Goal: Task Accomplishment & Management: Manage account settings

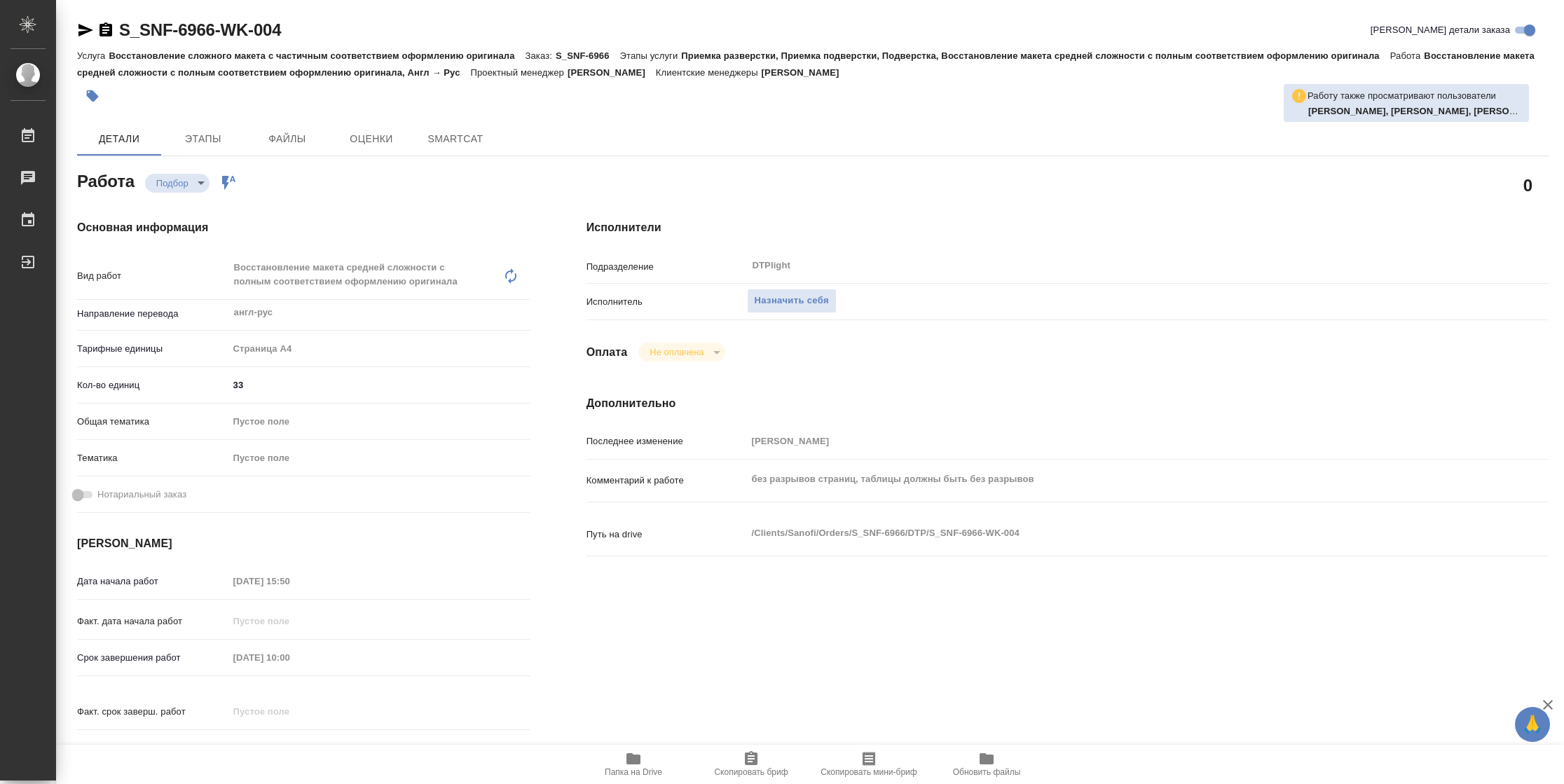
type textarea "x"
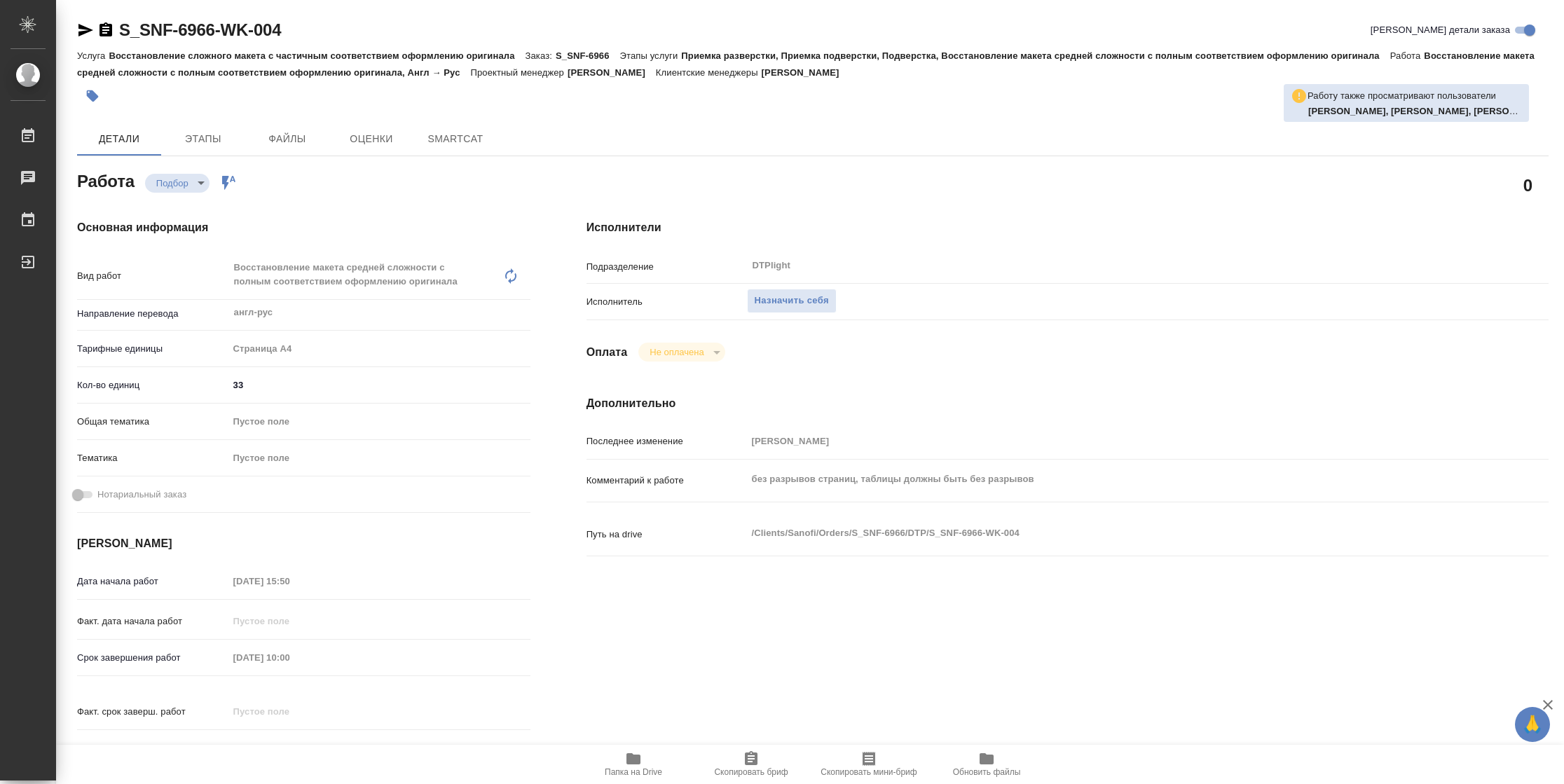
type textarea "x"
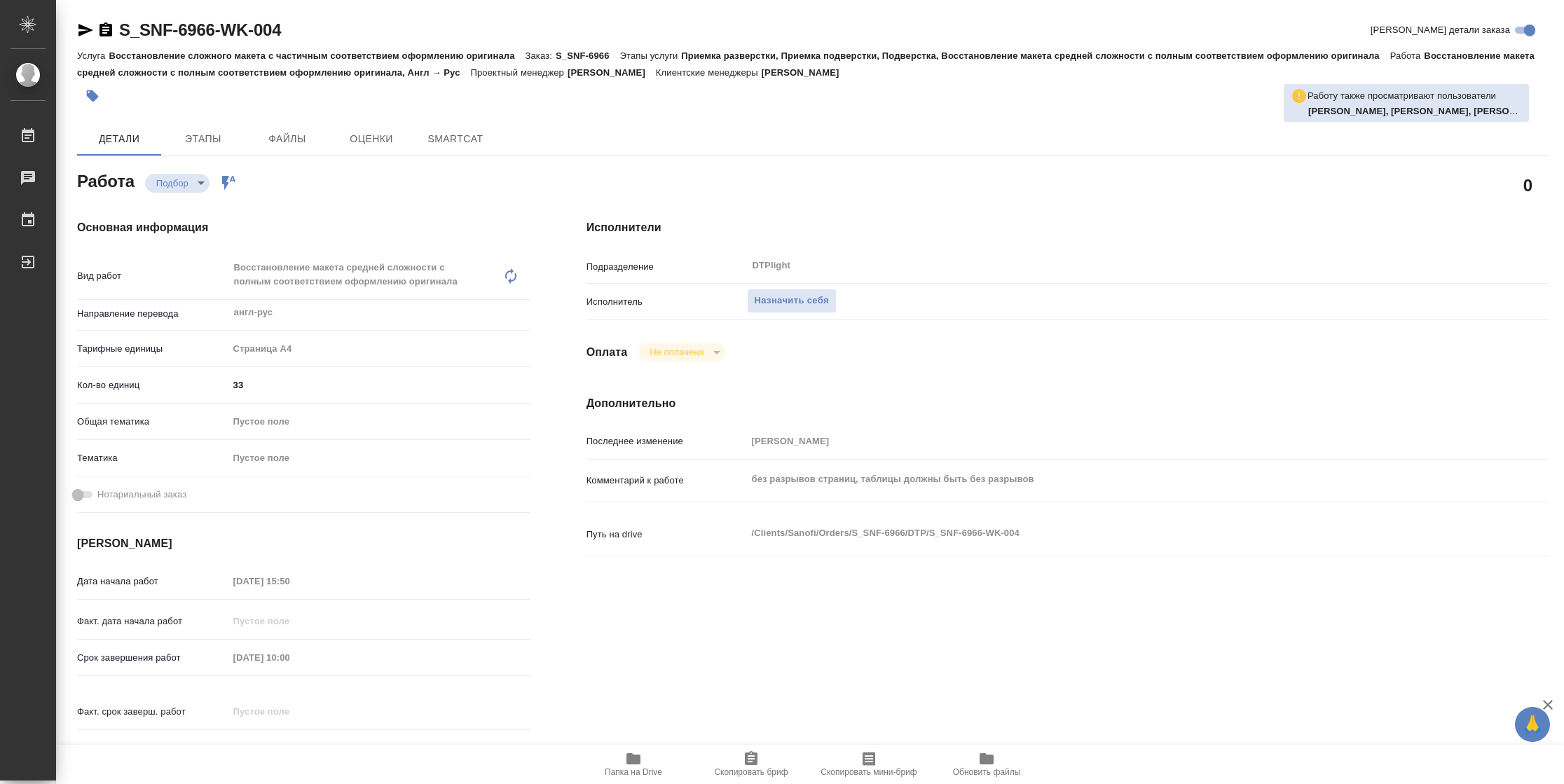
type textarea "x"
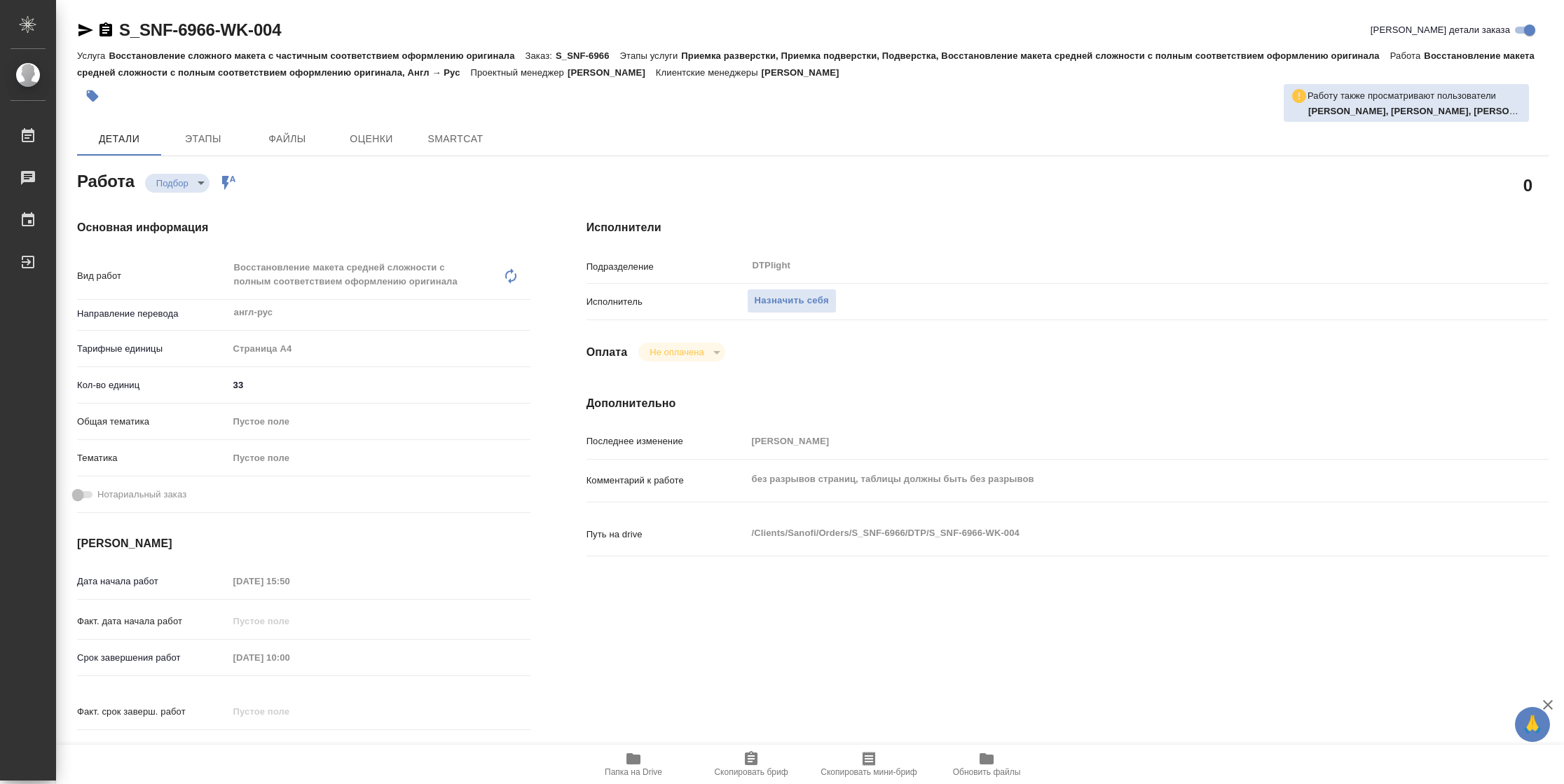
click at [627, 753] on icon "button" at bounding box center [633, 759] width 14 height 11
type textarea "x"
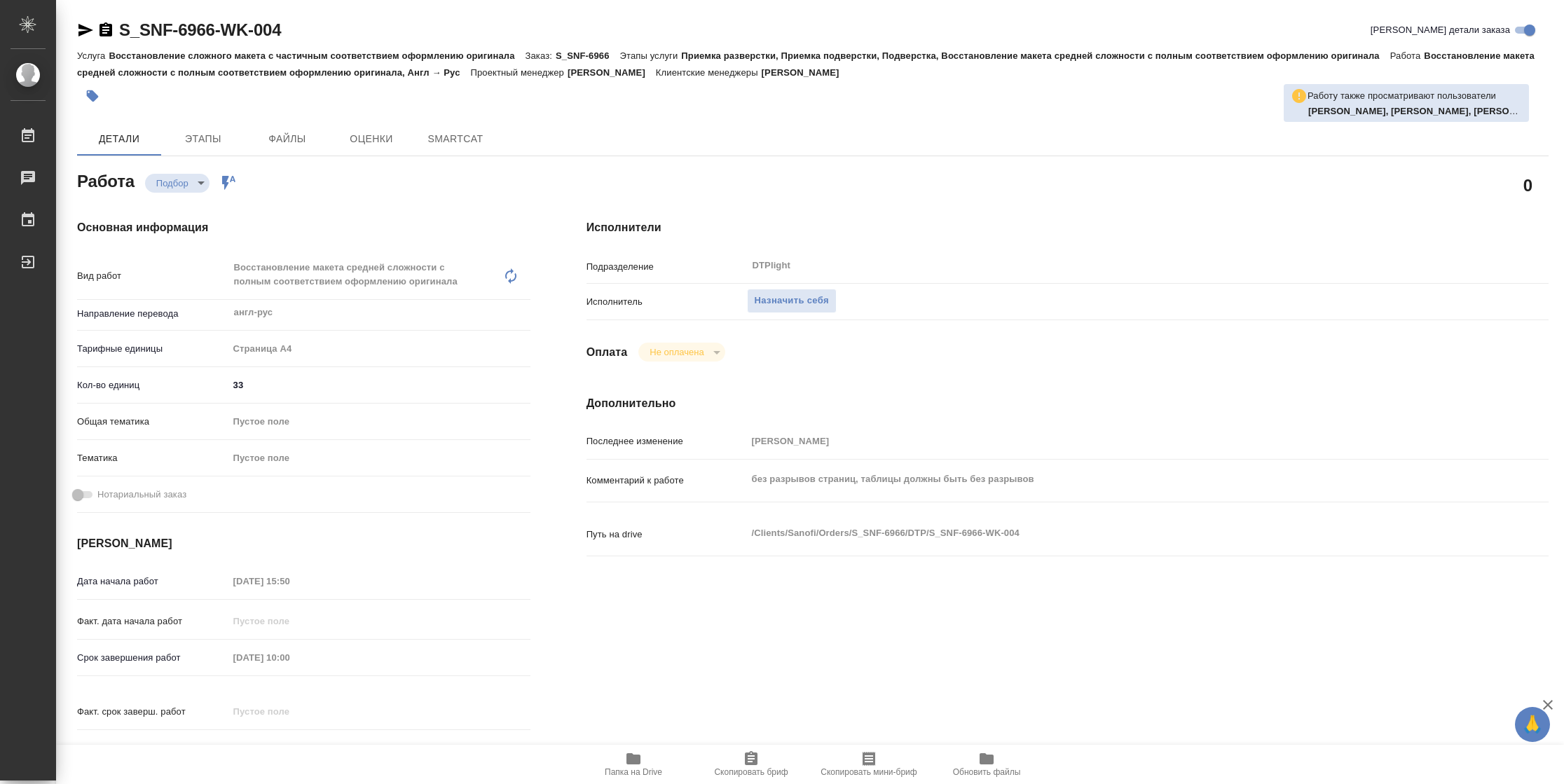
type textarea "x"
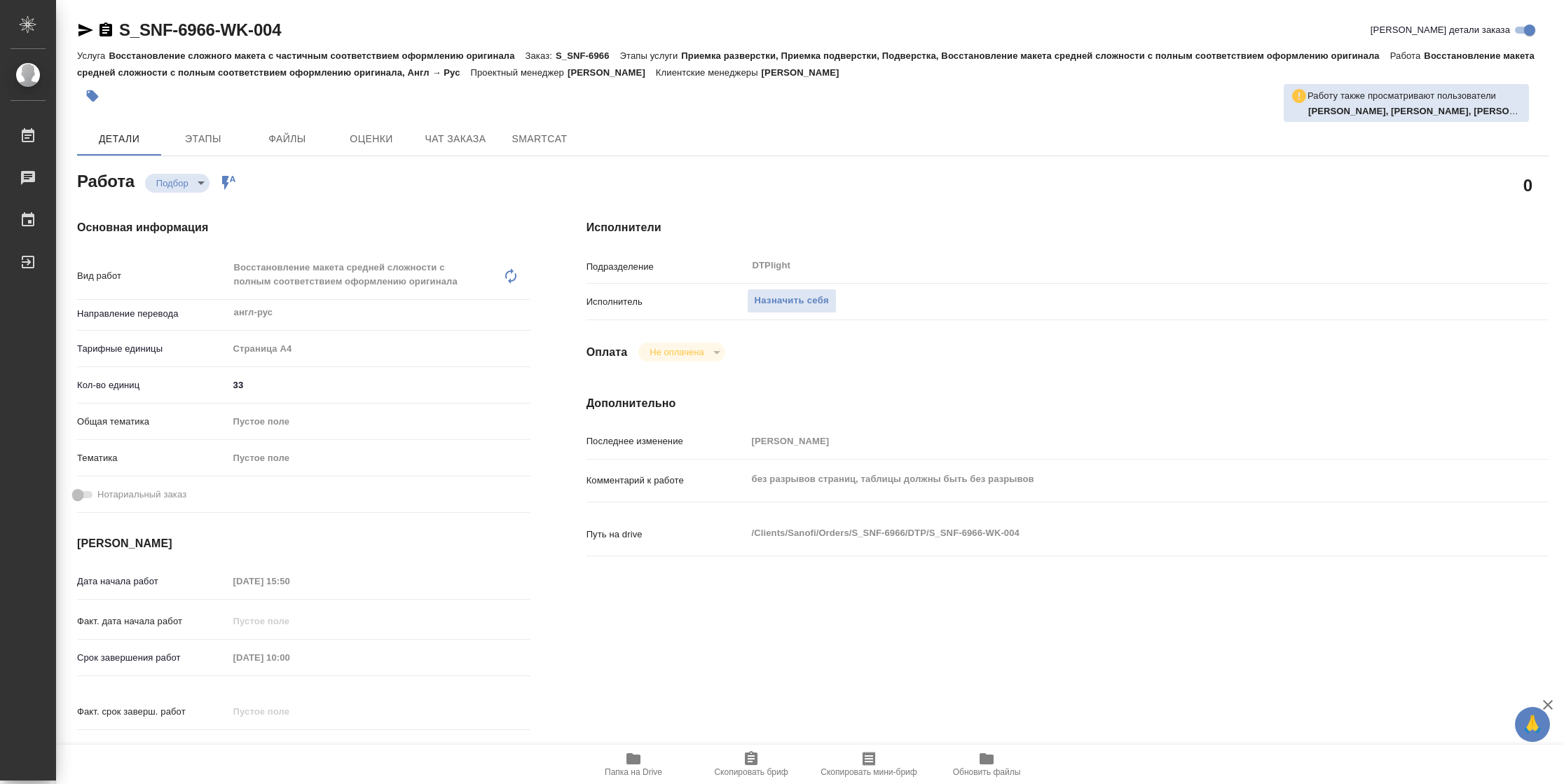
type textarea "x"
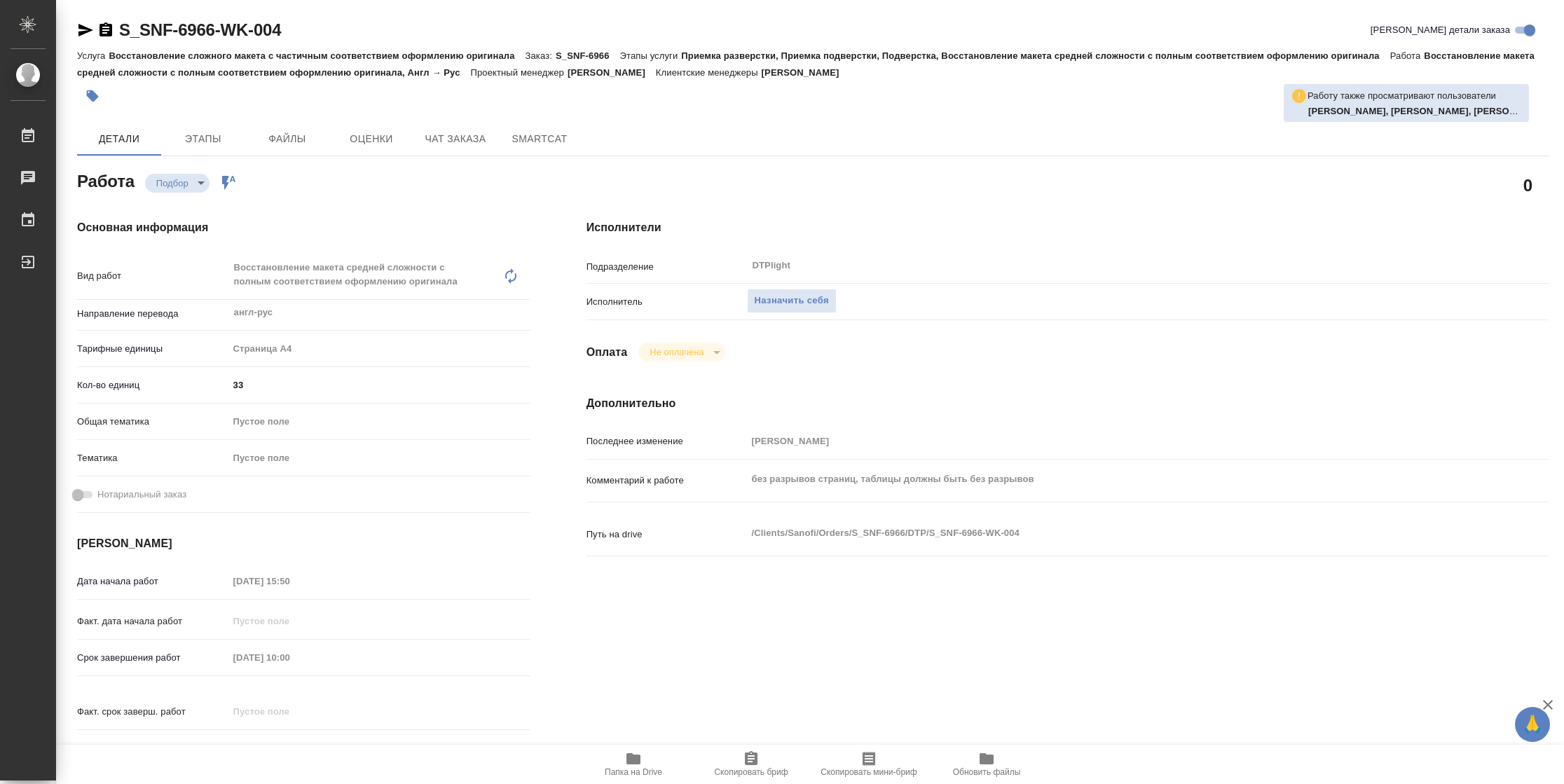
type textarea "x"
click at [784, 306] on span "Назначить себя" at bounding box center [791, 301] width 74 height 16
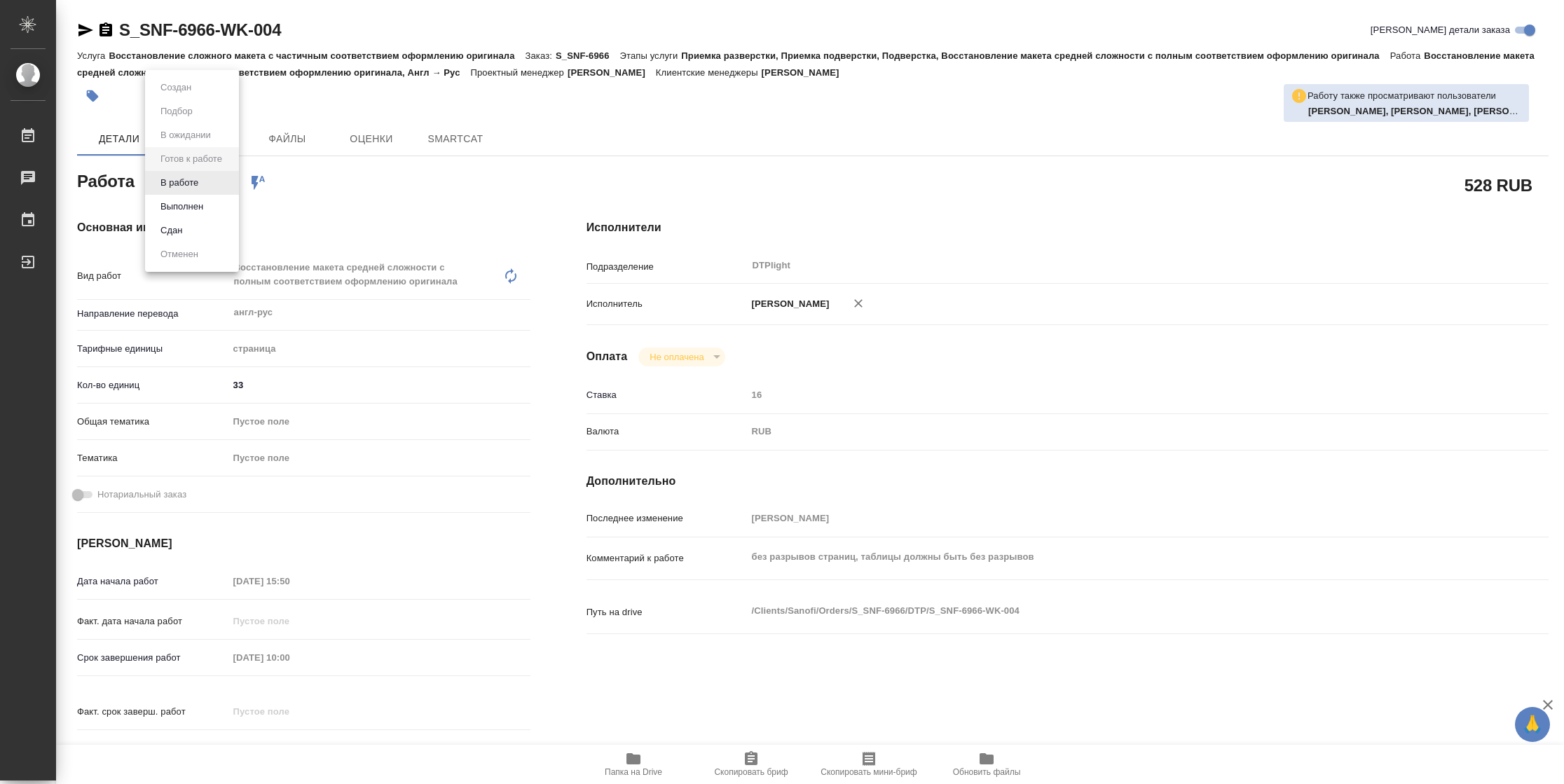
click at [190, 186] on body "🙏 .cls-1 fill:#fff; AWATERA Vasilyeva Natalia Работы Чаты График Выйти S_SNF-69…" at bounding box center [782, 392] width 1564 height 784
type textarea "x"
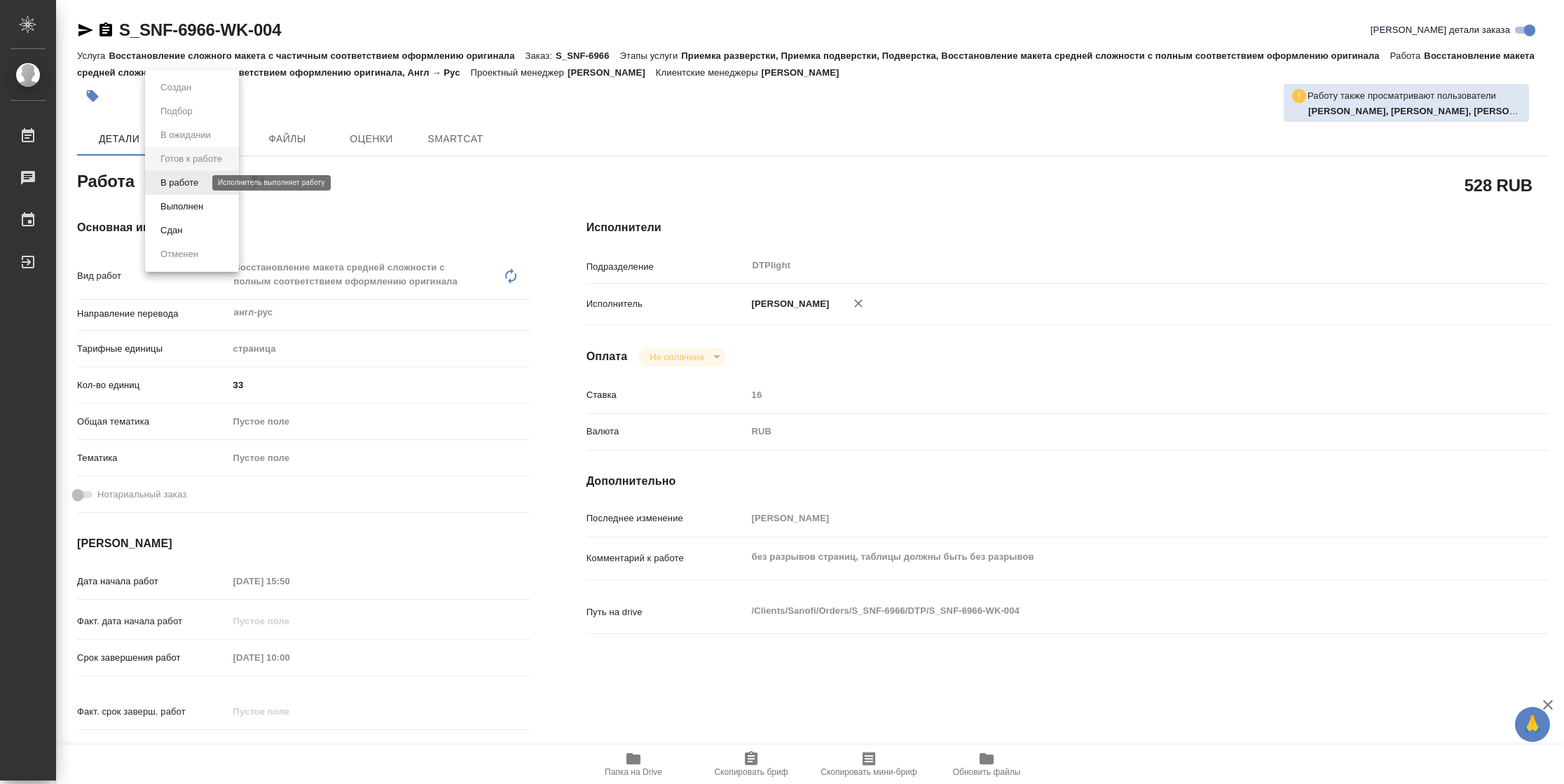
type textarea "x"
click at [190, 186] on button "В работе" at bounding box center [179, 182] width 46 height 15
type textarea "x"
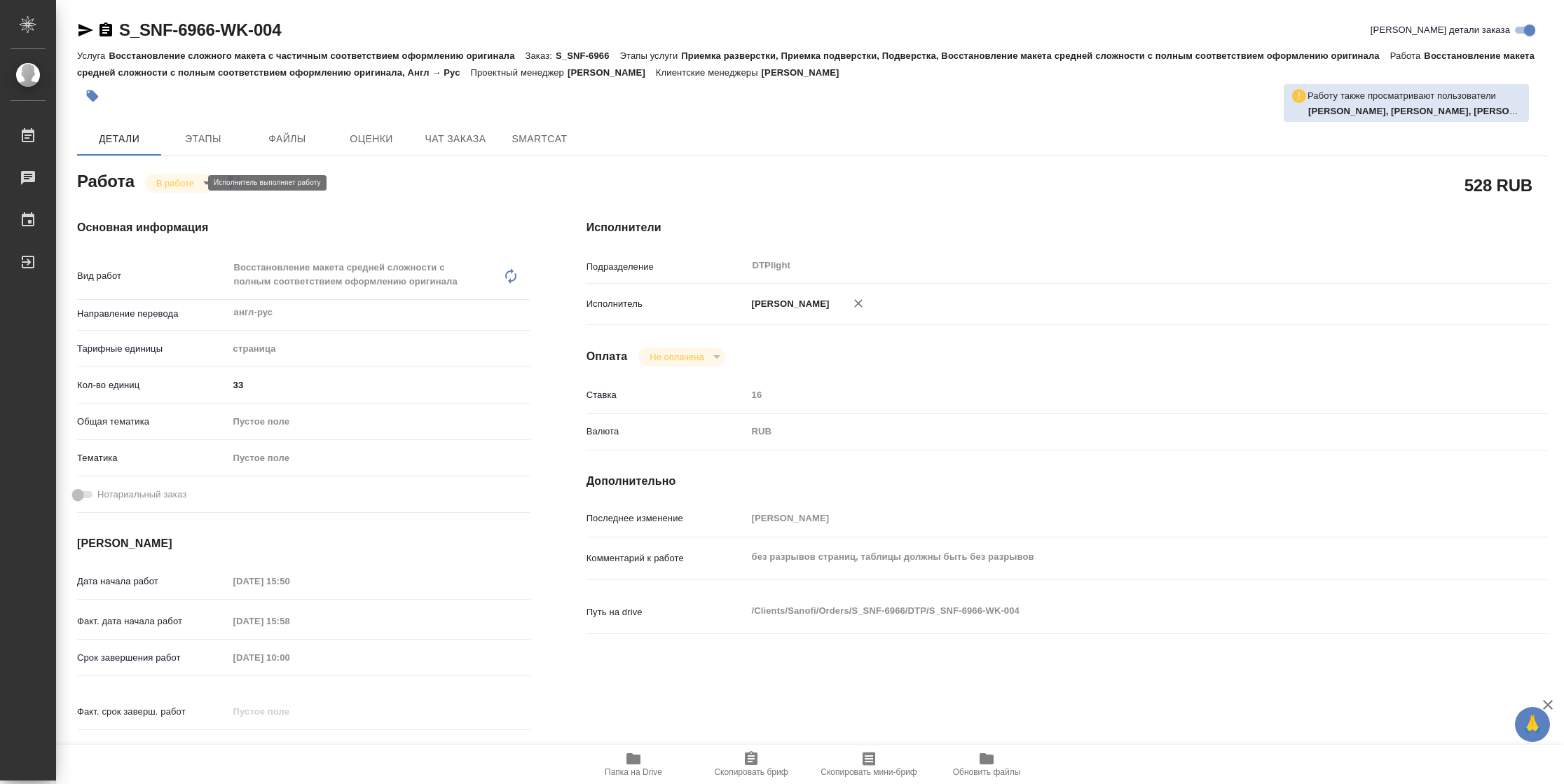
type textarea "x"
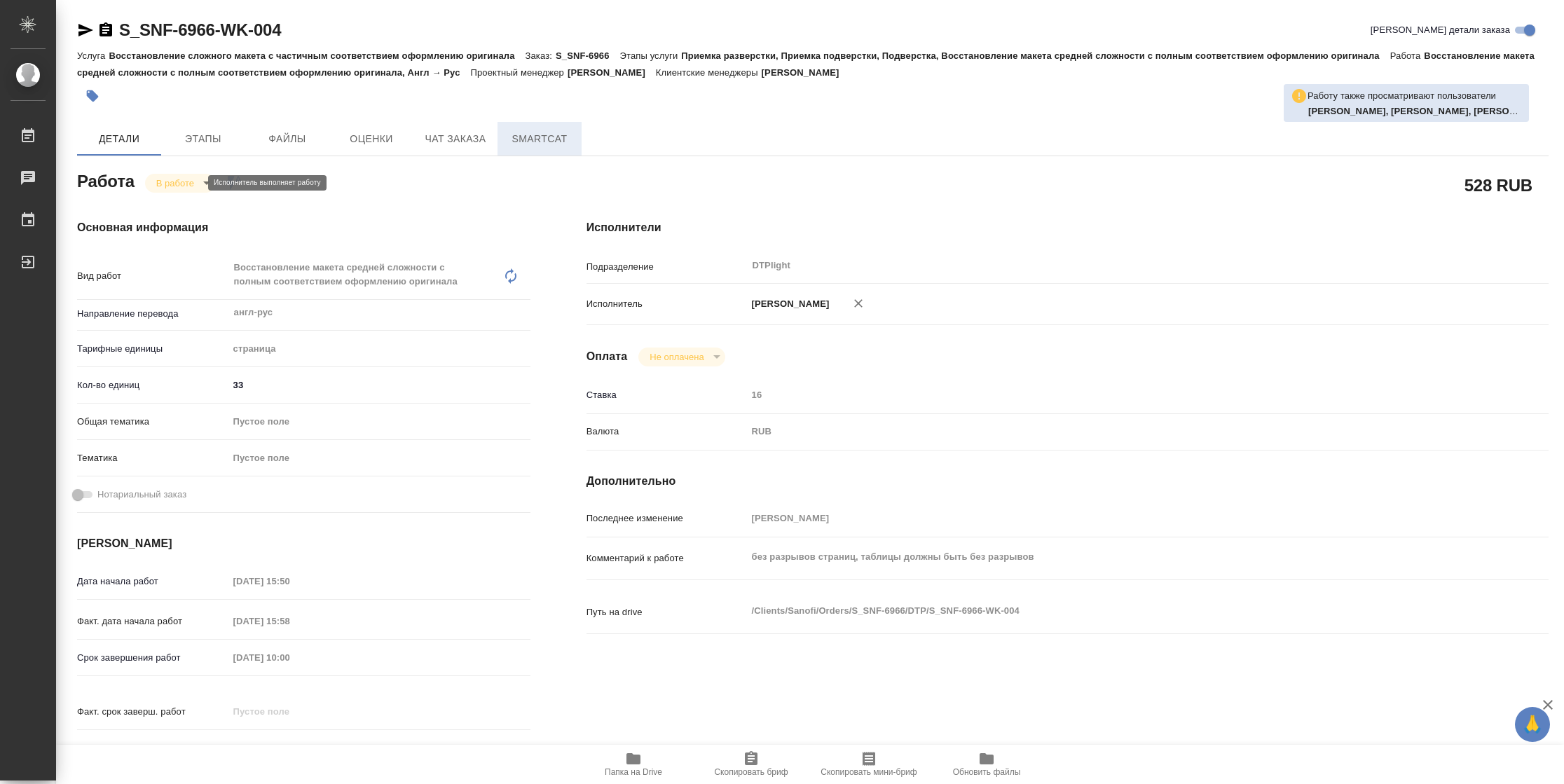
type textarea "x"
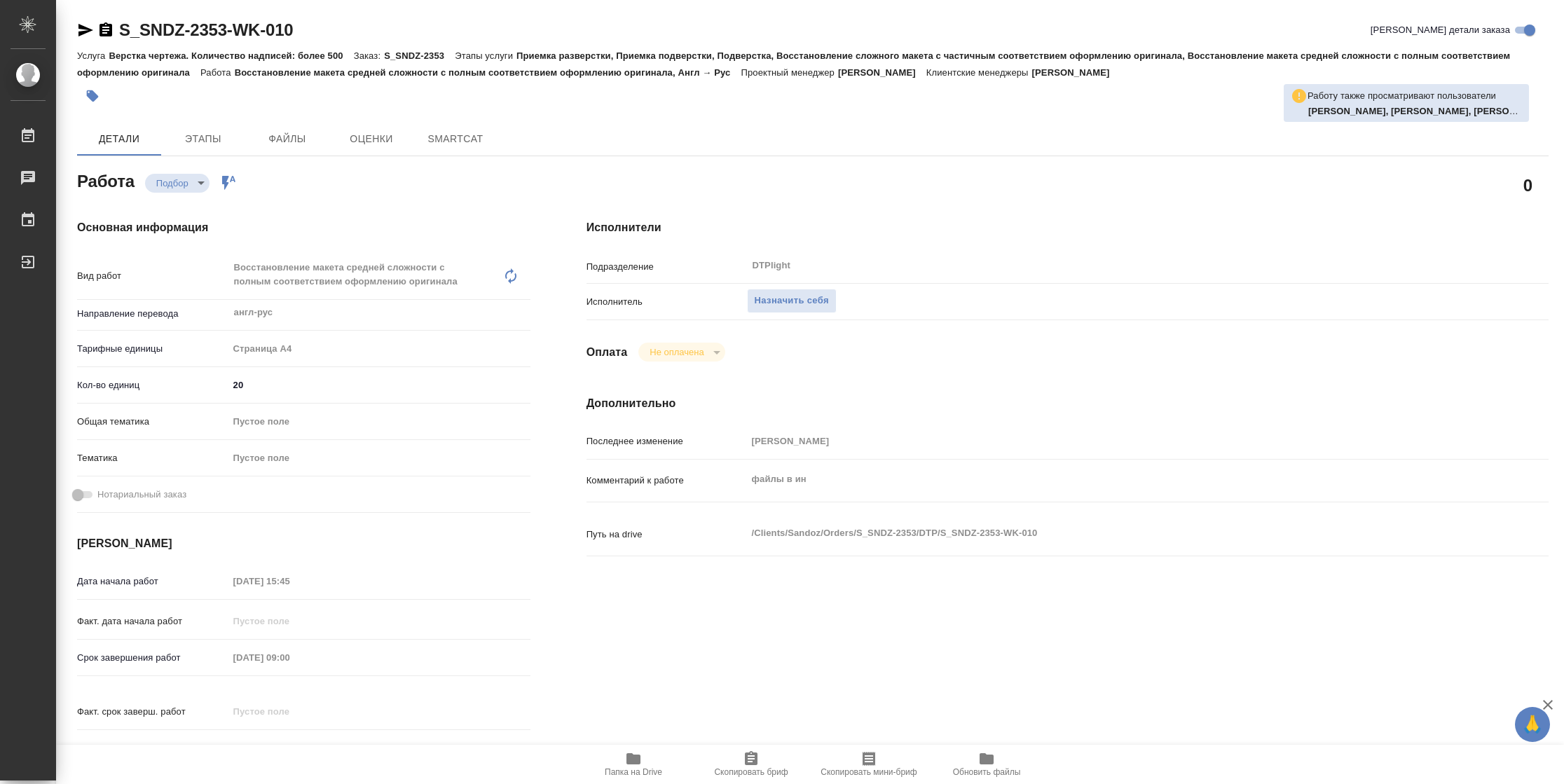
type textarea "x"
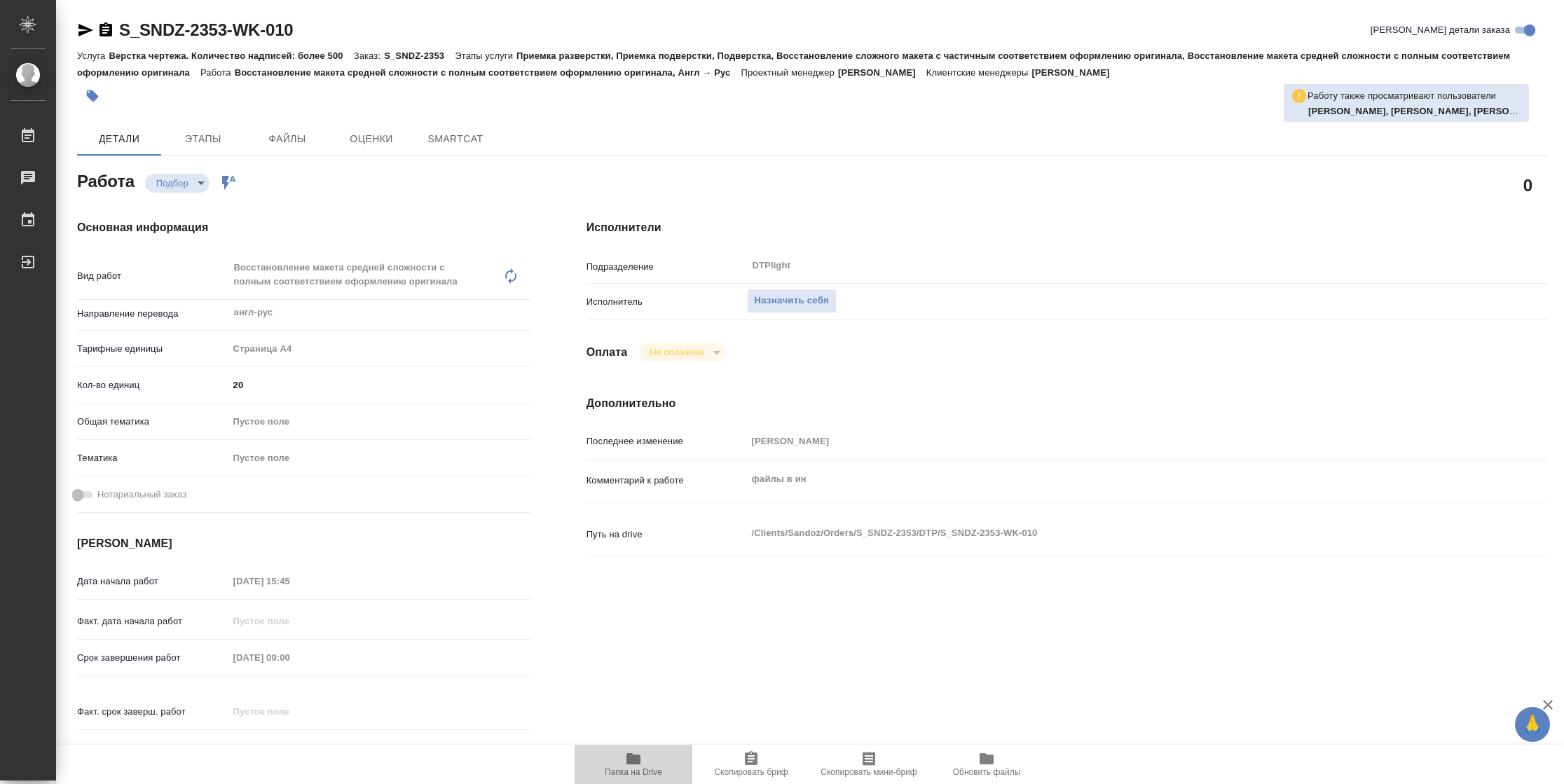
click at [640, 769] on span "Папка на Drive" at bounding box center [633, 772] width 58 height 10
type textarea "x"
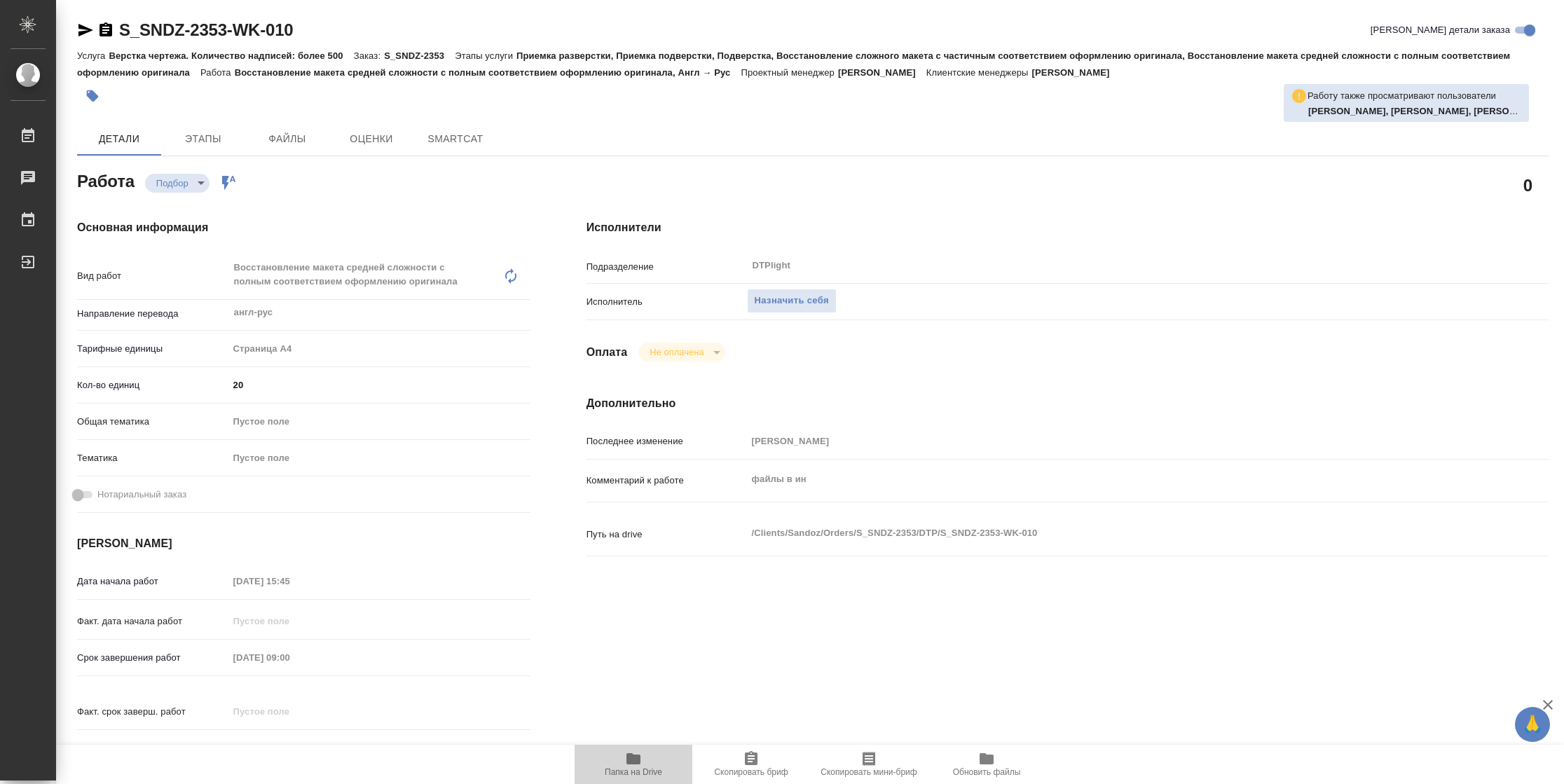
type textarea "x"
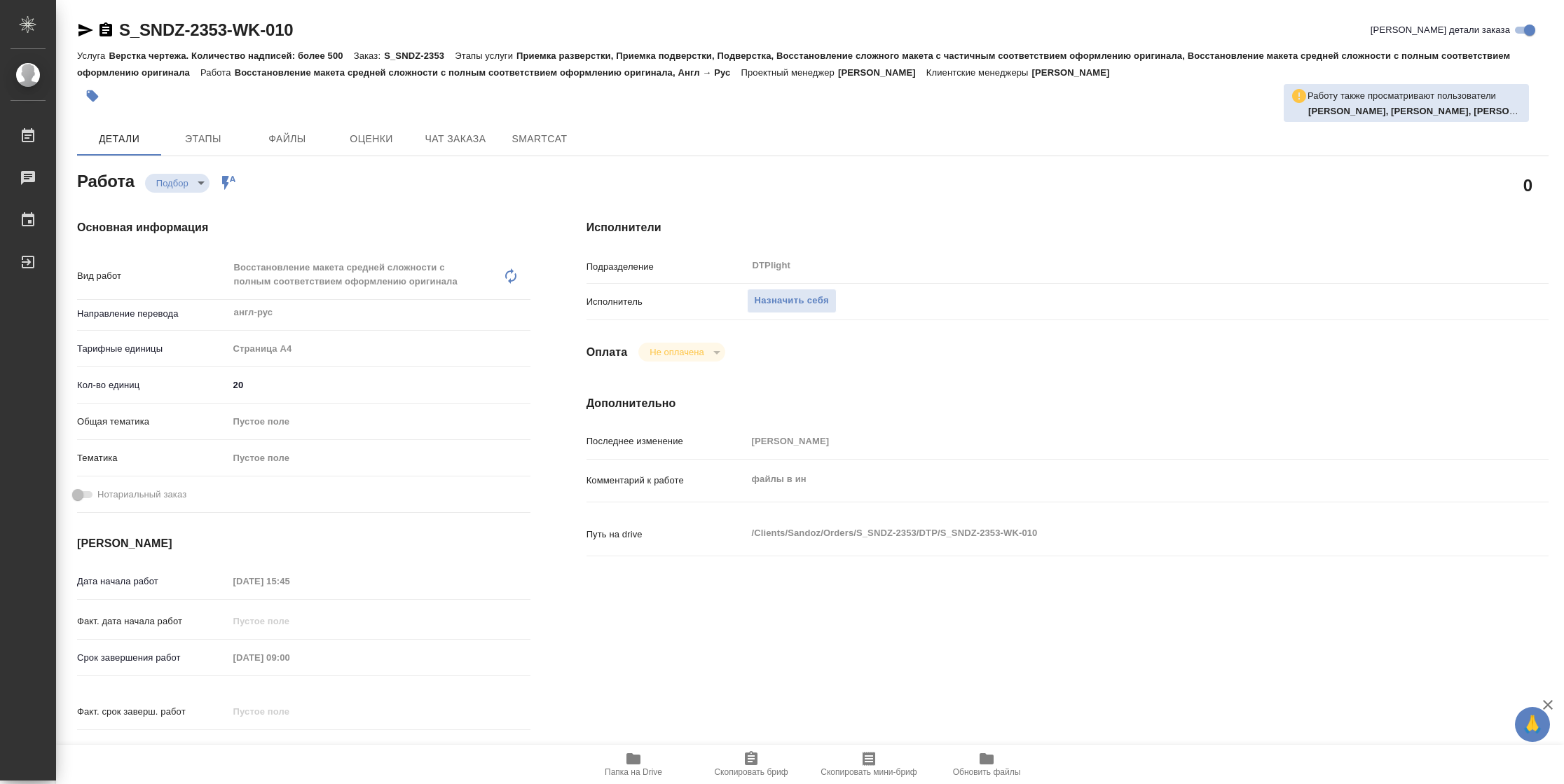
type textarea "x"
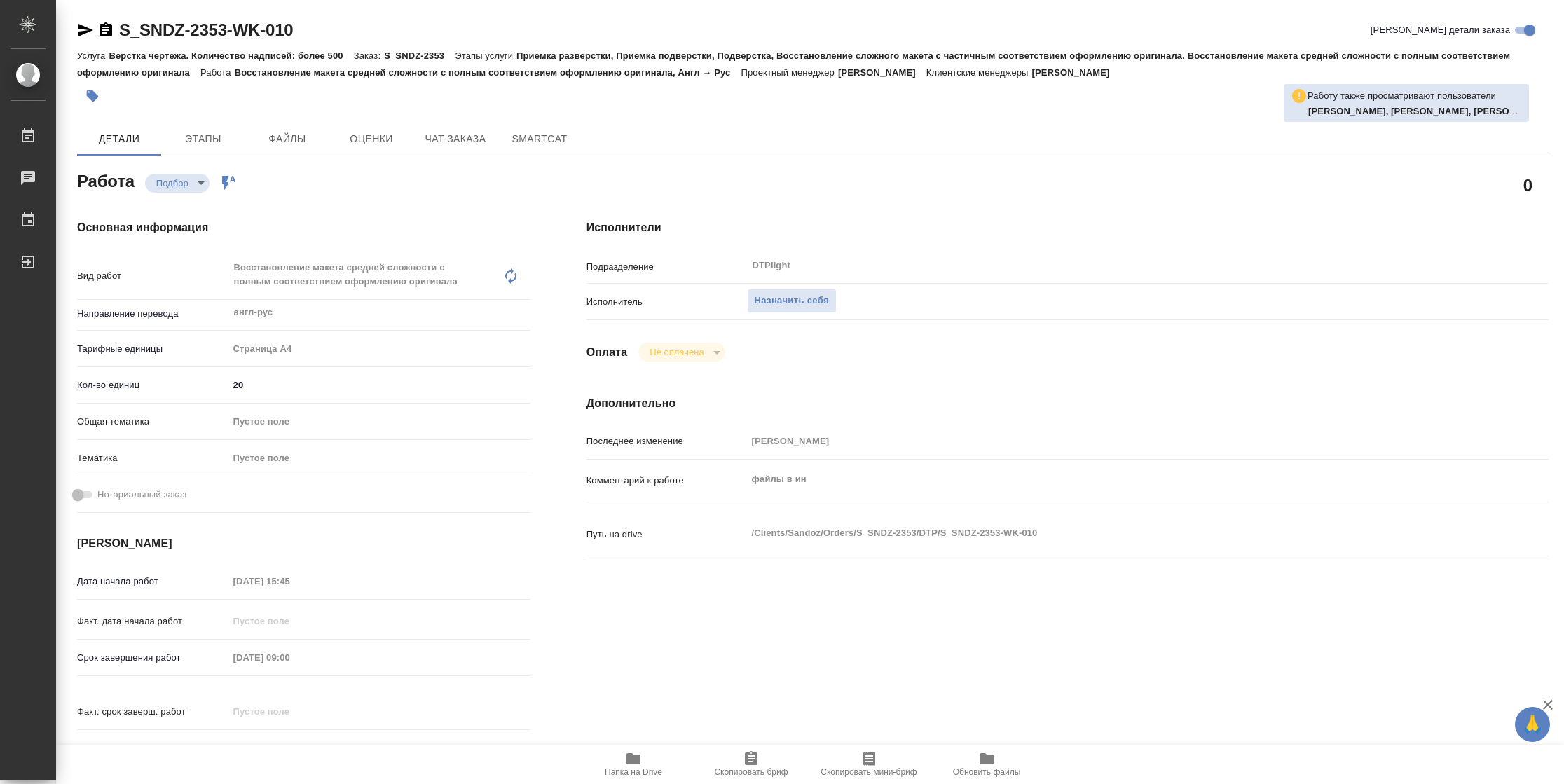
type textarea "x"
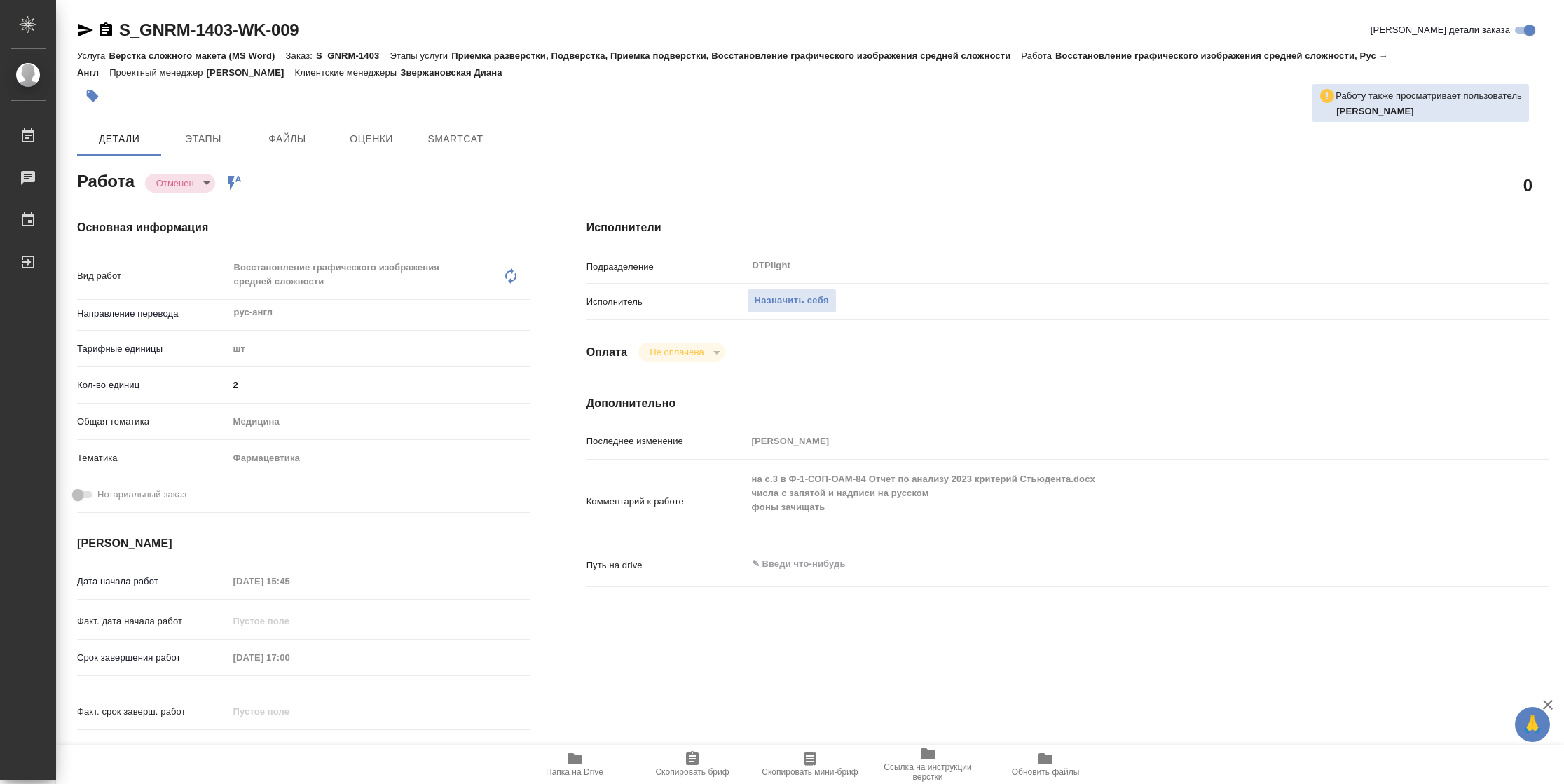
type textarea "x"
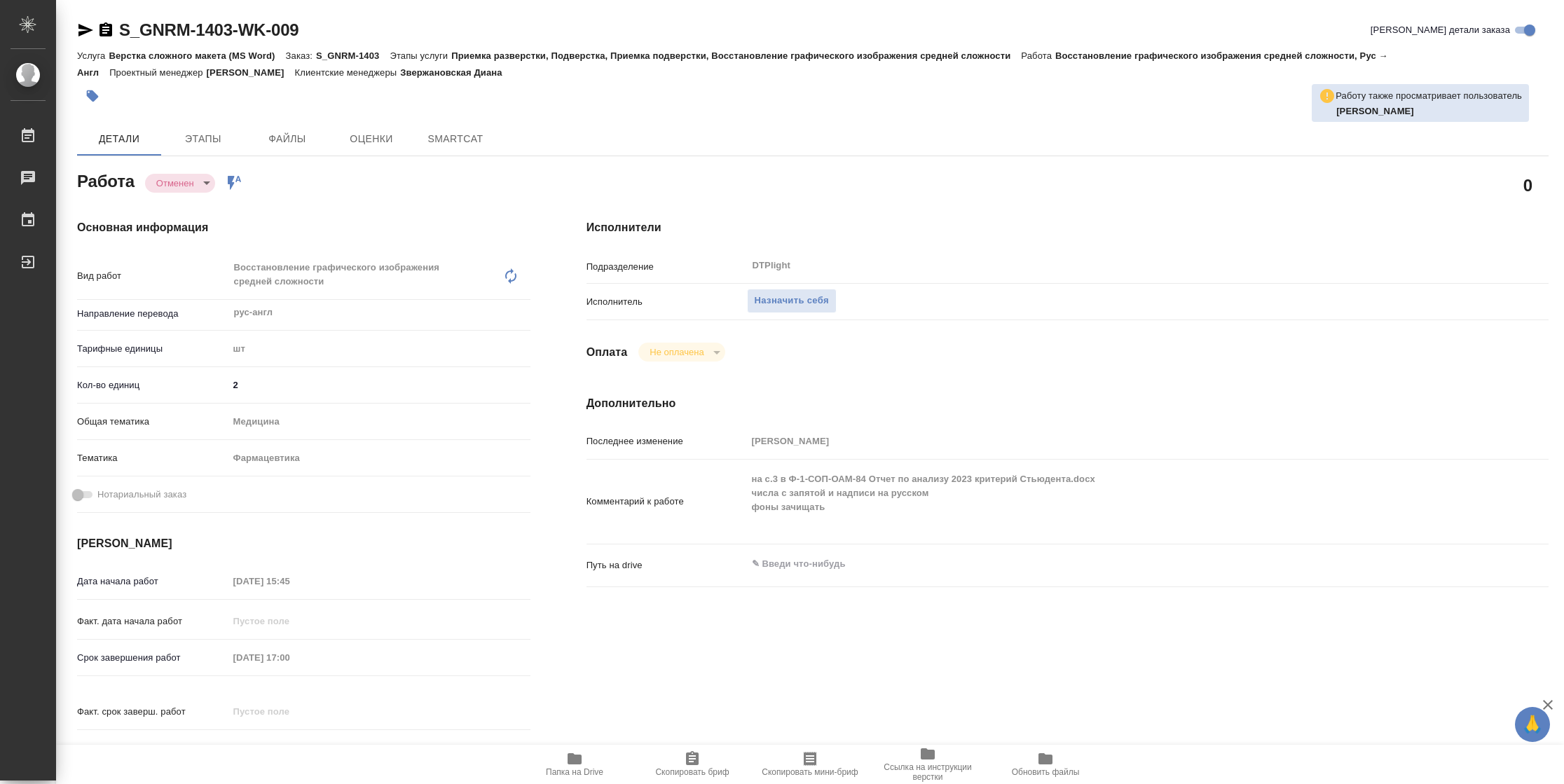
type textarea "x"
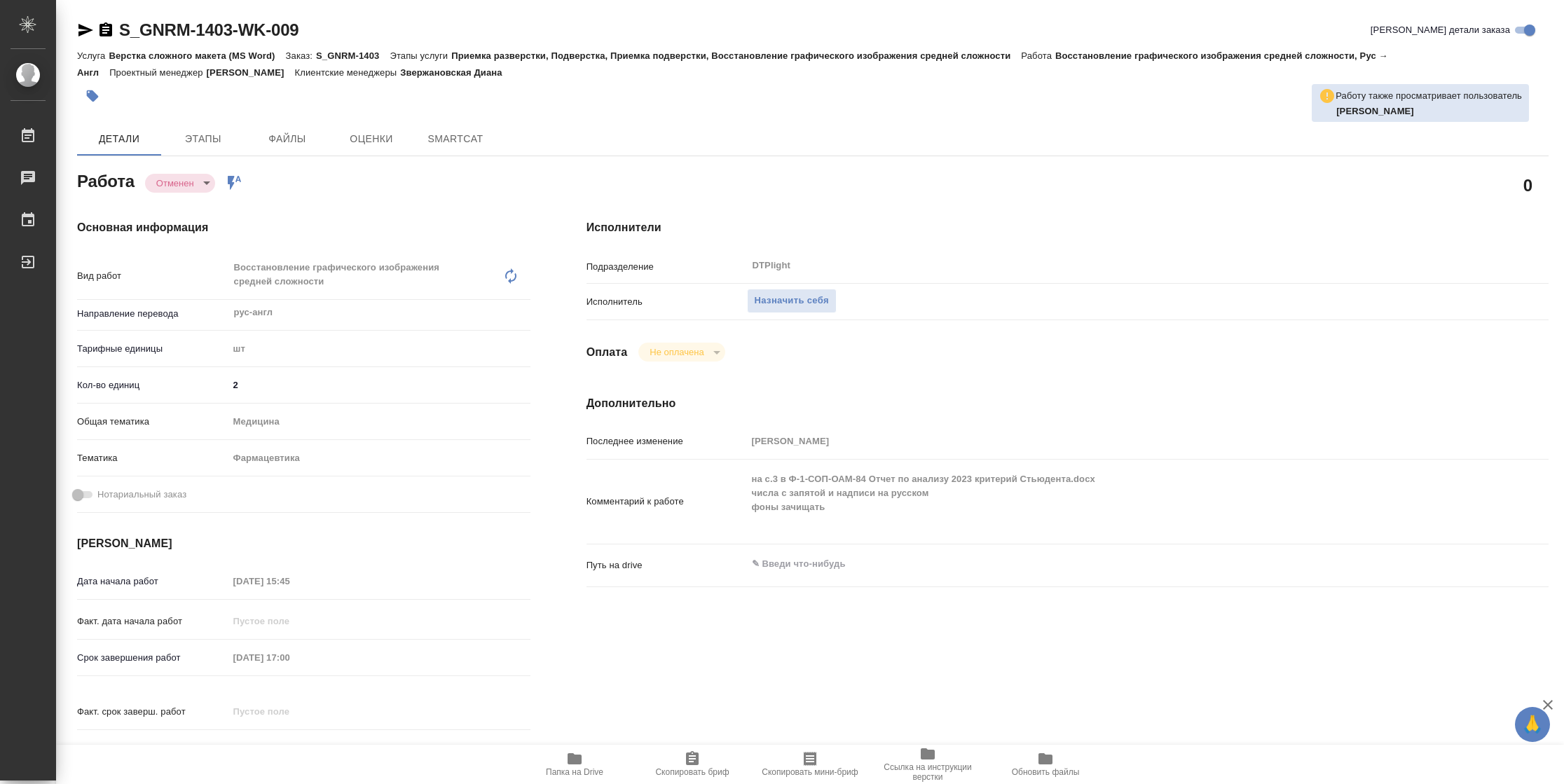
click at [569, 767] on span "Папка на Drive" at bounding box center [574, 772] width 58 height 10
type textarea "x"
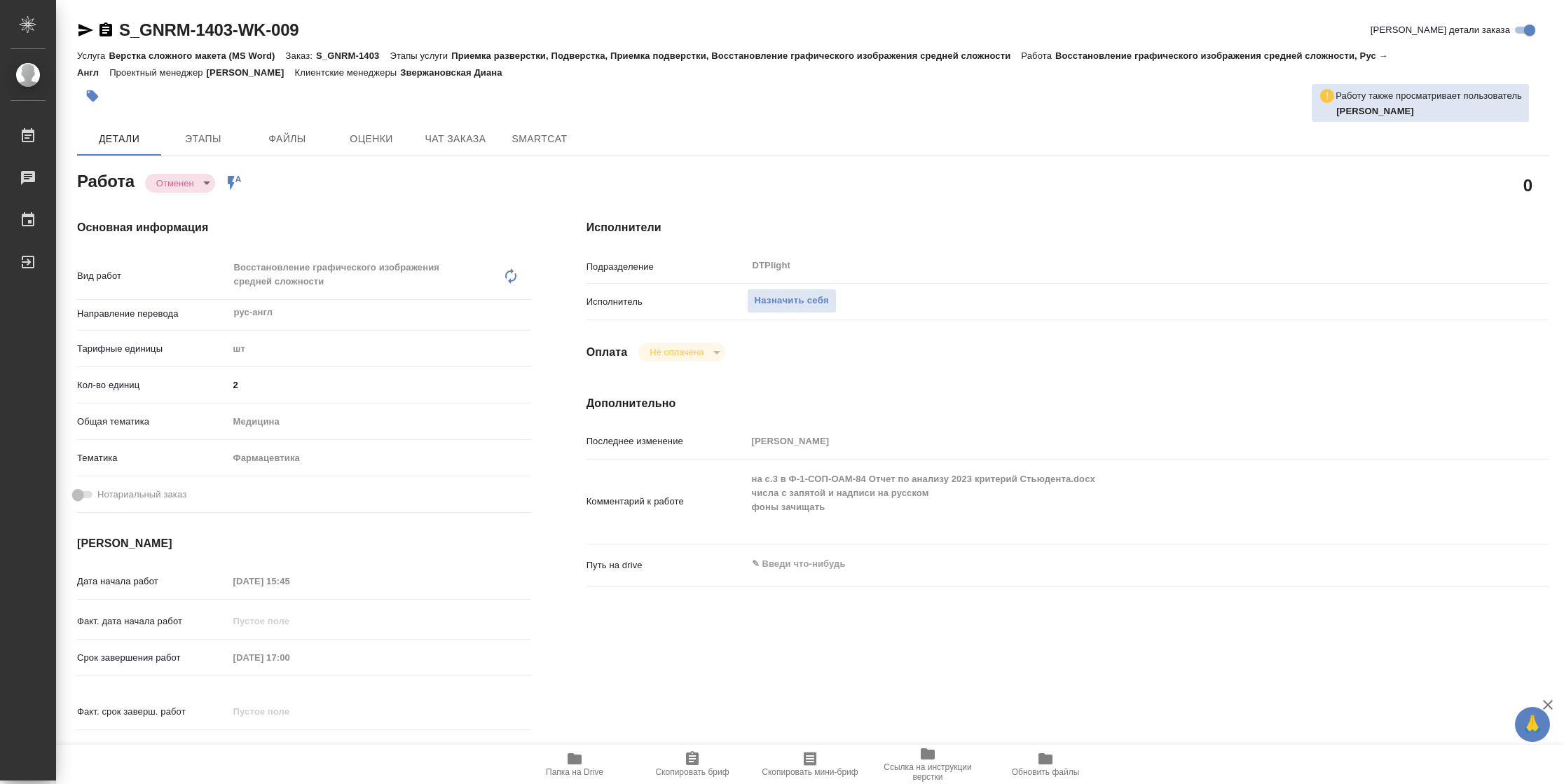
type textarea "x"
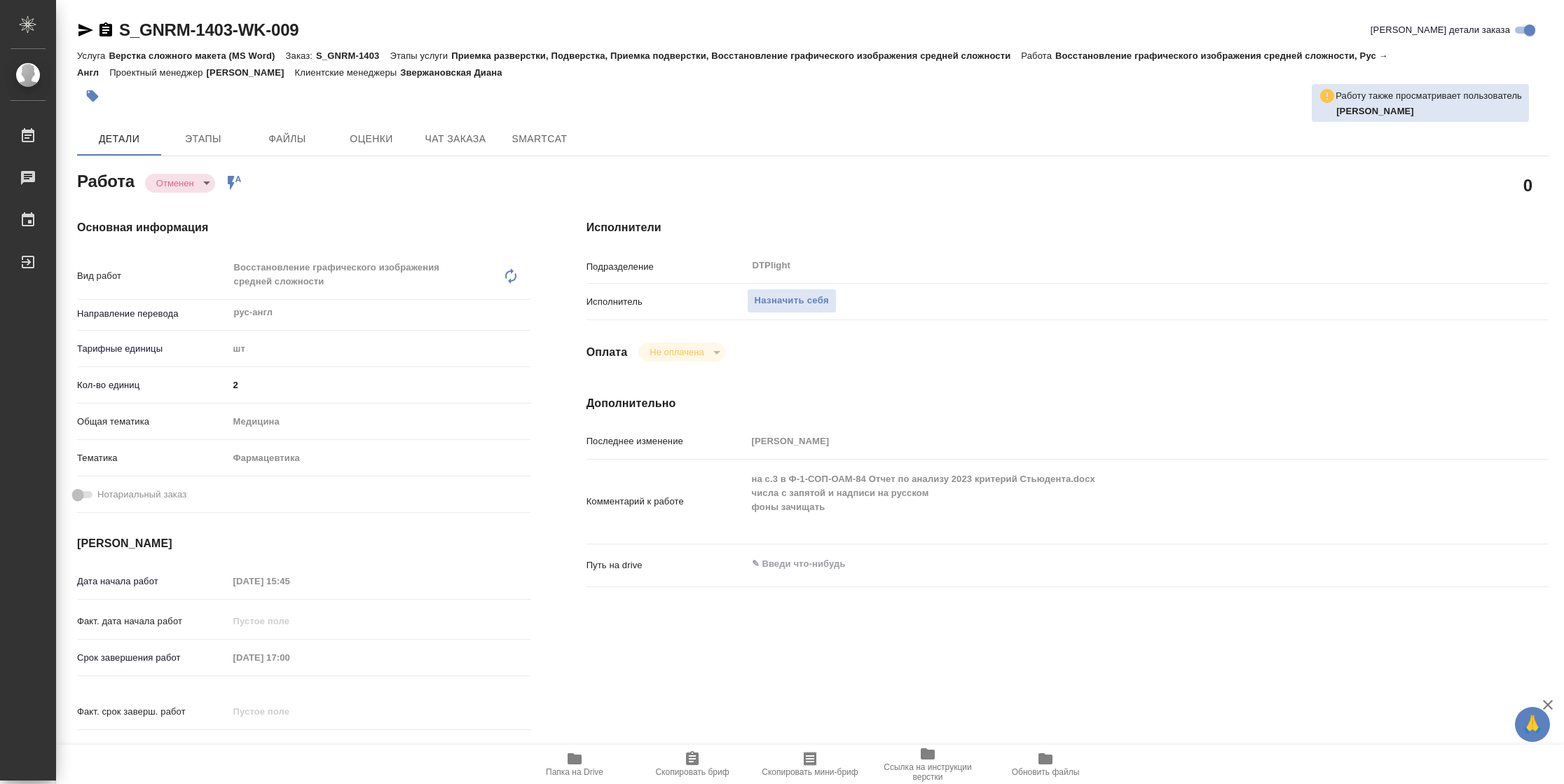
type textarea "x"
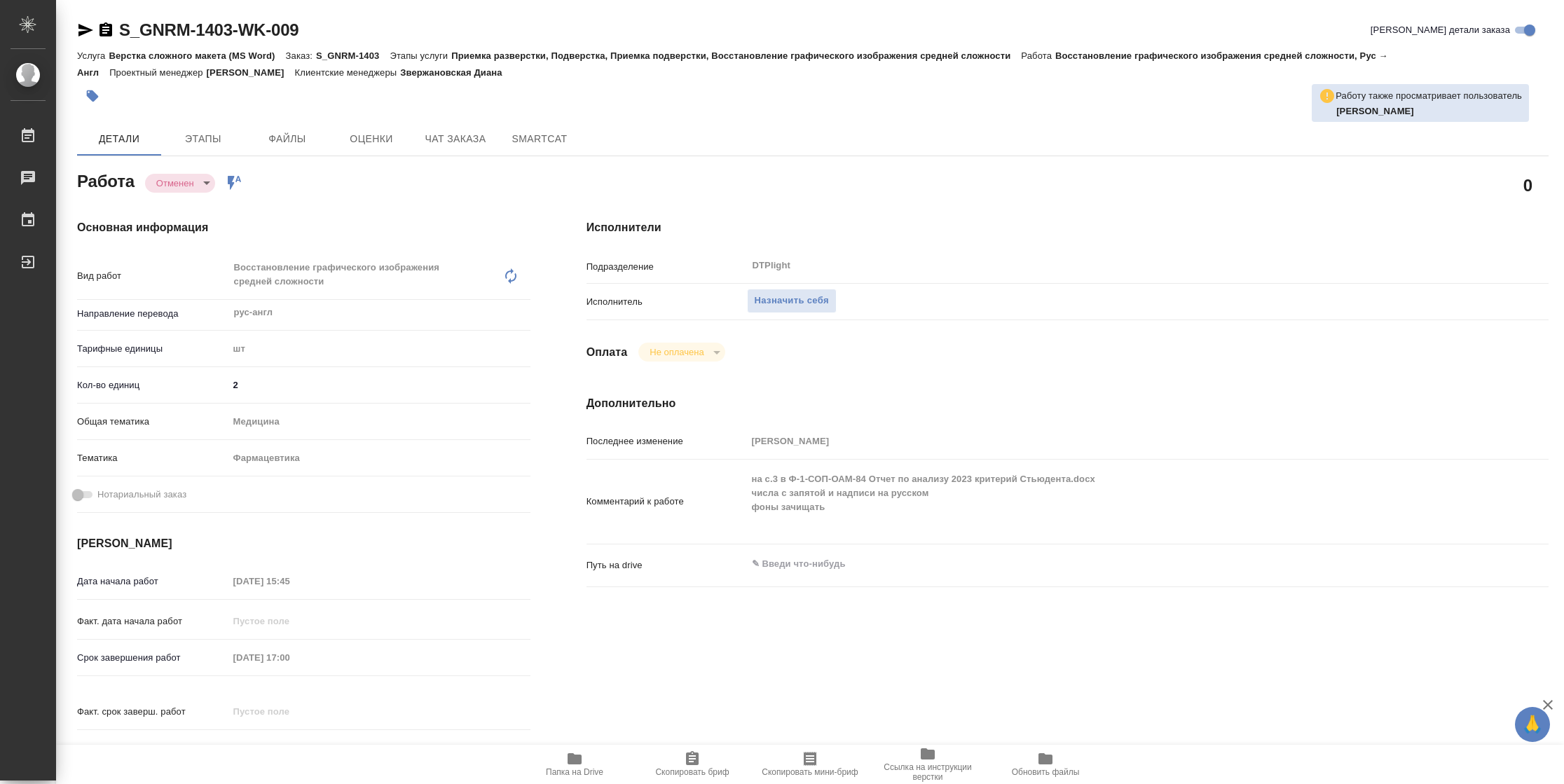
type textarea "x"
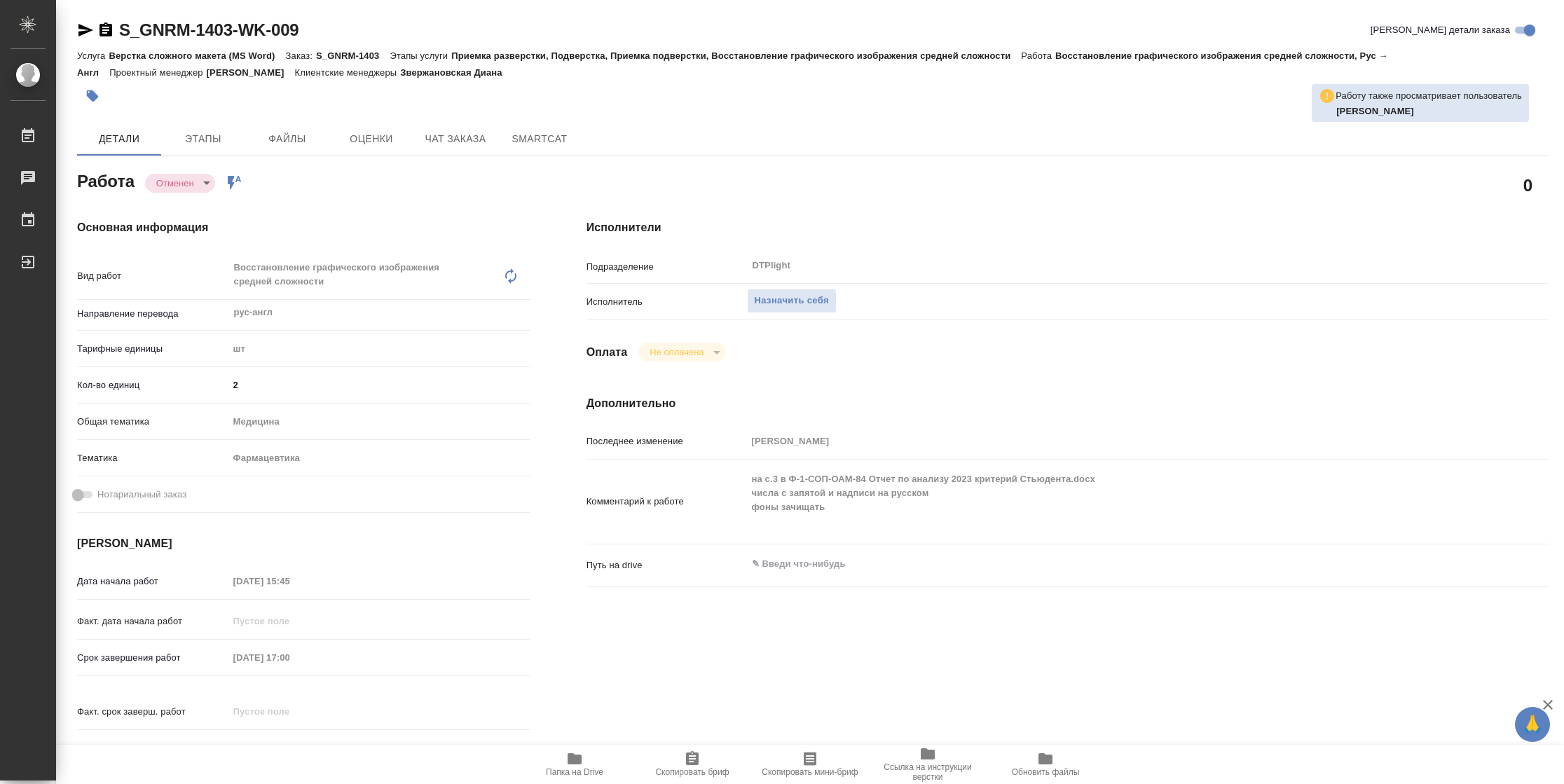
type textarea "x"
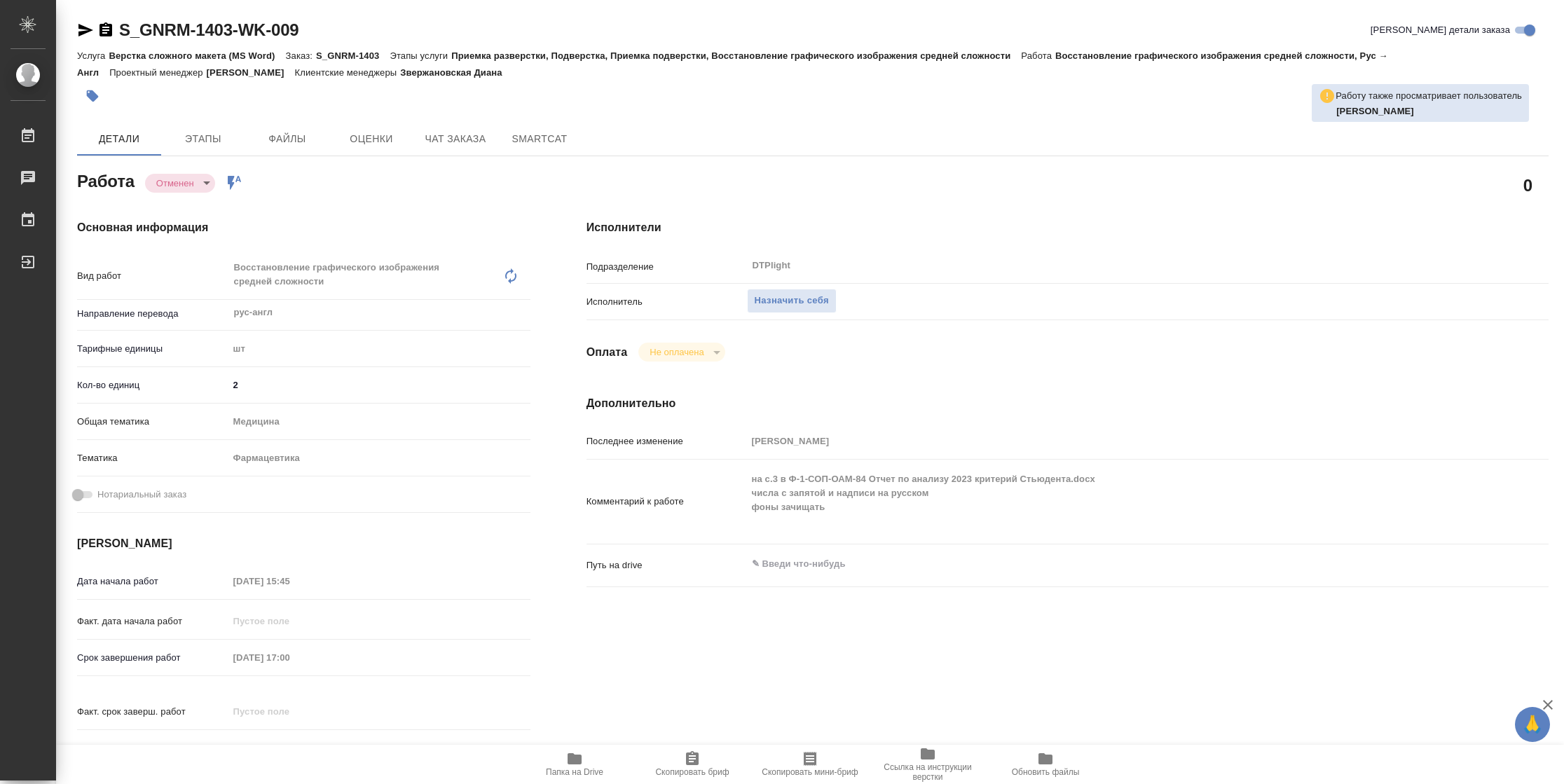
type textarea "x"
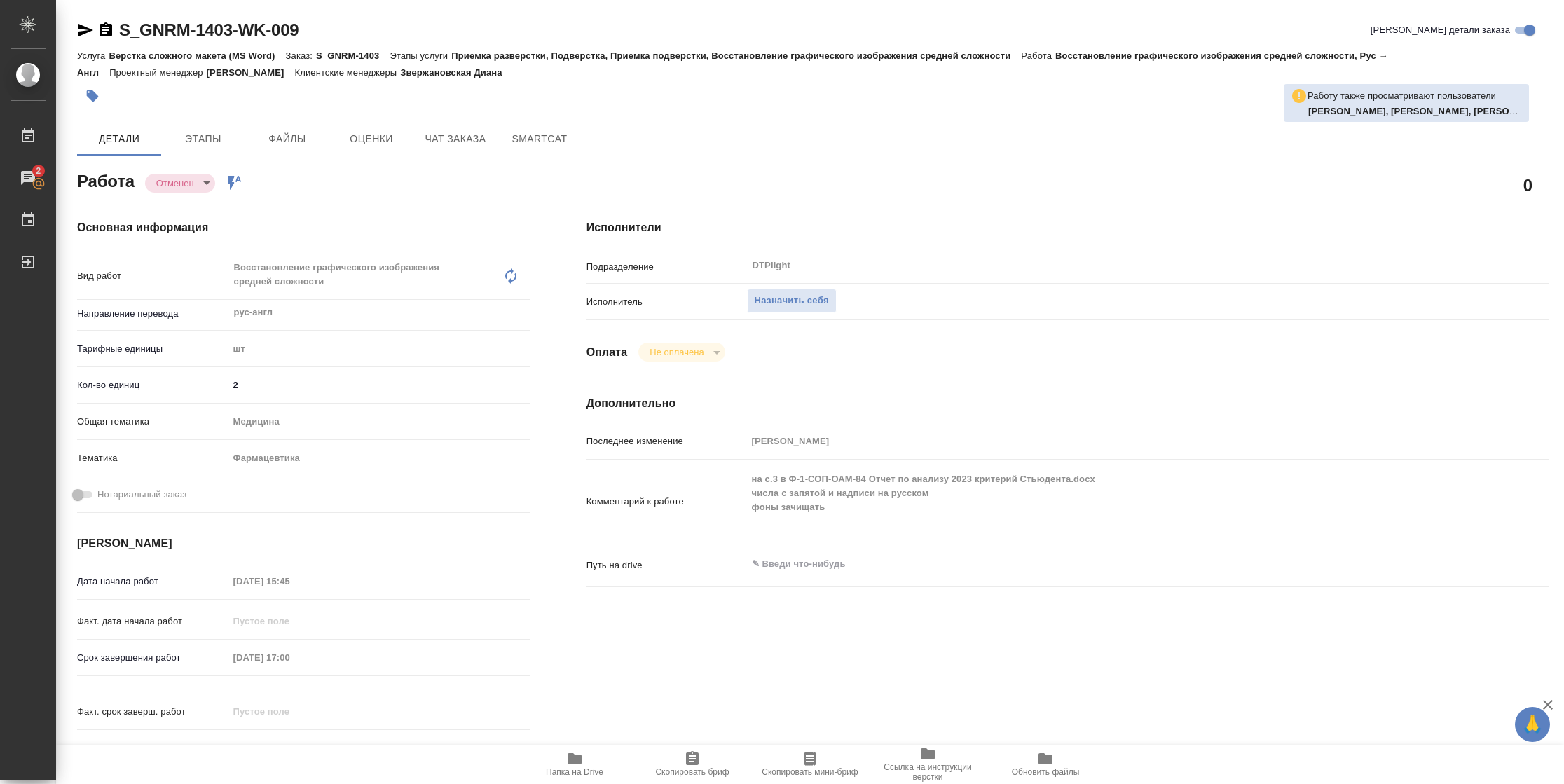
type textarea "x"
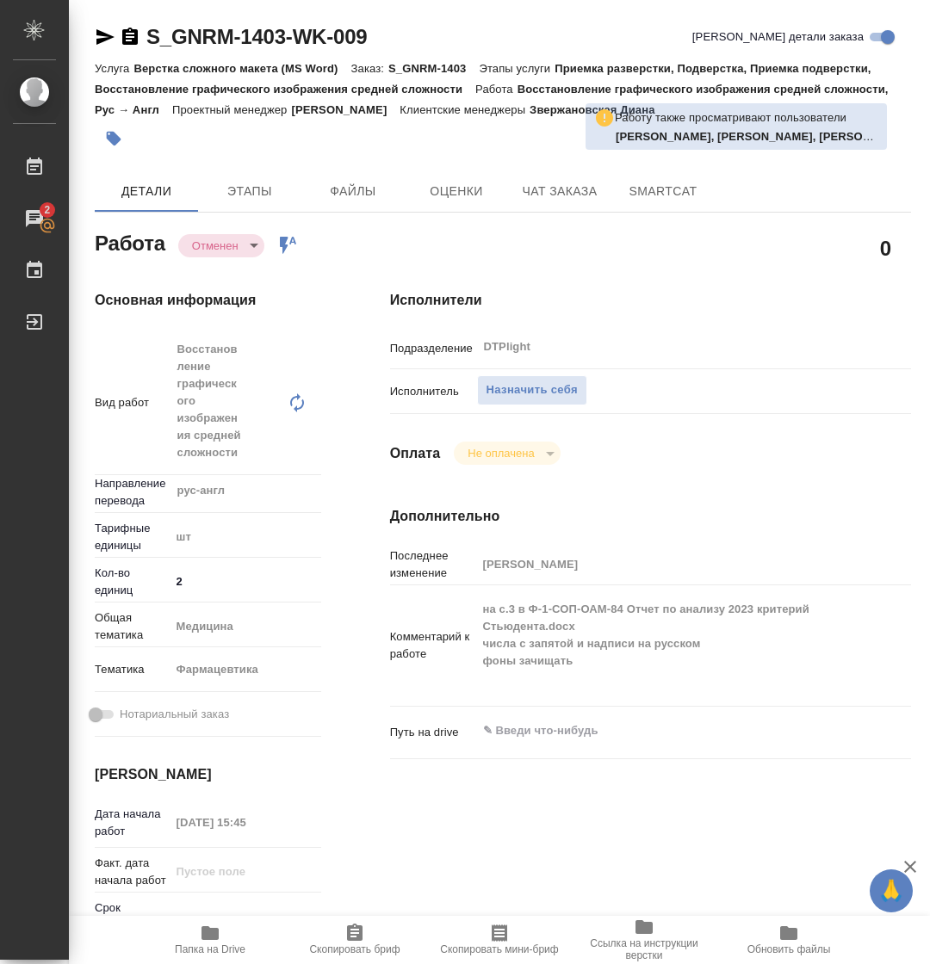
type textarea "x"
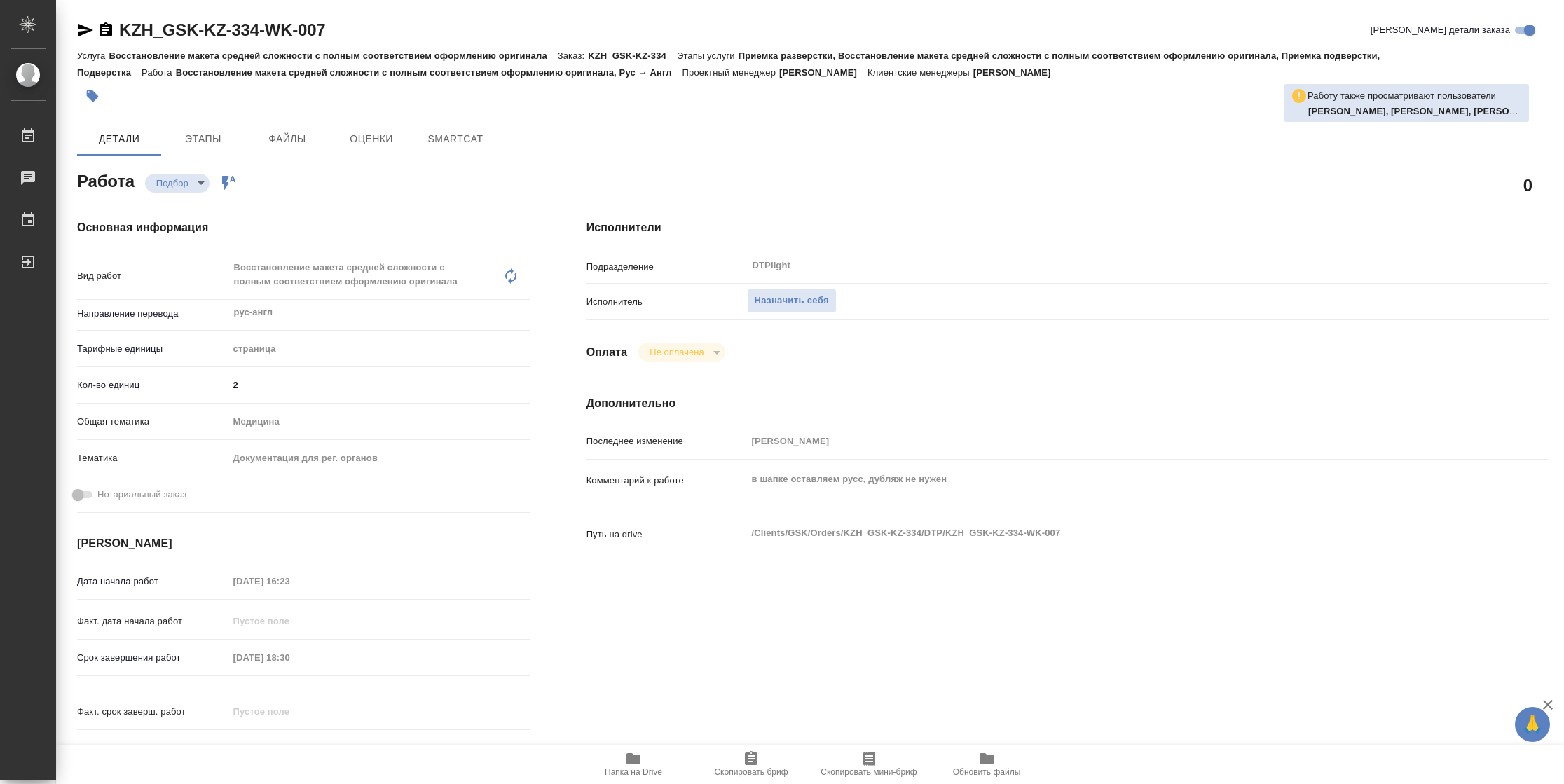
type textarea "x"
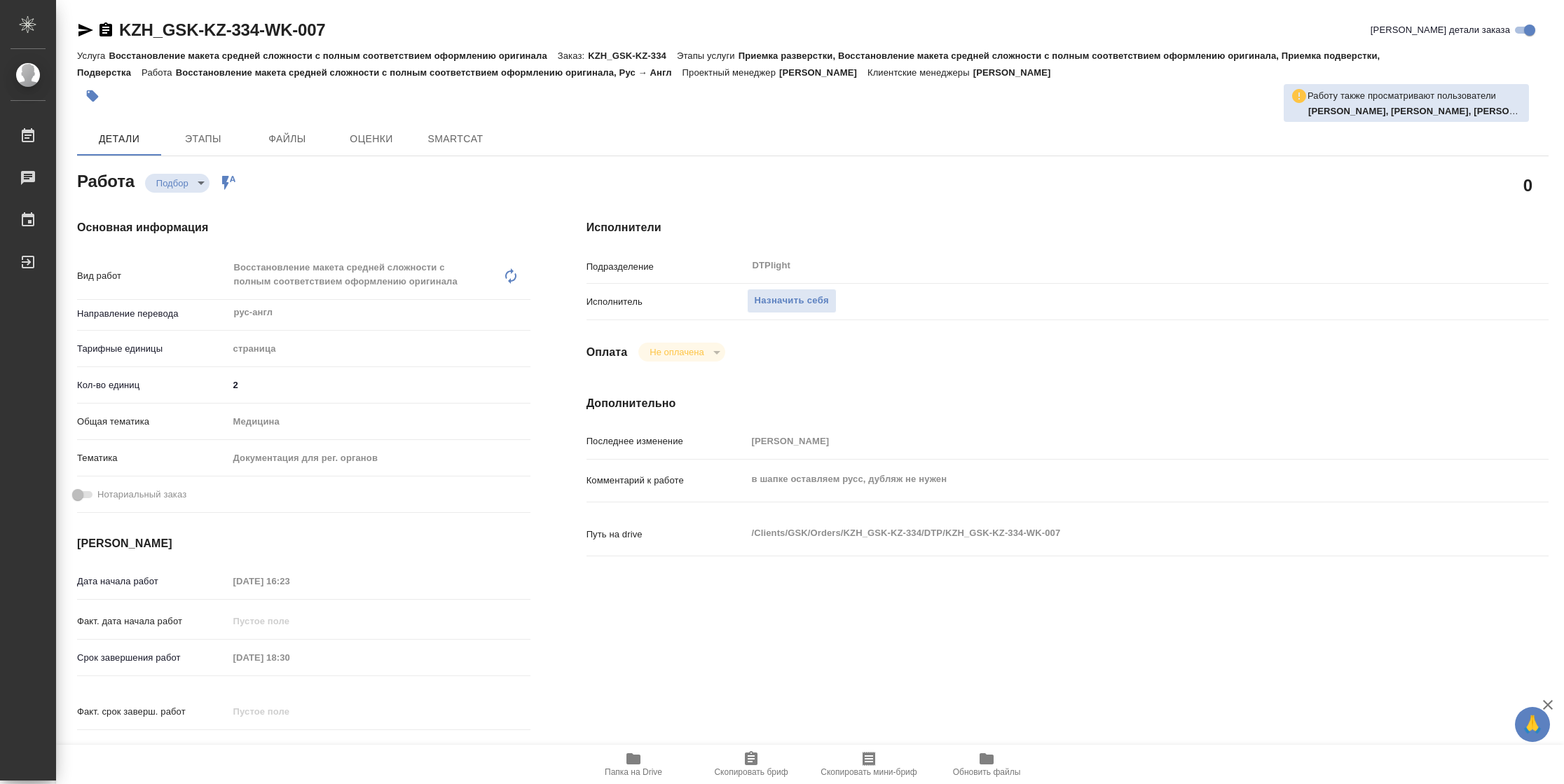
type textarea "x"
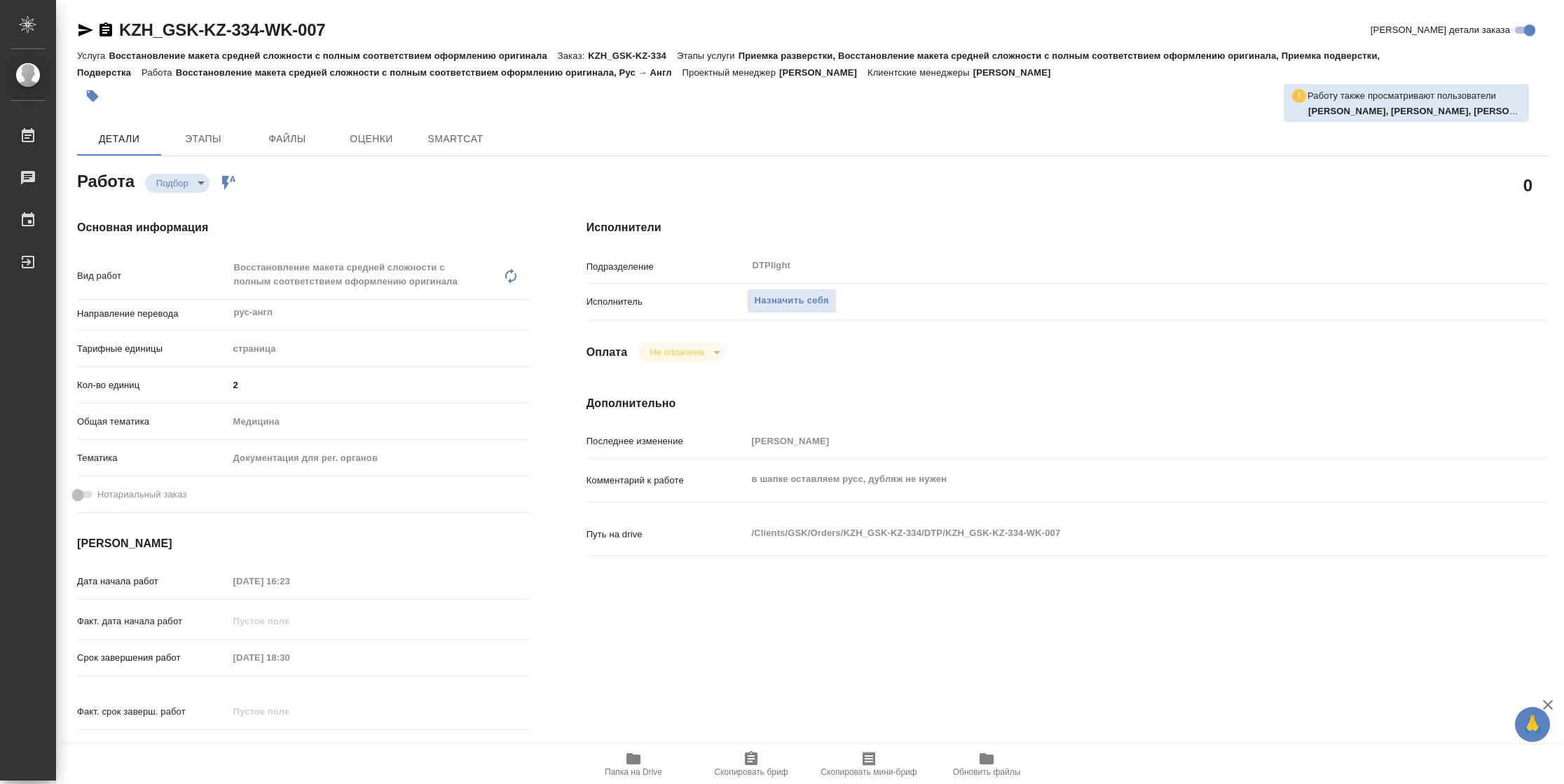
type textarea "x"
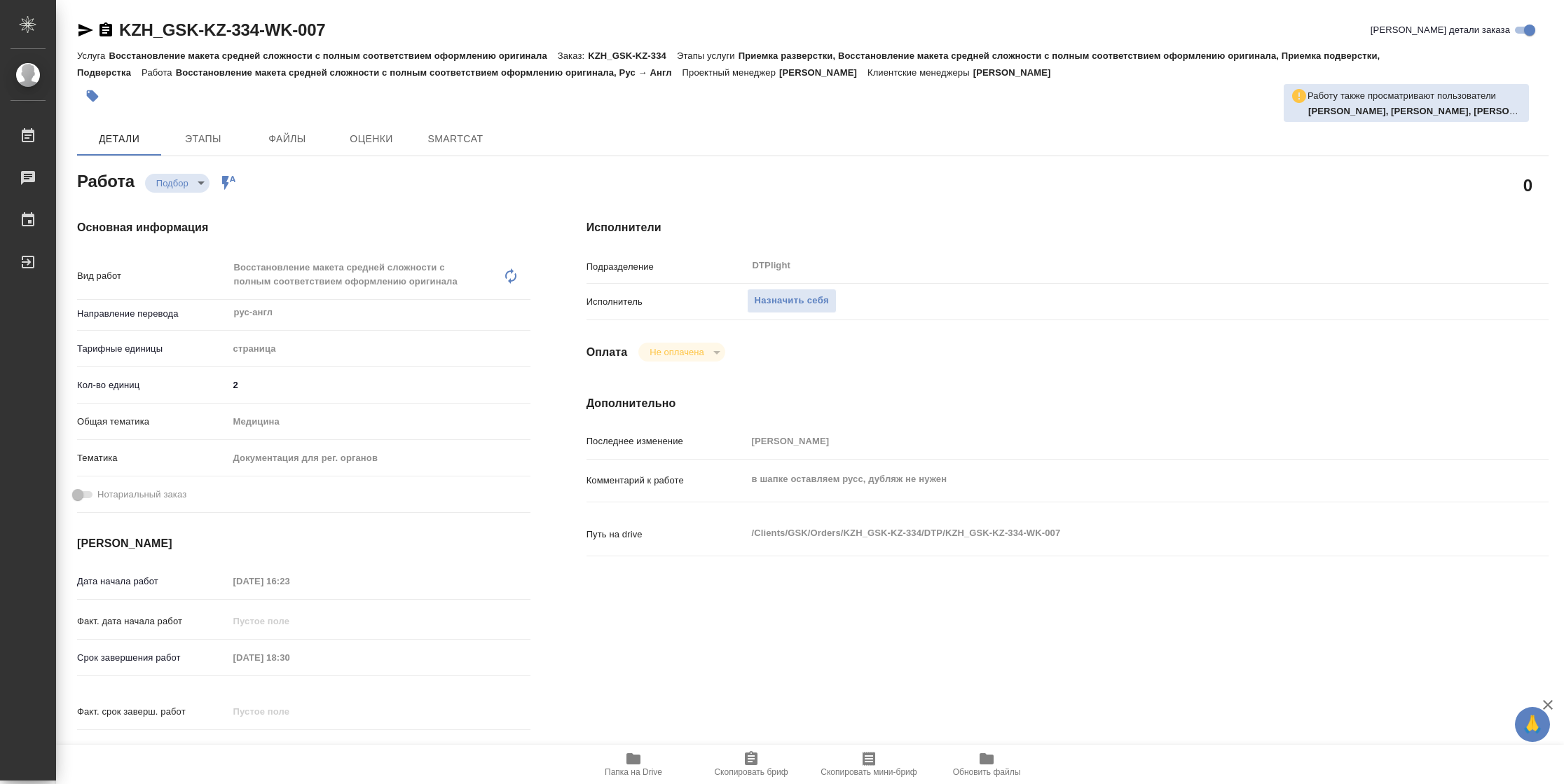
type textarea "x"
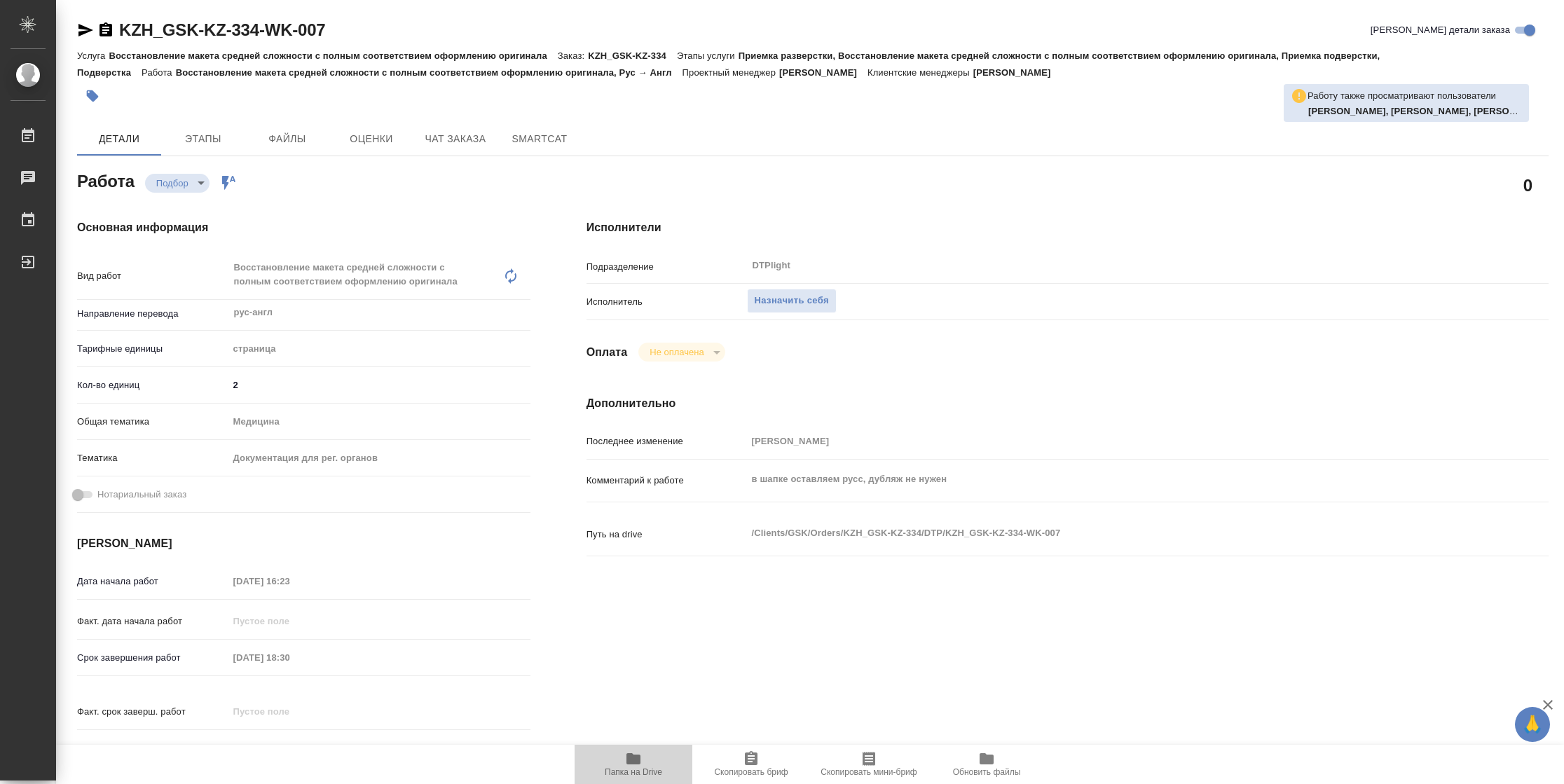
click at [640, 751] on icon "button" at bounding box center [633, 758] width 17 height 17
type textarea "x"
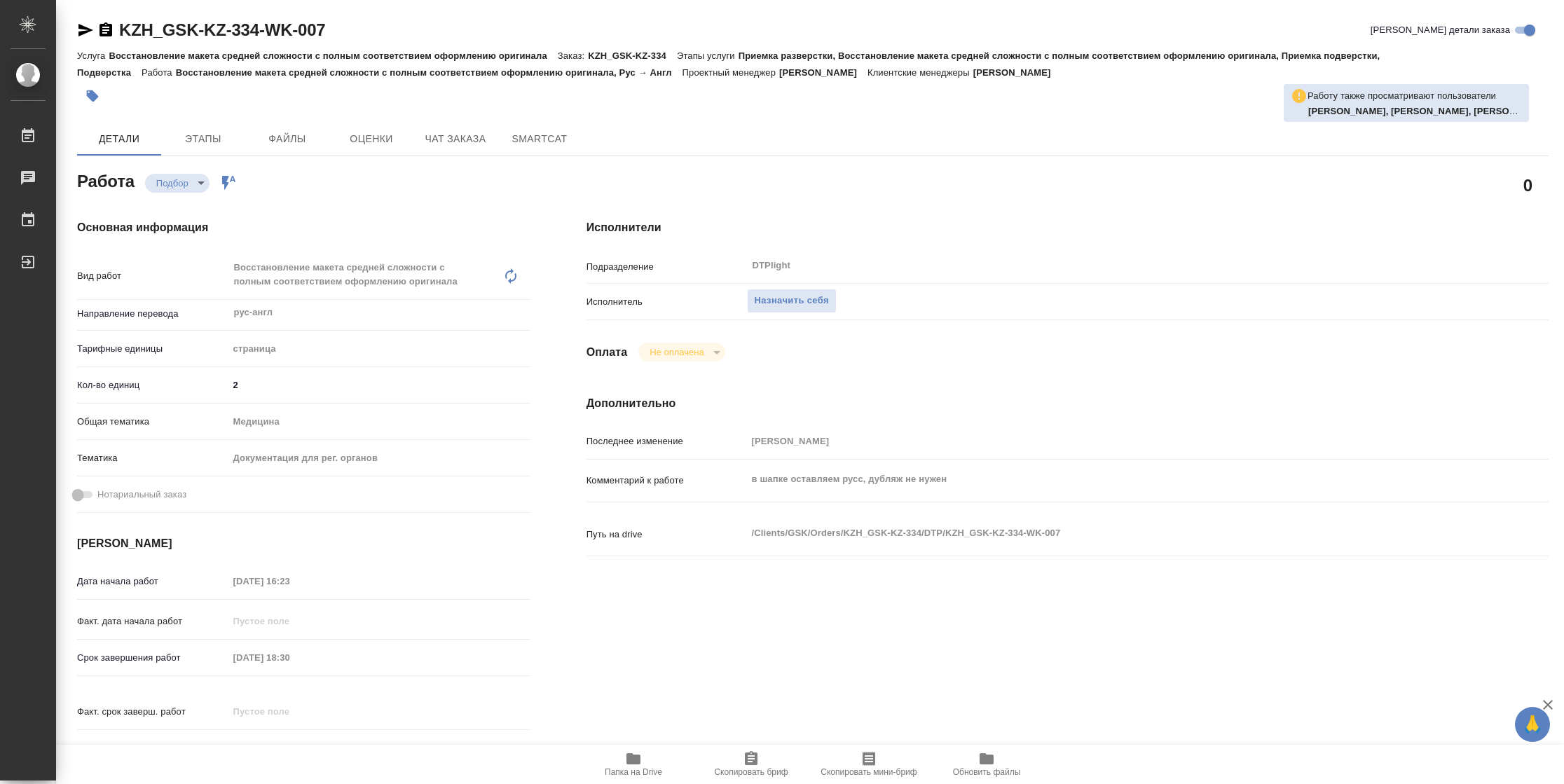
type textarea "x"
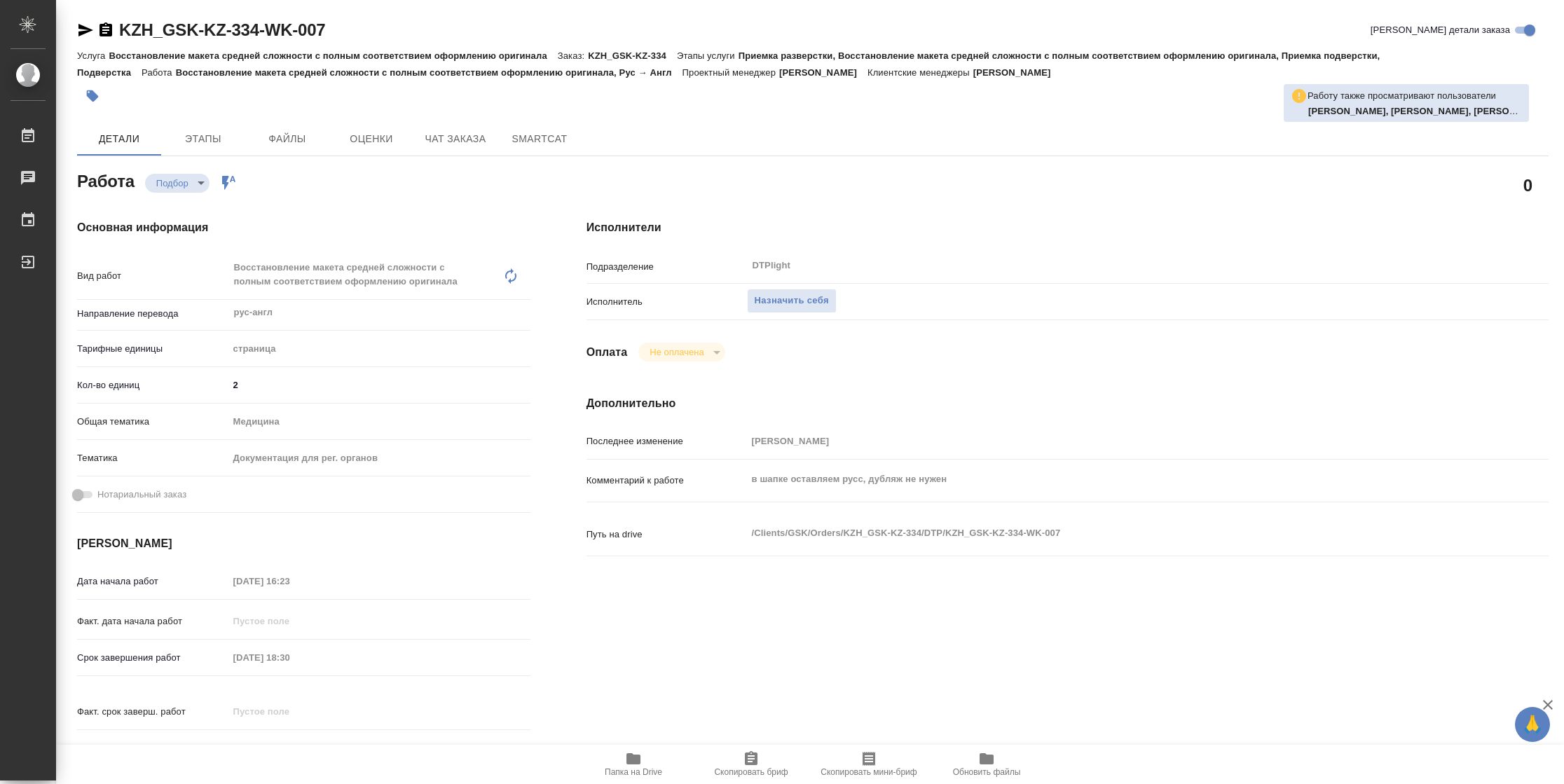
type textarea "x"
click at [794, 301] on span "Назначить себя" at bounding box center [791, 301] width 74 height 16
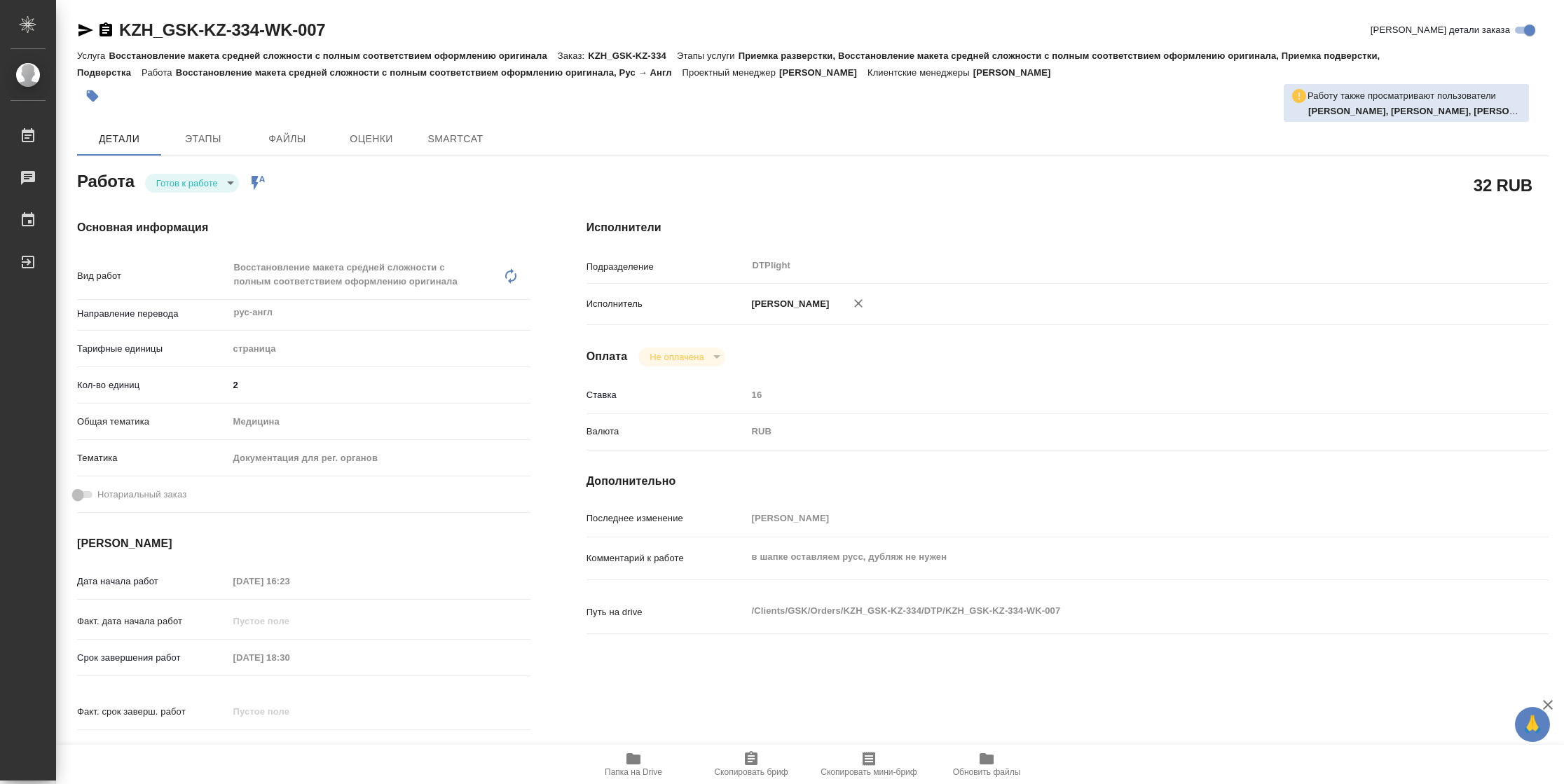
type textarea "x"
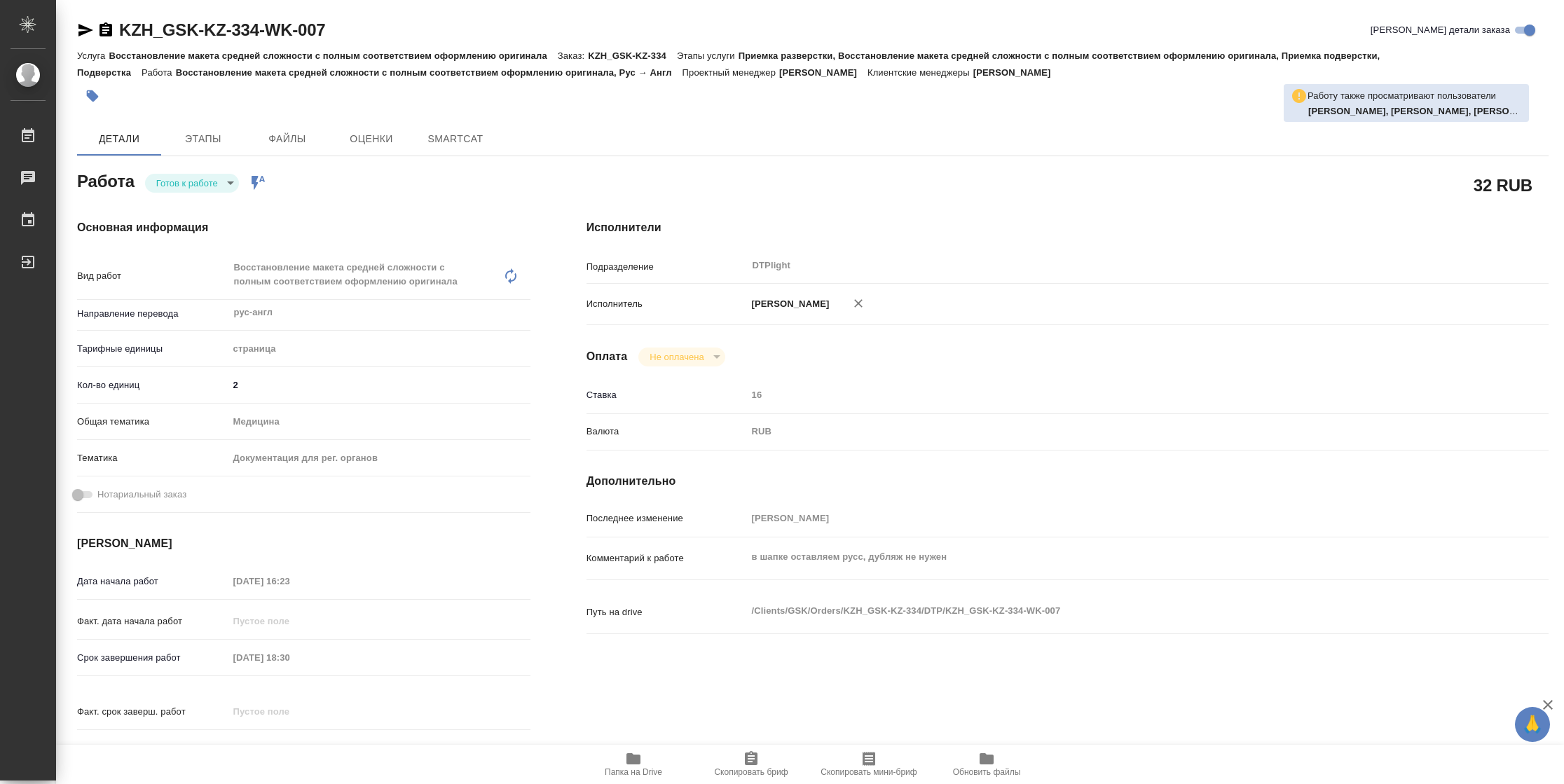
type textarea "x"
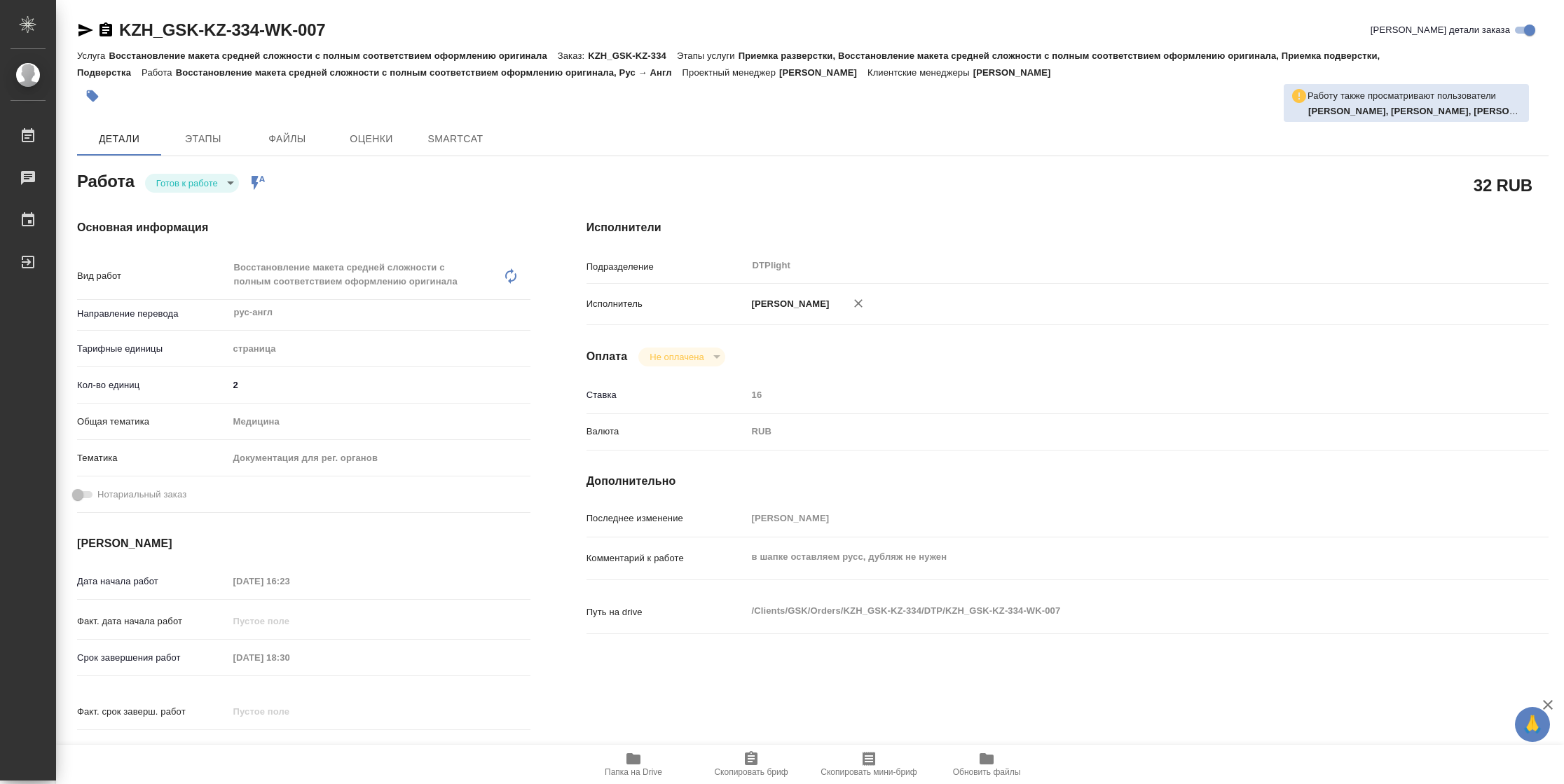
type textarea "x"
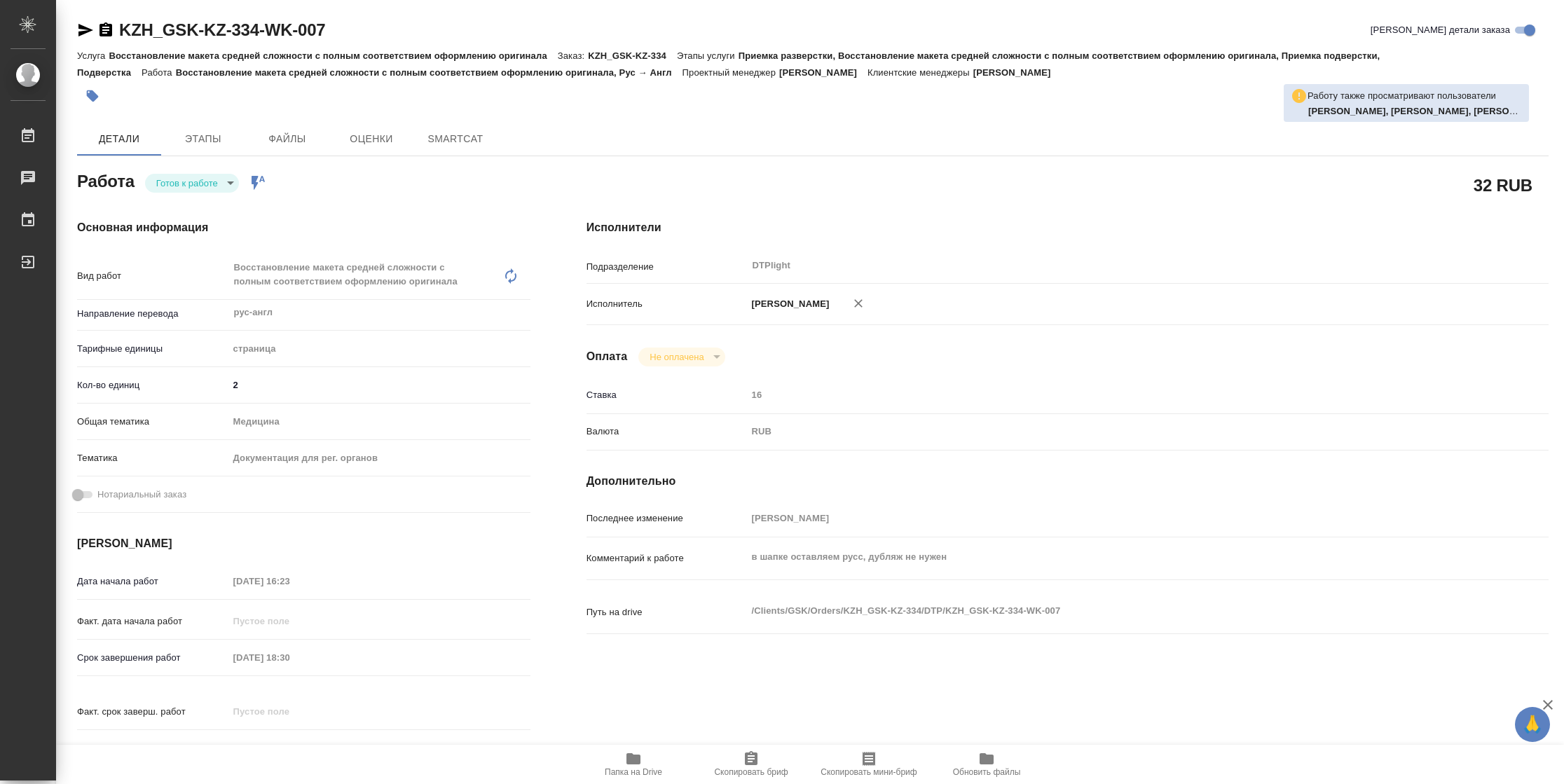
click at [191, 188] on body "🙏 .cls-1 fill:#fff; AWATERA Vasilyeva Natalia Работы Чаты График Выйти KZH_GSK-…" at bounding box center [782, 392] width 1564 height 784
type textarea "x"
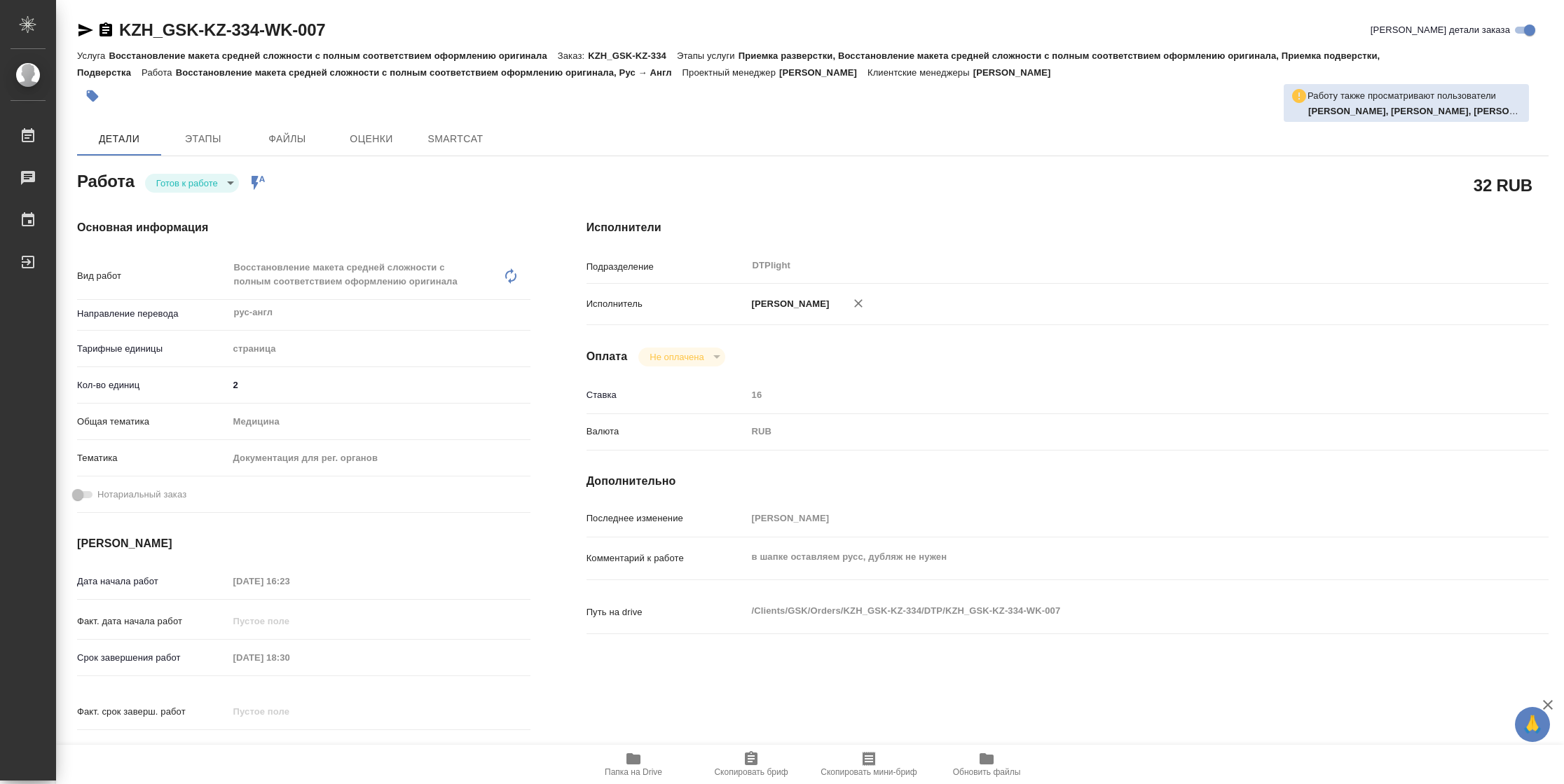
type textarea "x"
click at [191, 188] on button "В работе" at bounding box center [179, 182] width 46 height 15
type textarea "x"
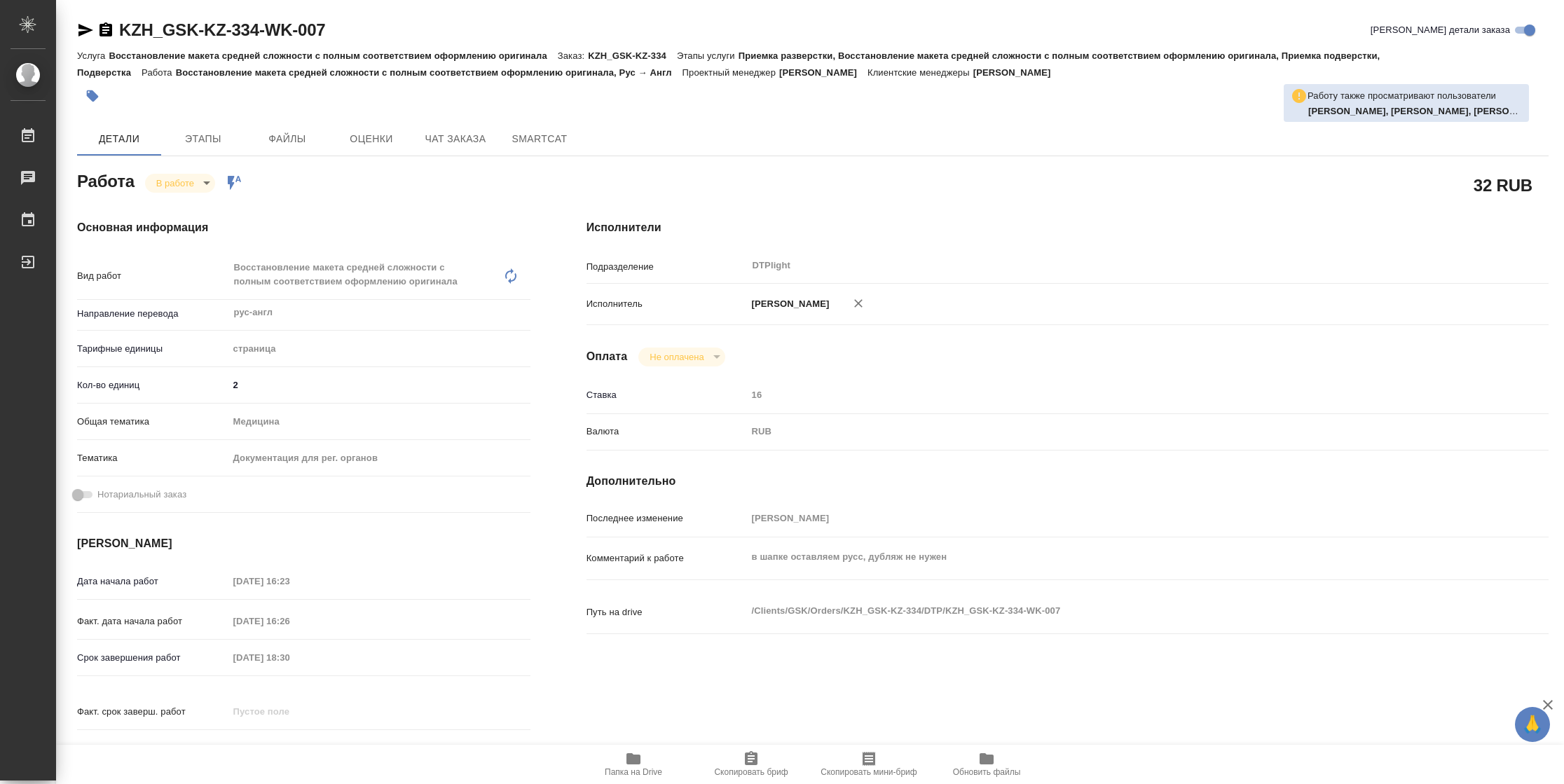
type textarea "x"
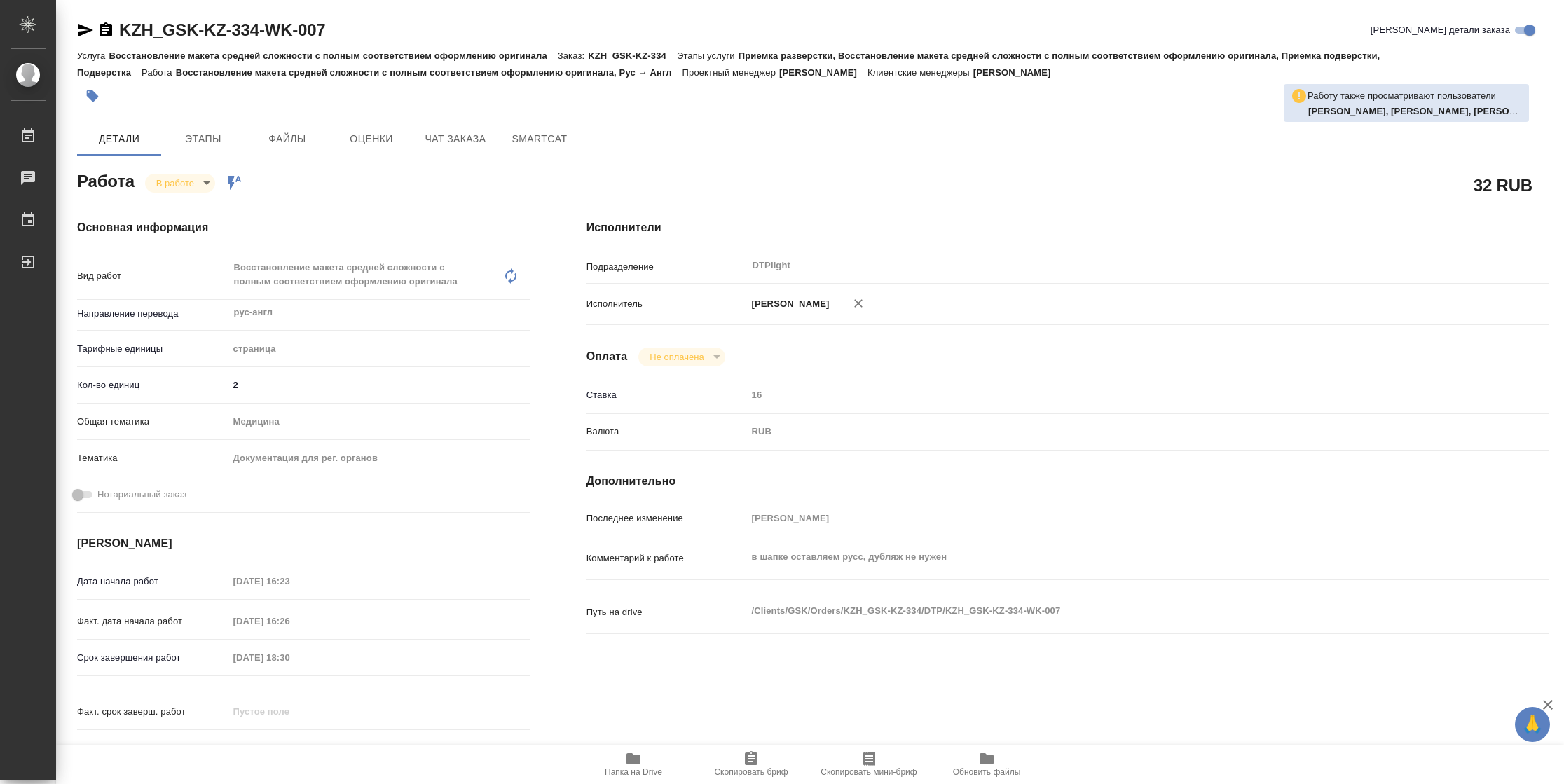
type textarea "x"
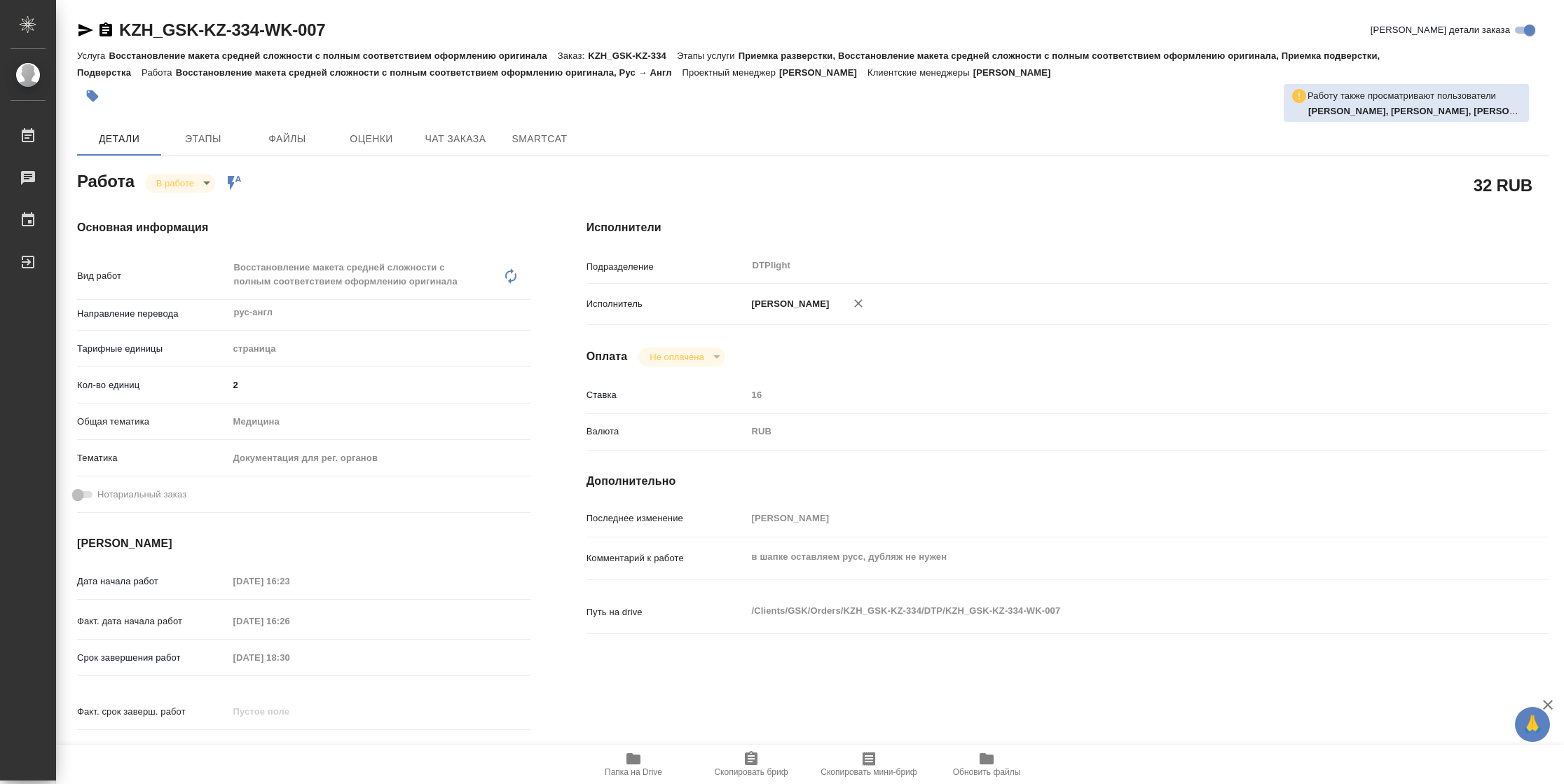
type textarea "x"
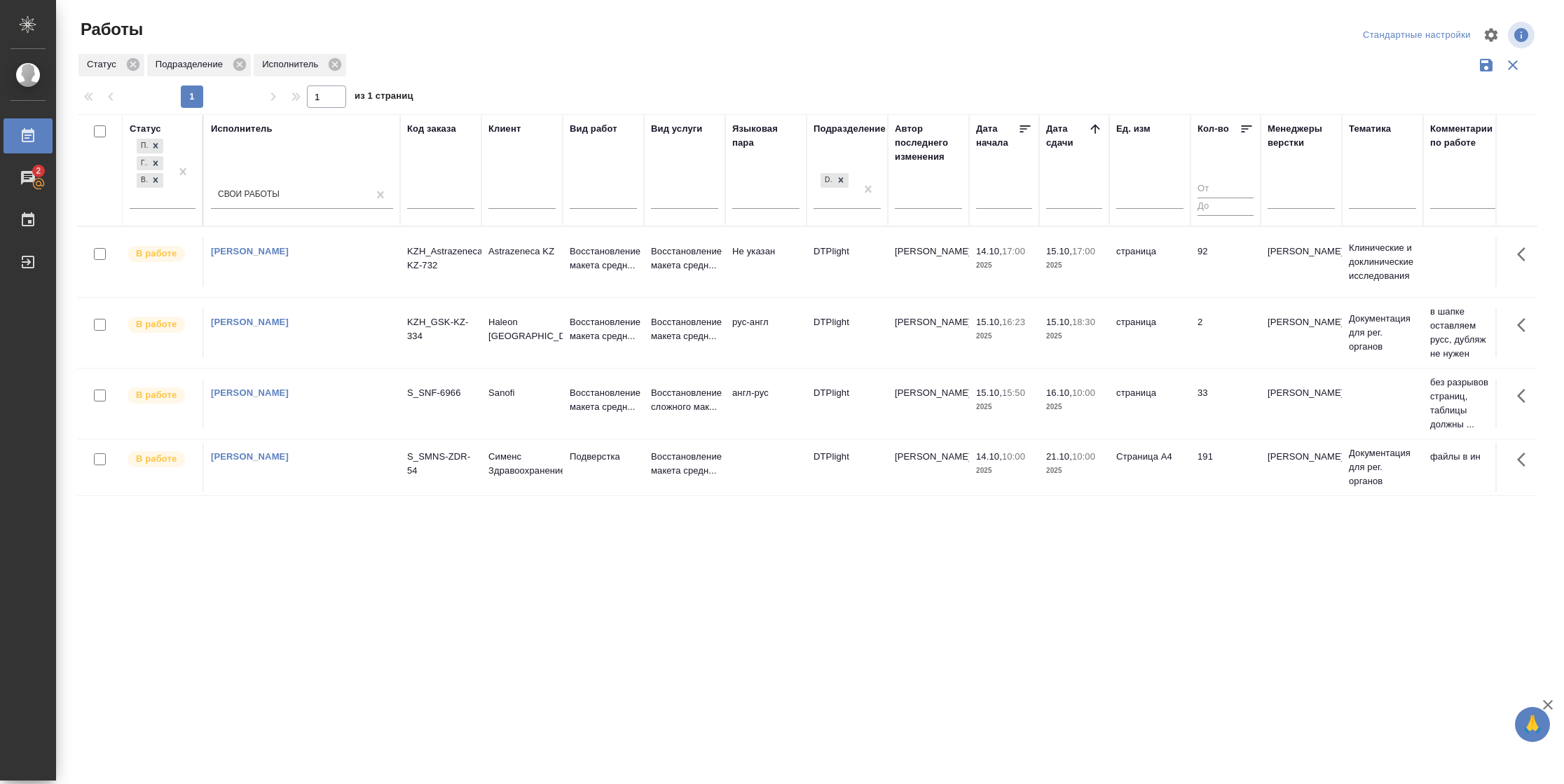
click at [1235, 281] on td "92" at bounding box center [1225, 262] width 70 height 49
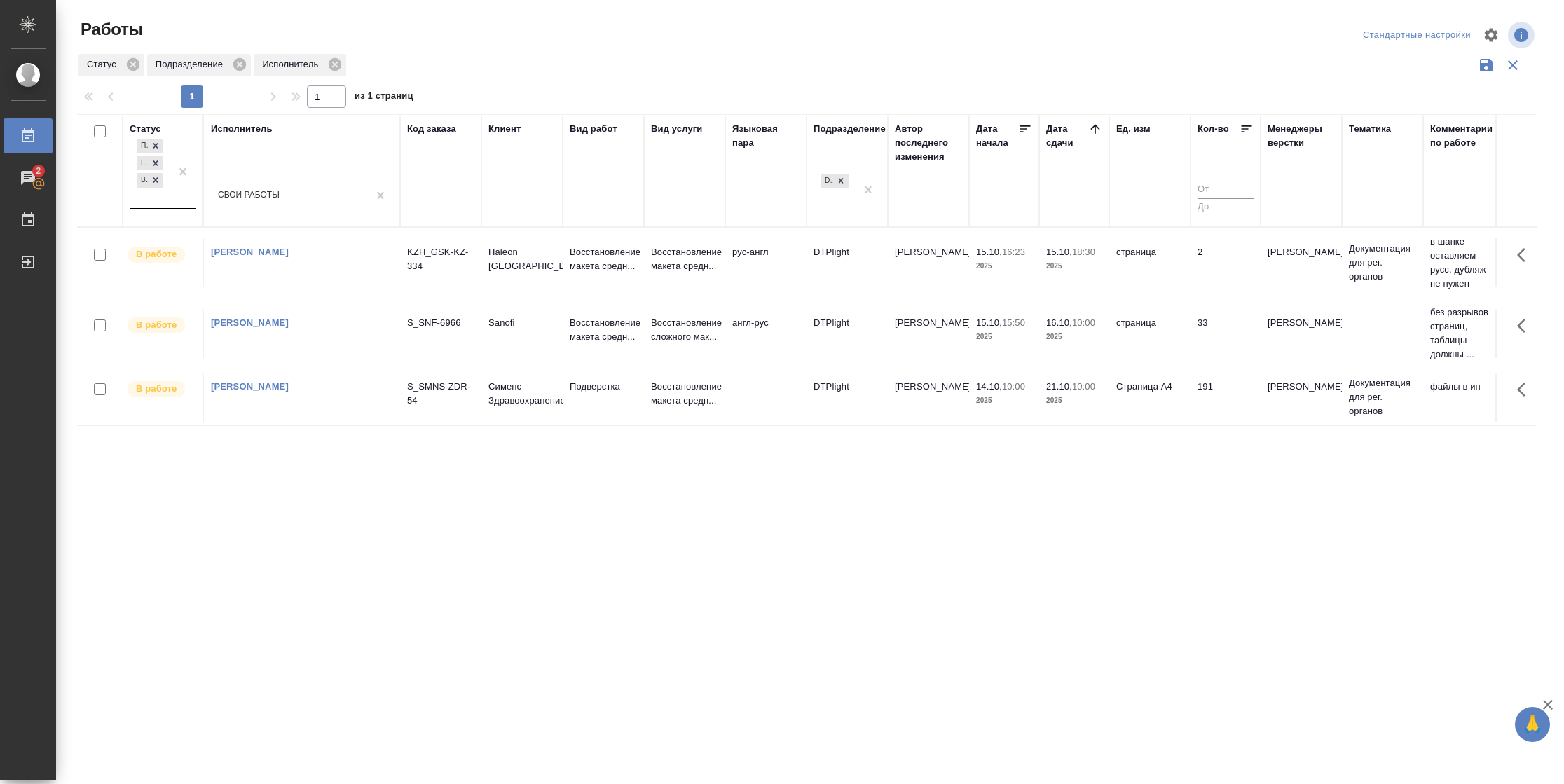
click at [155, 205] on div "Подбор Готов к работе В работе" at bounding box center [150, 172] width 41 height 72
drag, startPoint x: 275, startPoint y: 261, endPoint x: 1016, endPoint y: 229, distance: 741.7
click at [275, 261] on div "В ожидании" at bounding box center [316, 265] width 210 height 25
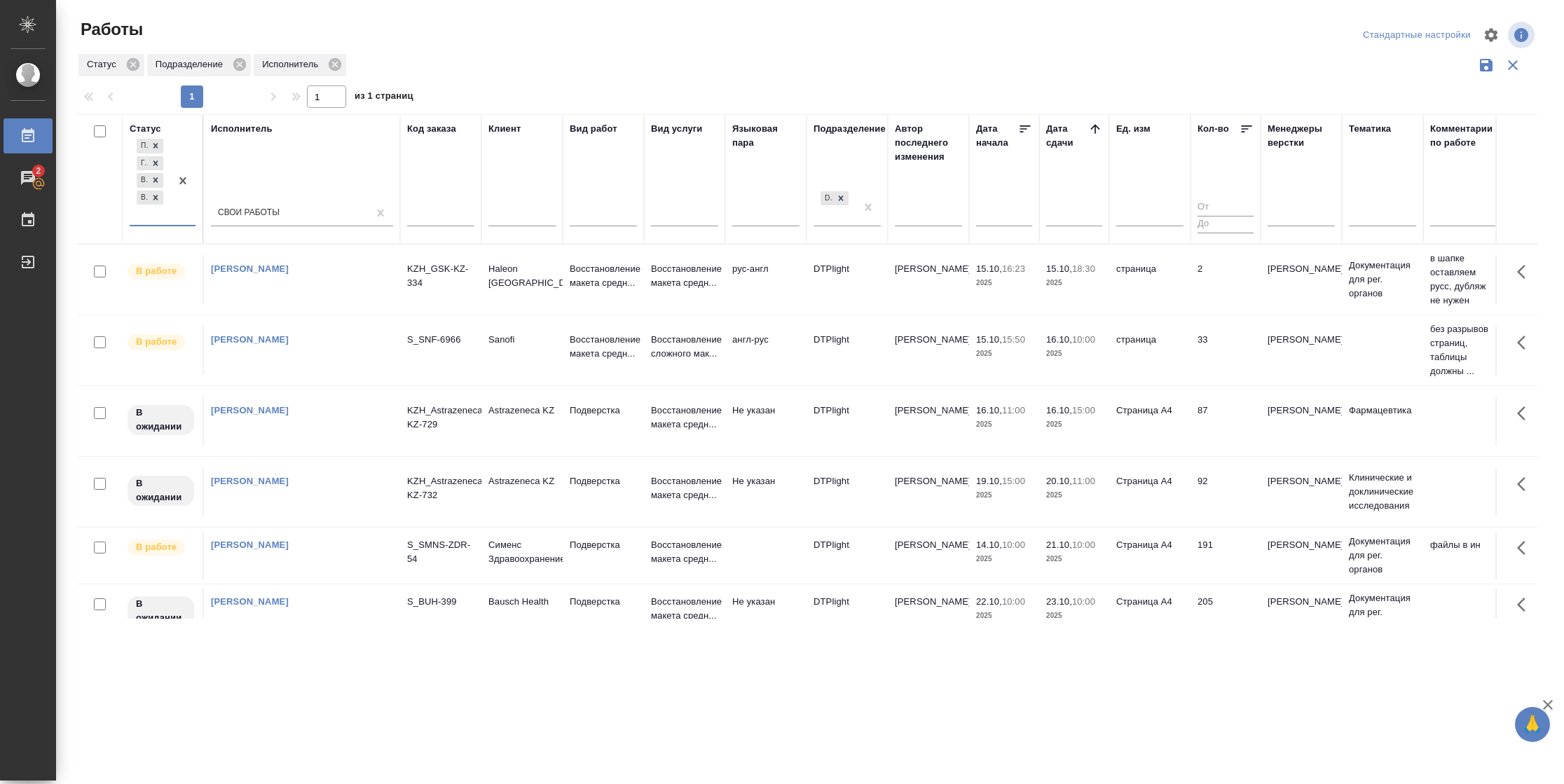
click at [1177, 441] on td "Страница А4" at bounding box center [1150, 420] width 81 height 49
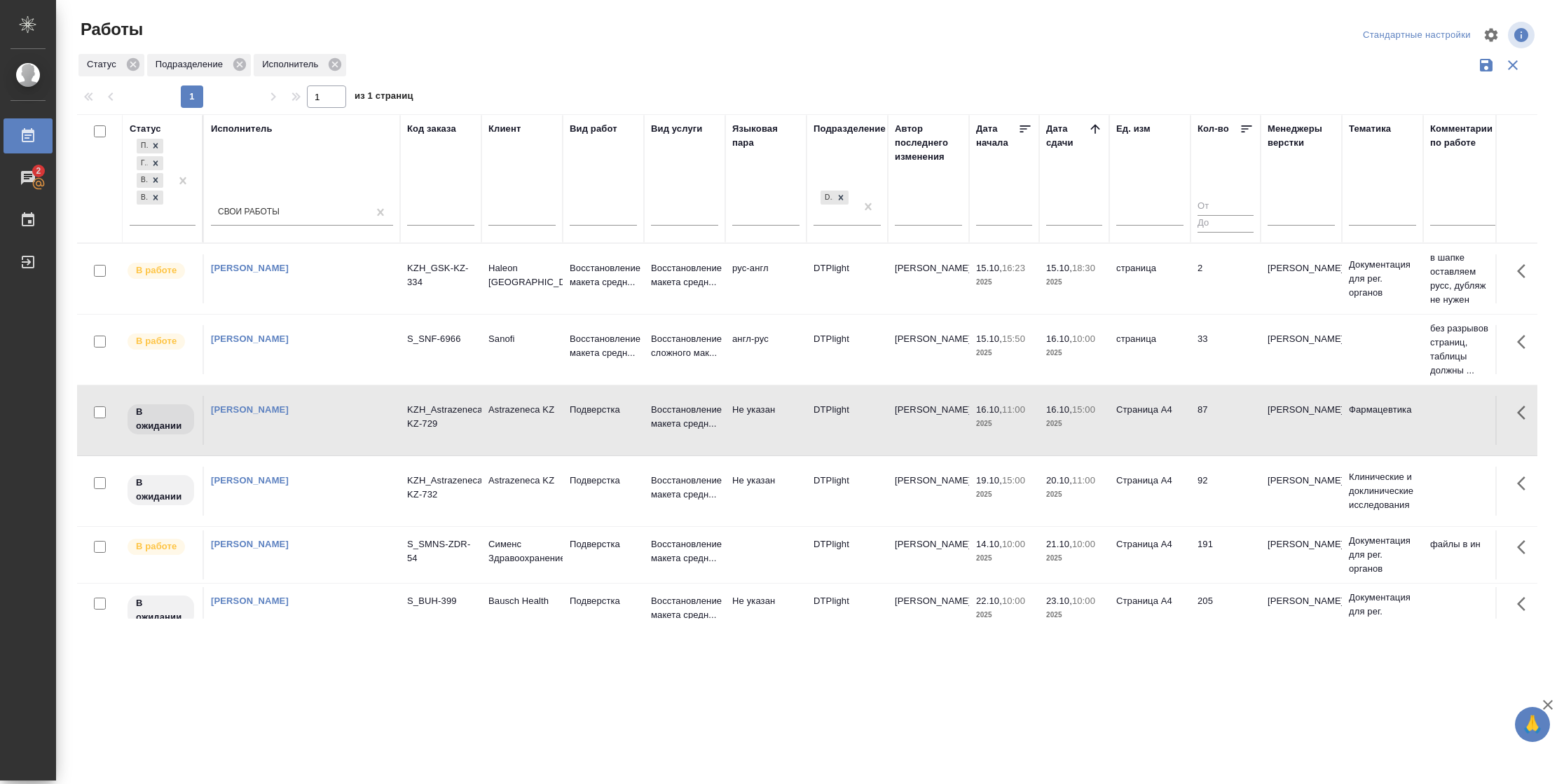
click at [1075, 407] on p "15:00" at bounding box center [1083, 409] width 23 height 11
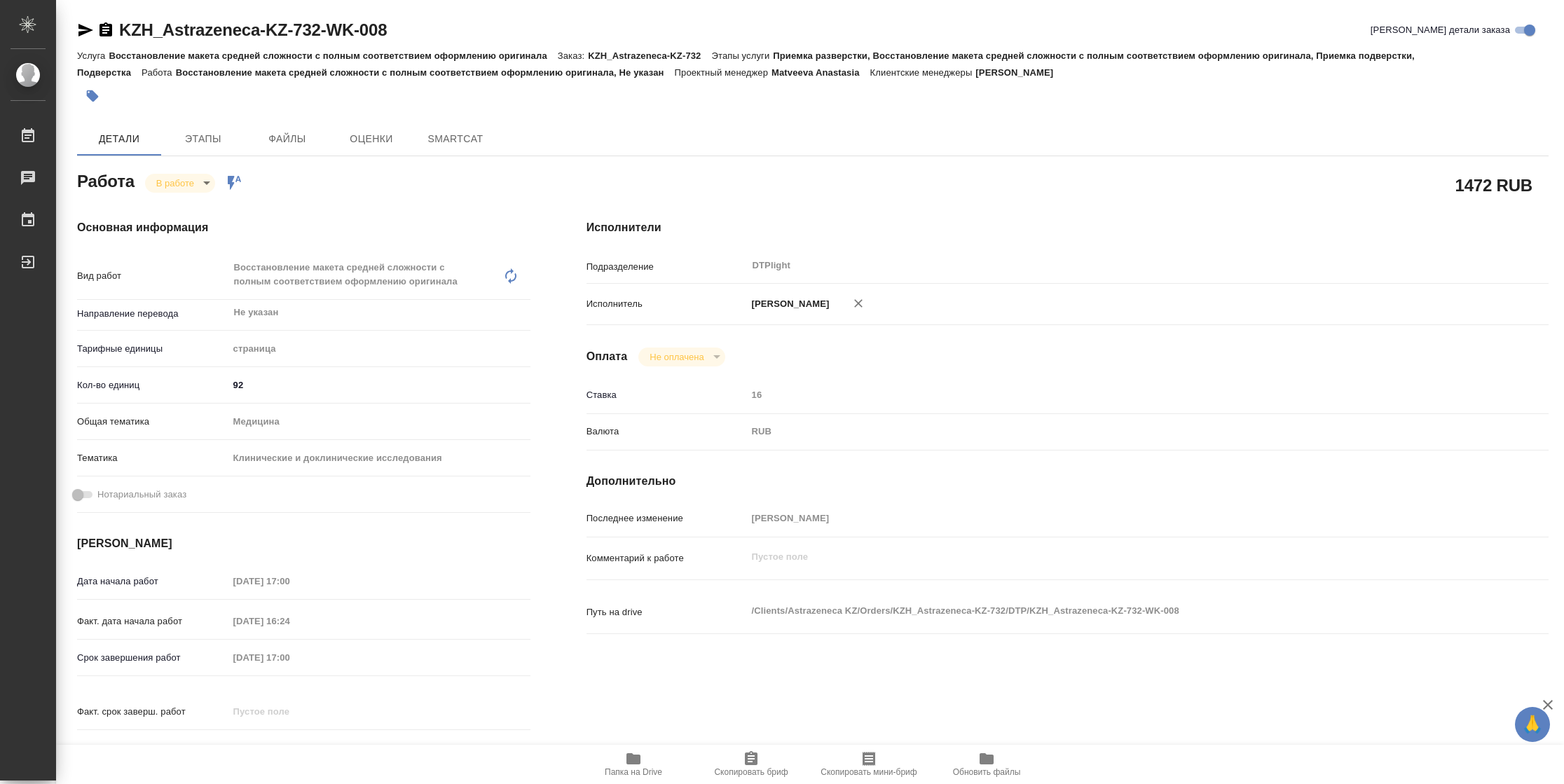
type textarea "x"
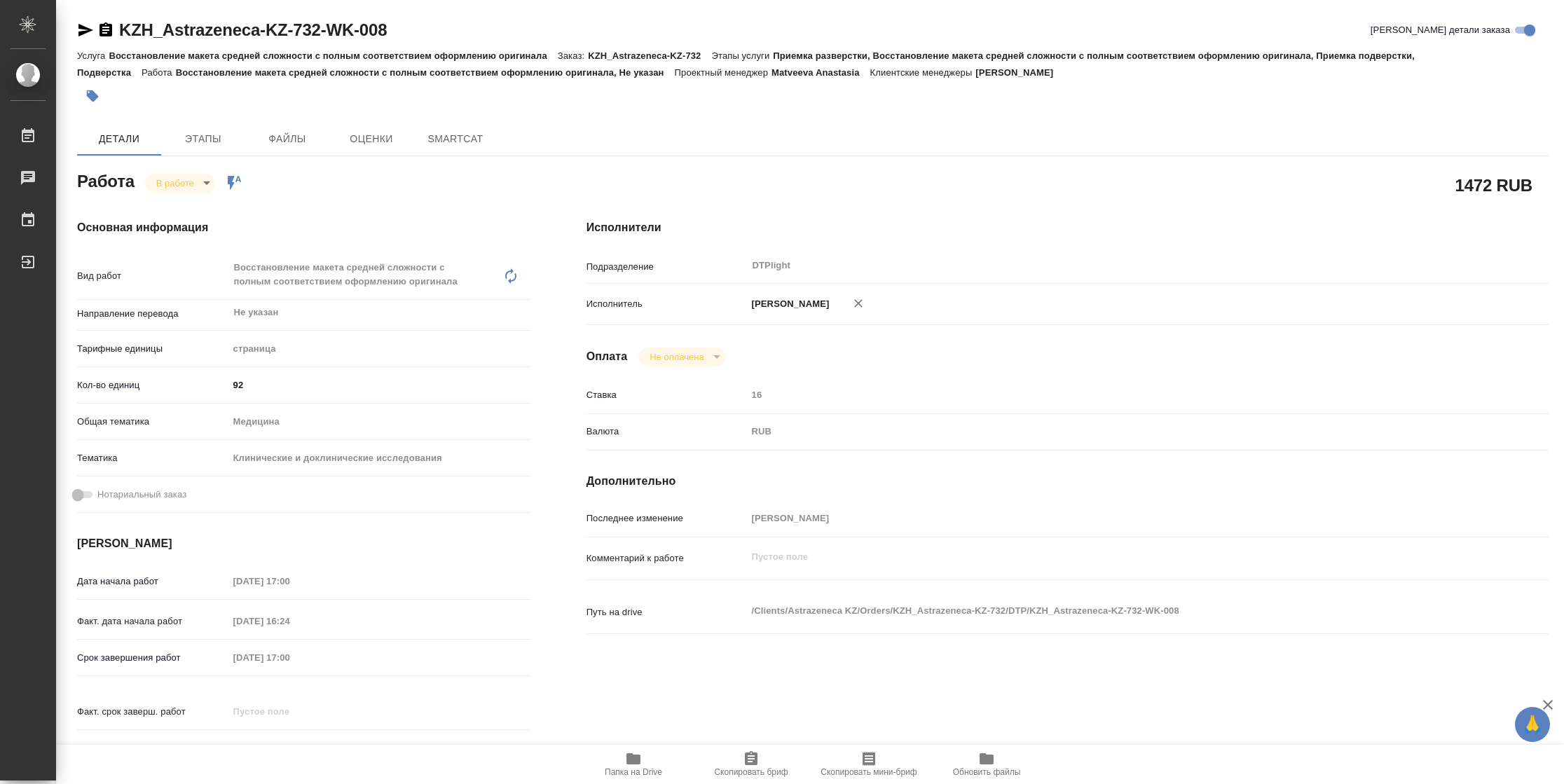
type textarea "x"
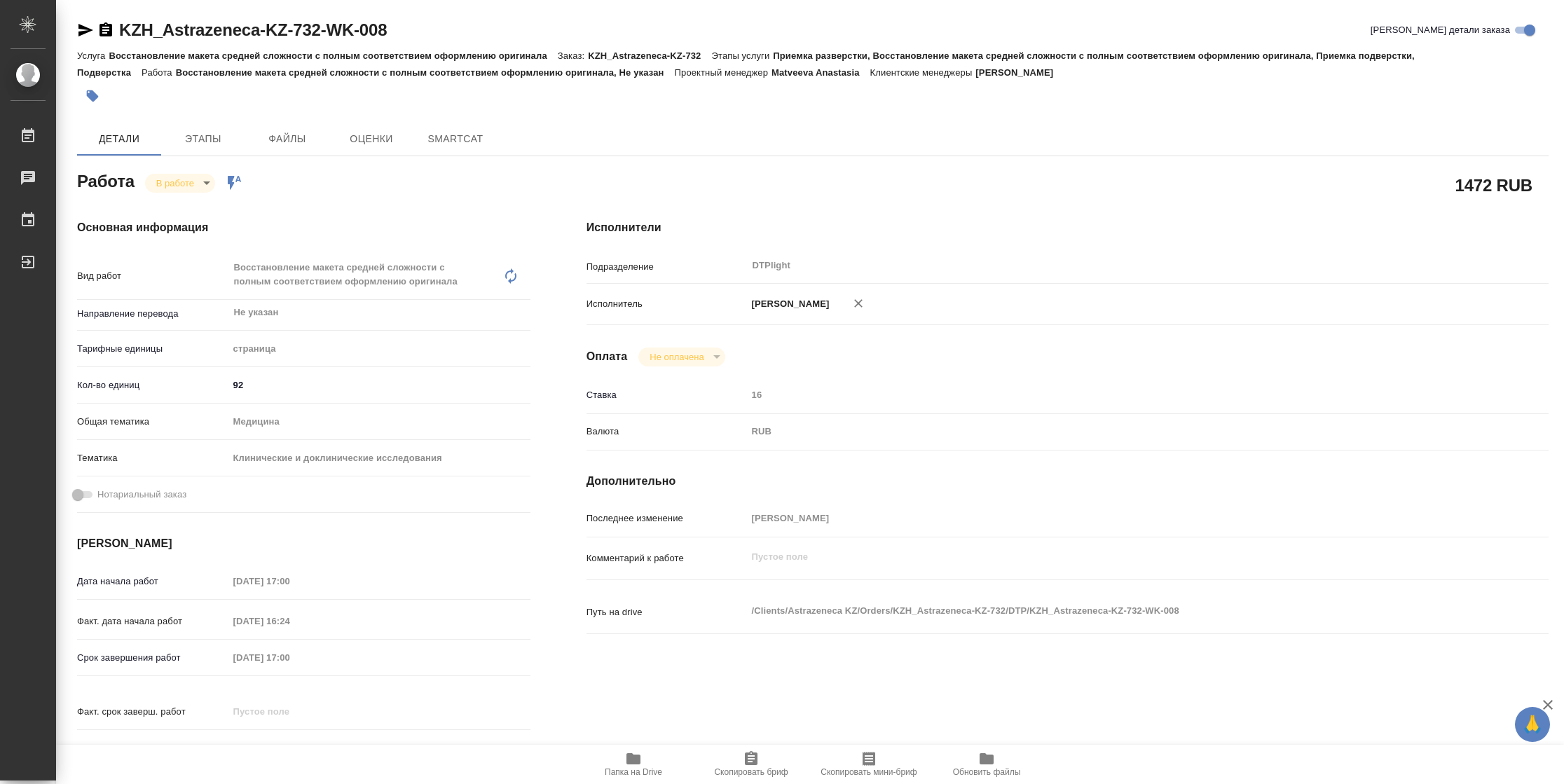
type textarea "x"
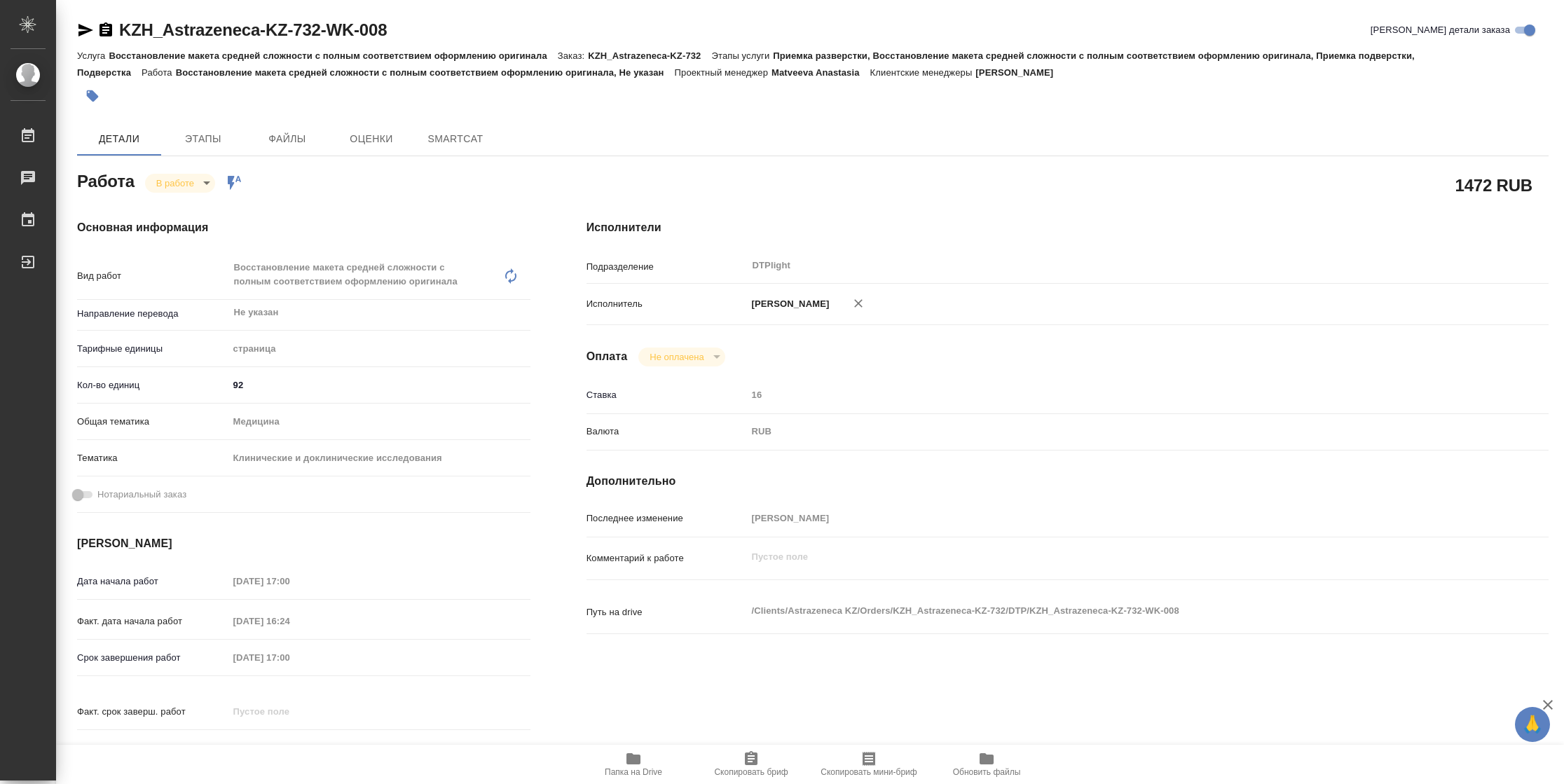
click at [625, 777] on button "Папка на Drive" at bounding box center [633, 764] width 118 height 39
type textarea "x"
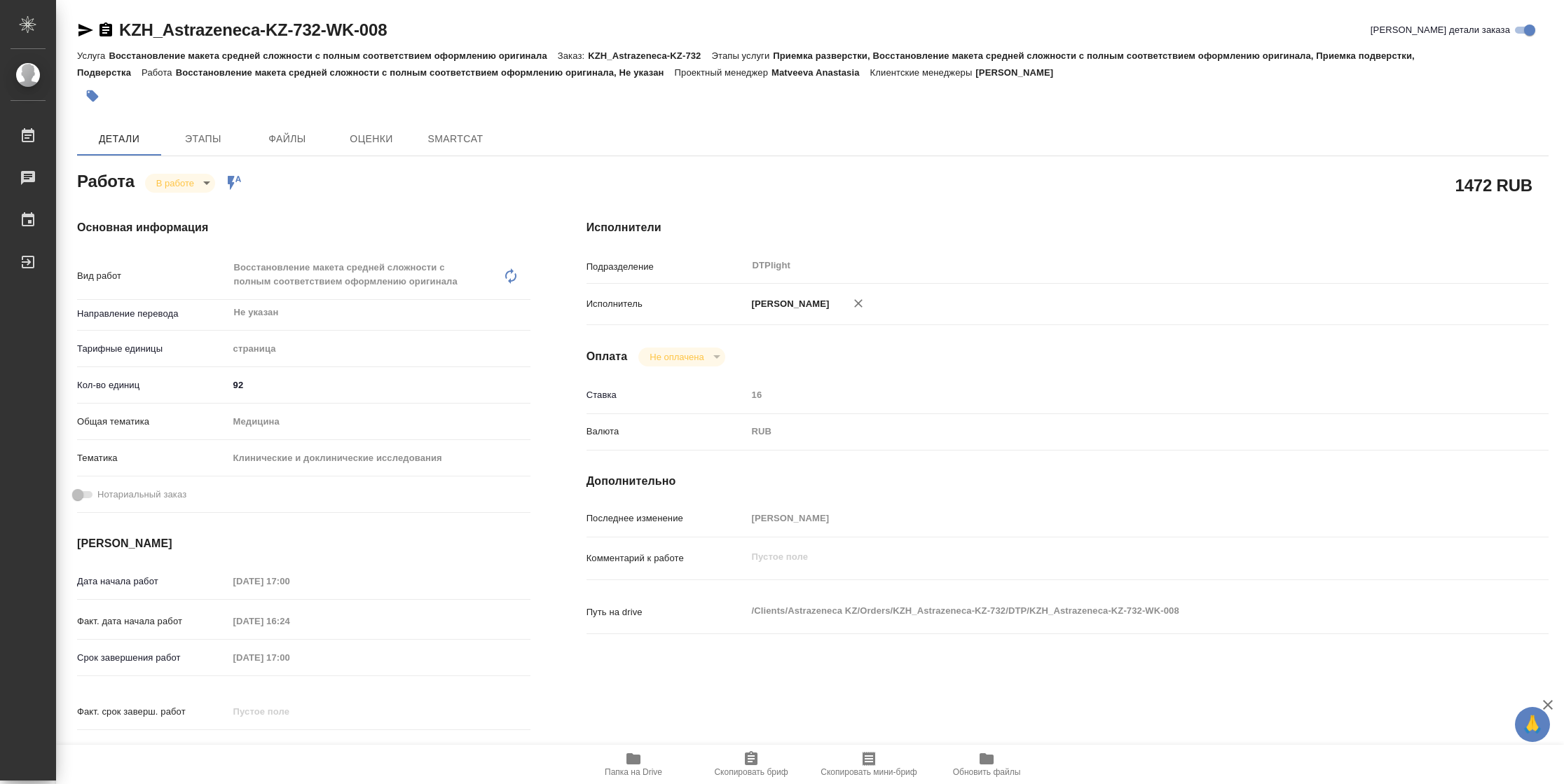
type textarea "x"
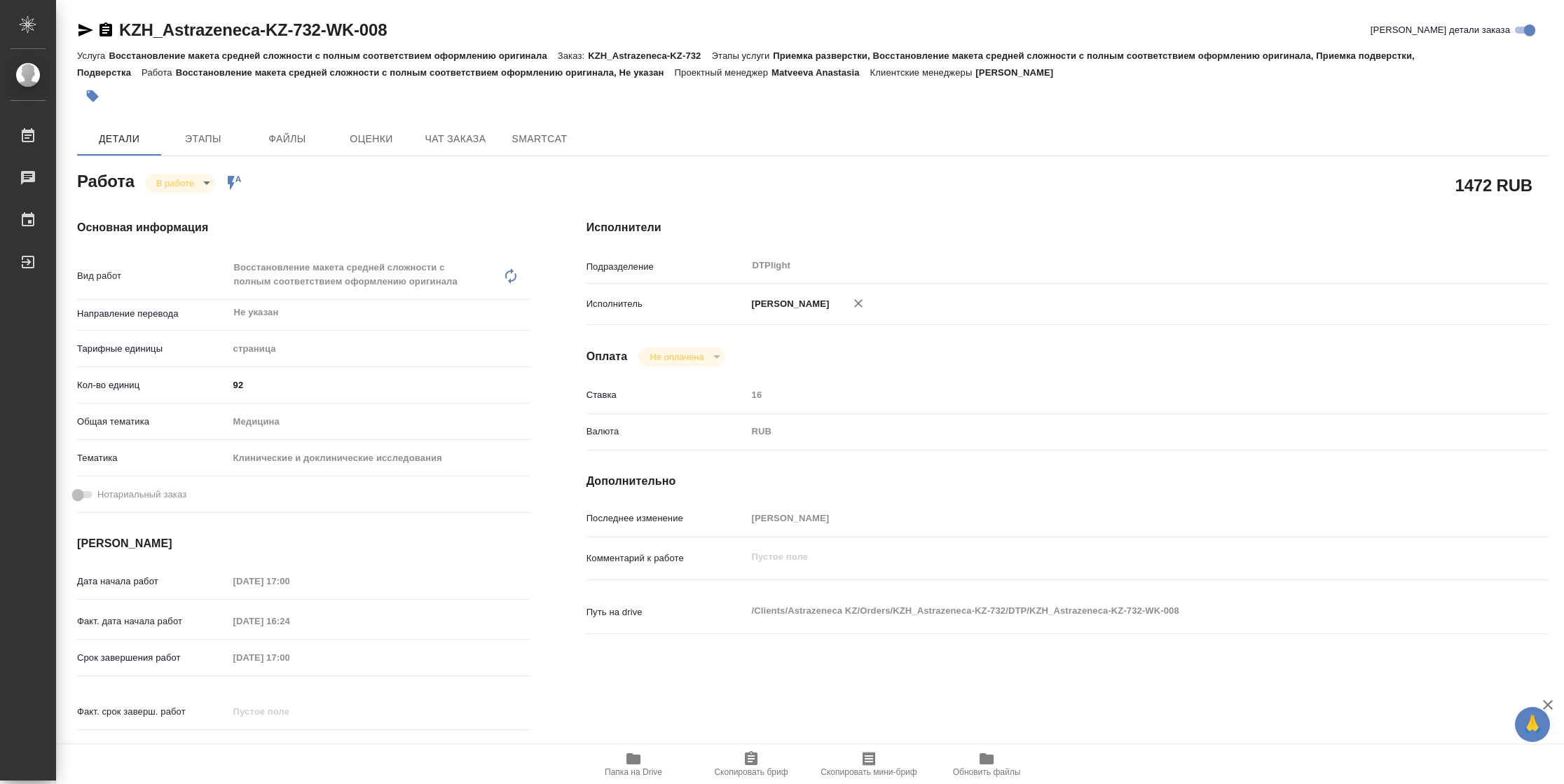
type textarea "x"
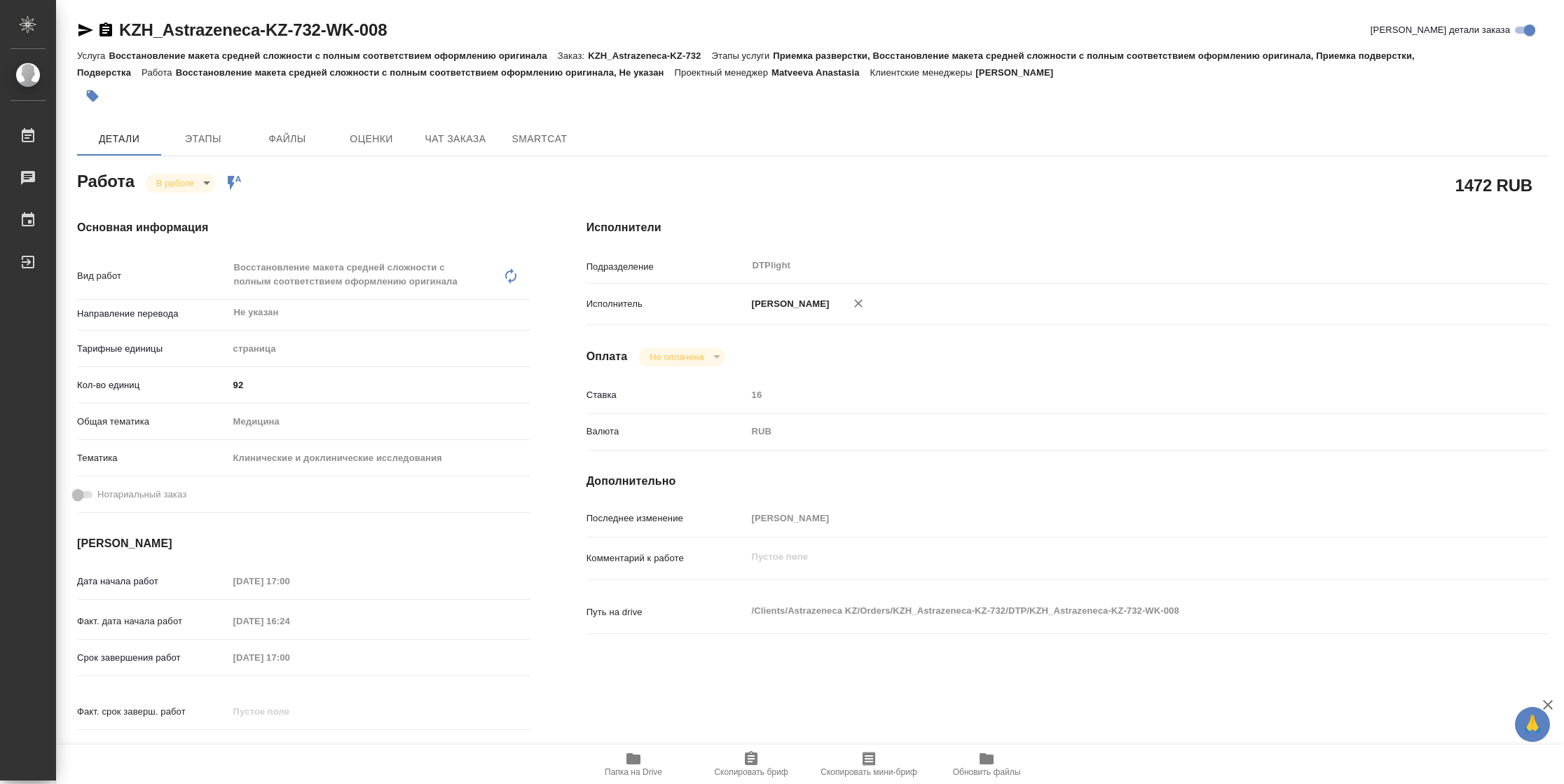
type textarea "x"
click at [169, 182] on body "🙏 .cls-1 fill:#fff; AWATERA Vasilyeva Natalia Работы 2 Чаты График Выйти KZH_As…" at bounding box center [782, 392] width 1564 height 784
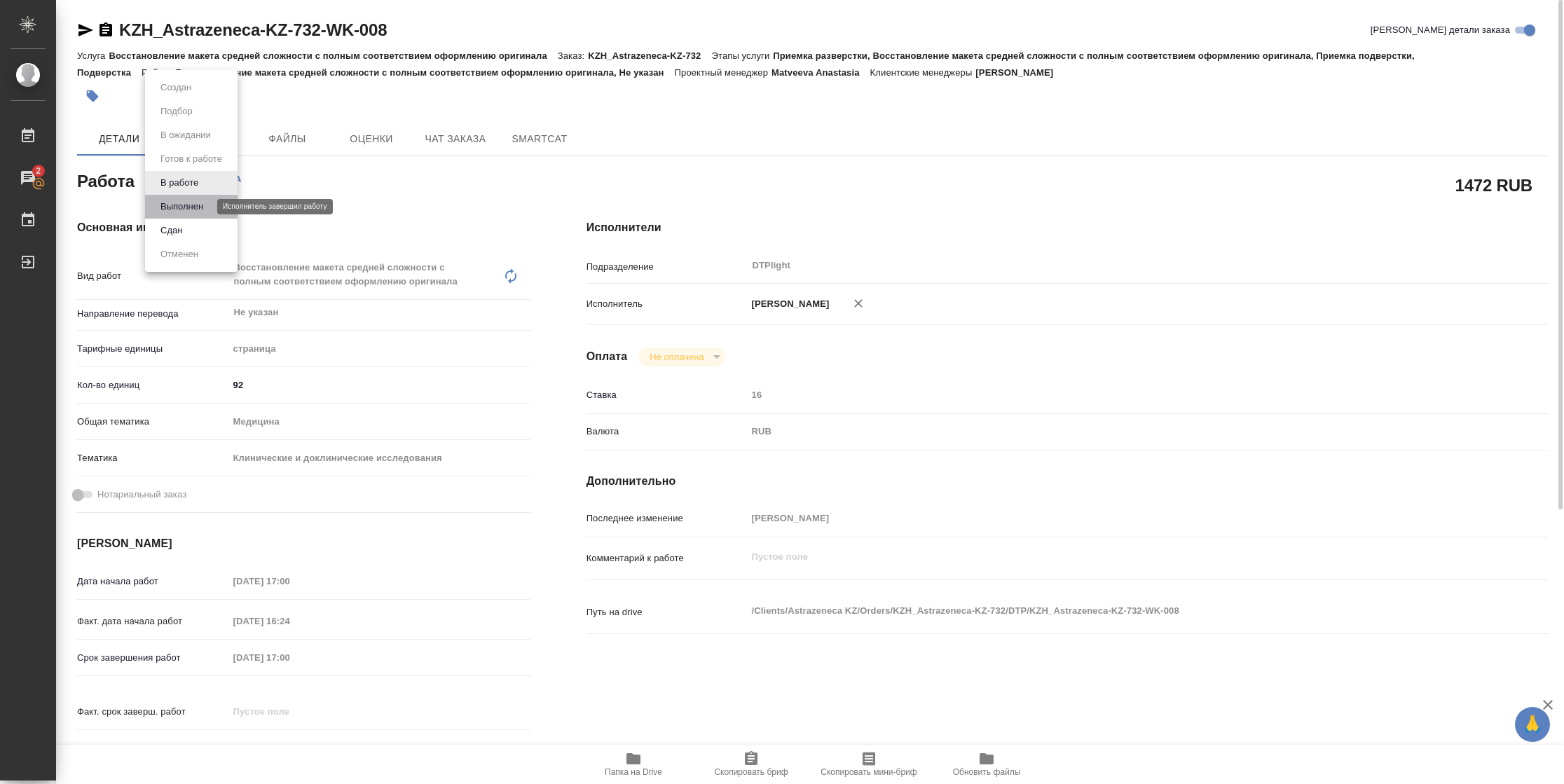
click at [169, 206] on button "Выполнен" at bounding box center [181, 207] width 51 height 15
type textarea "x"
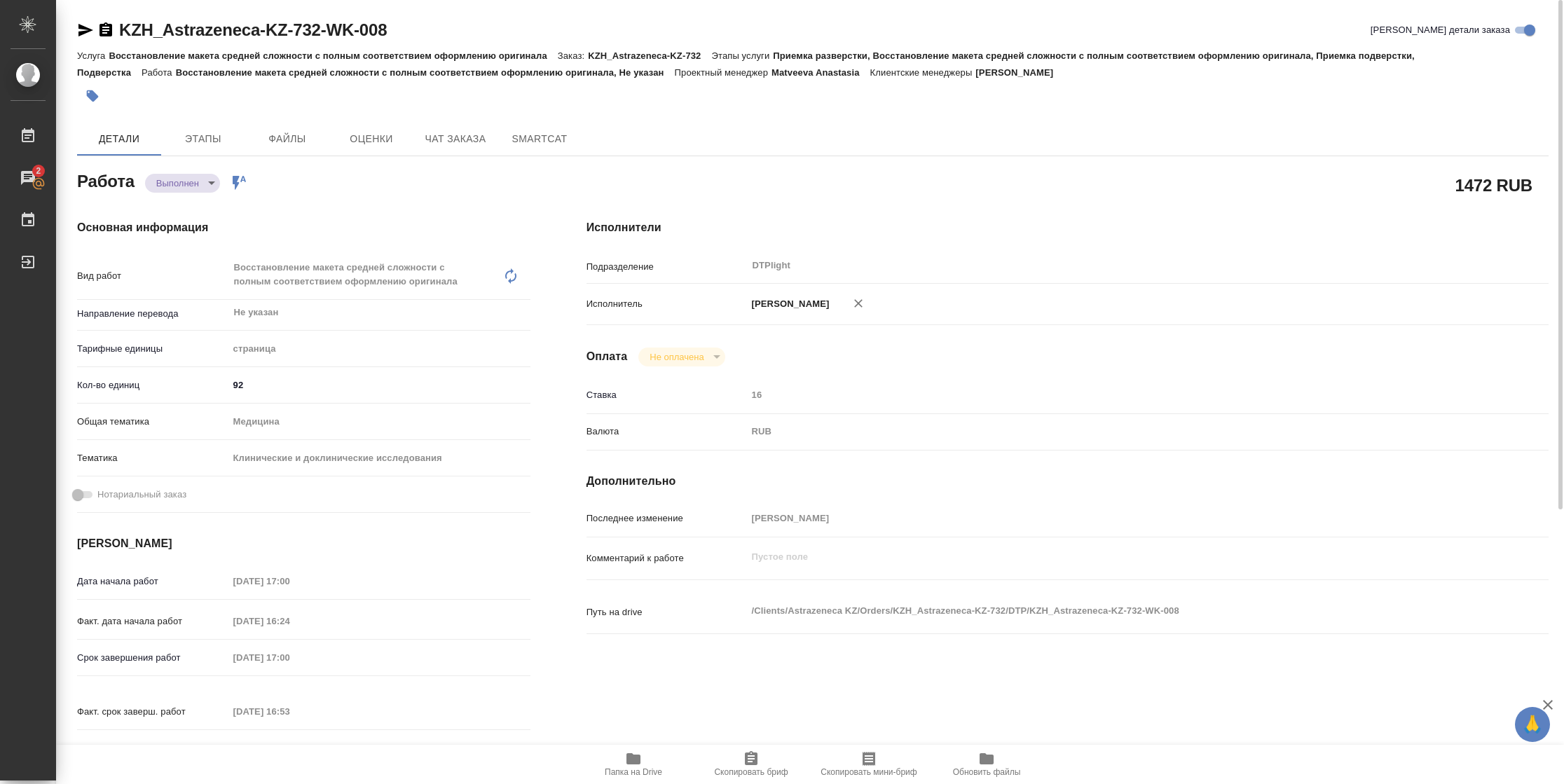
type textarea "x"
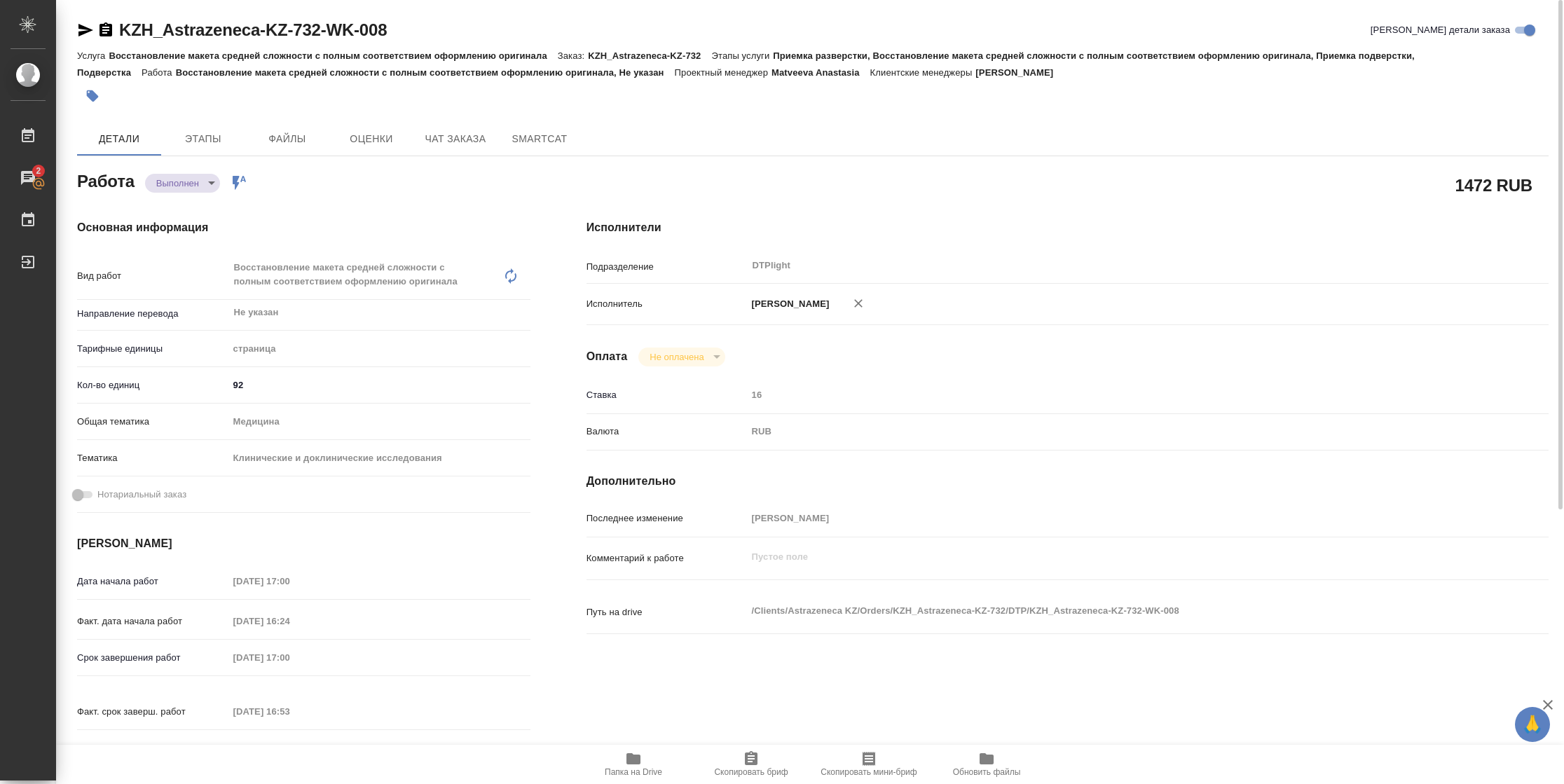
type textarea "x"
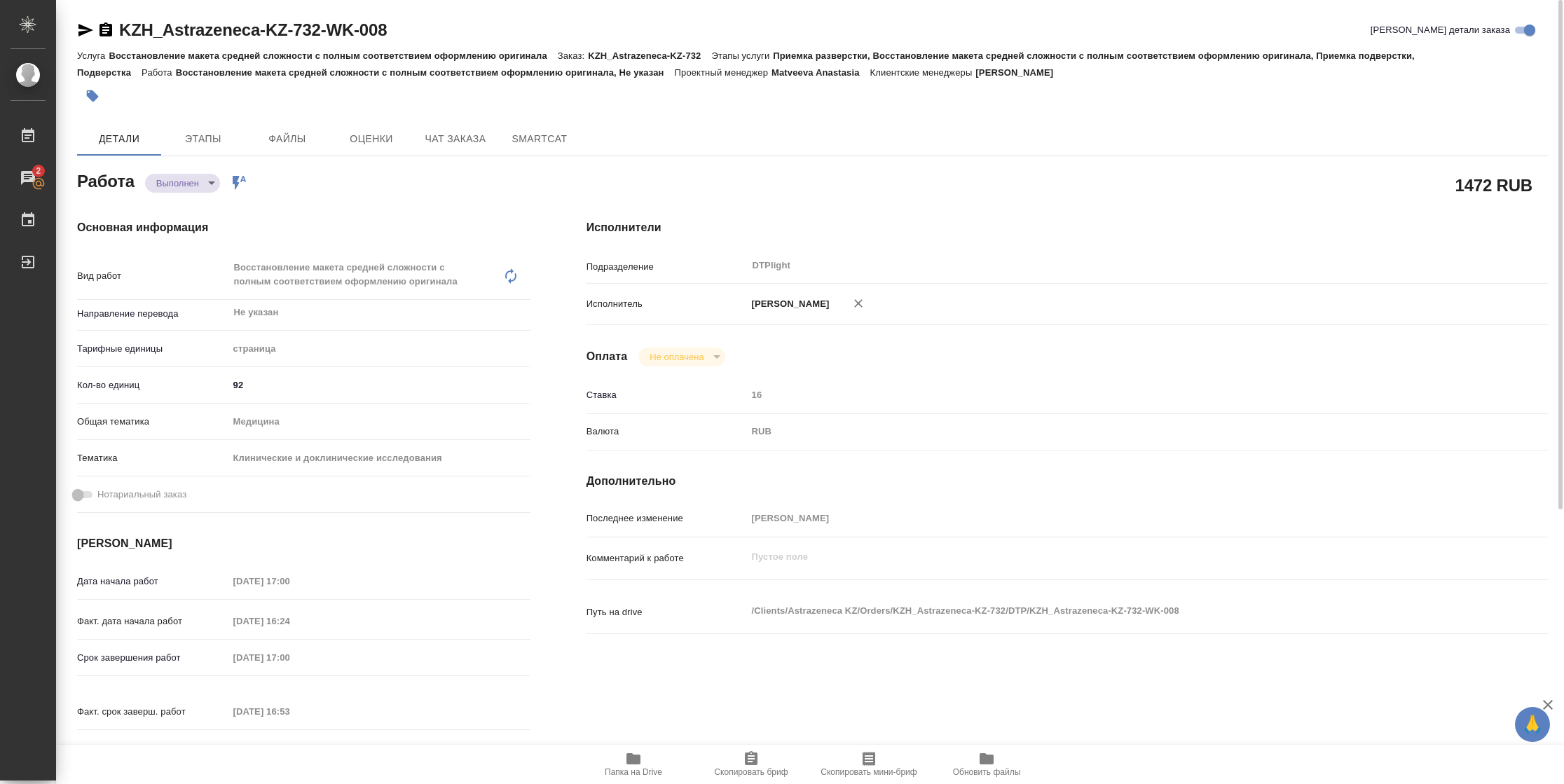
type textarea "x"
click at [86, 29] on icon "button" at bounding box center [85, 30] width 17 height 17
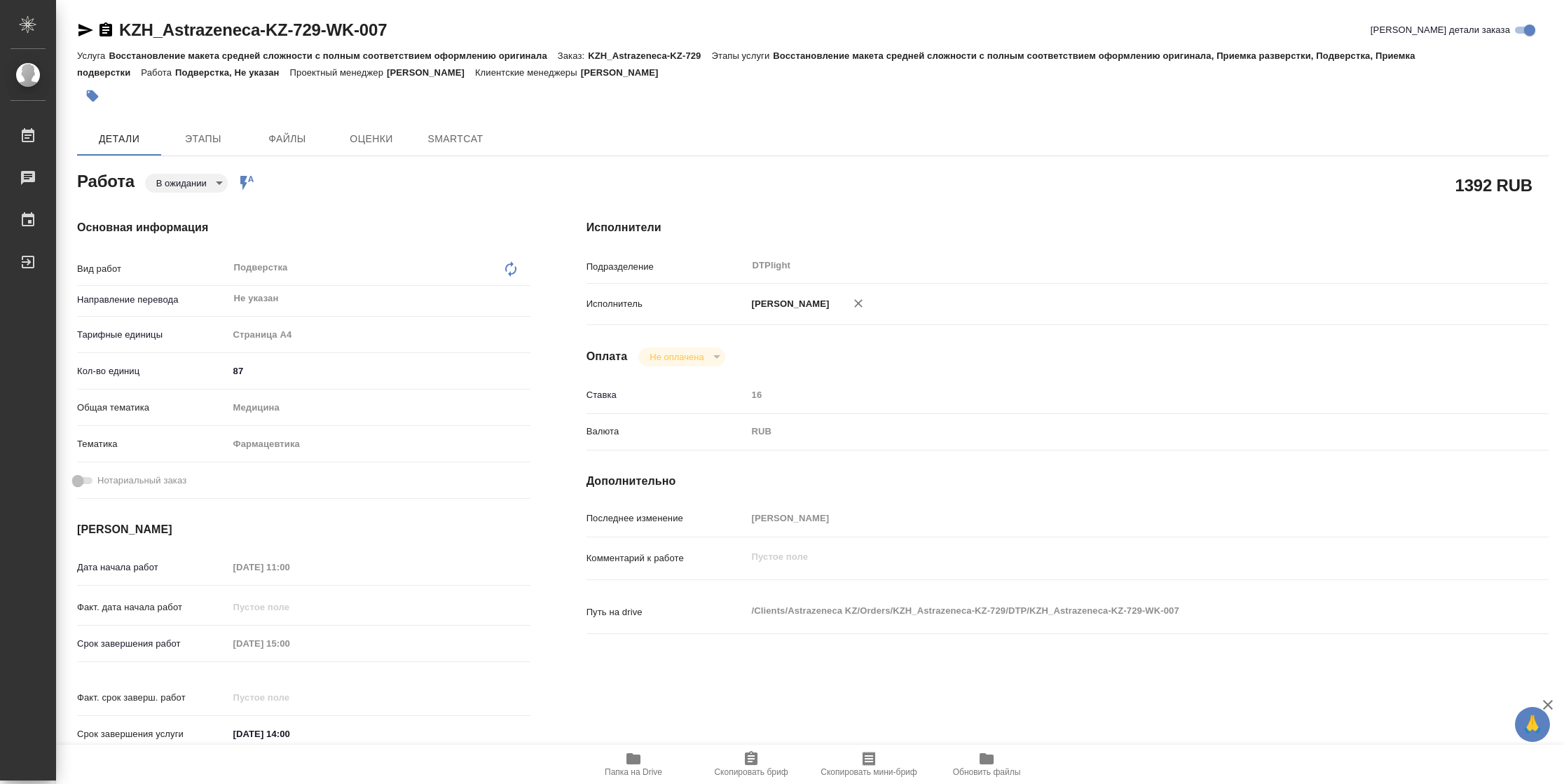
type textarea "x"
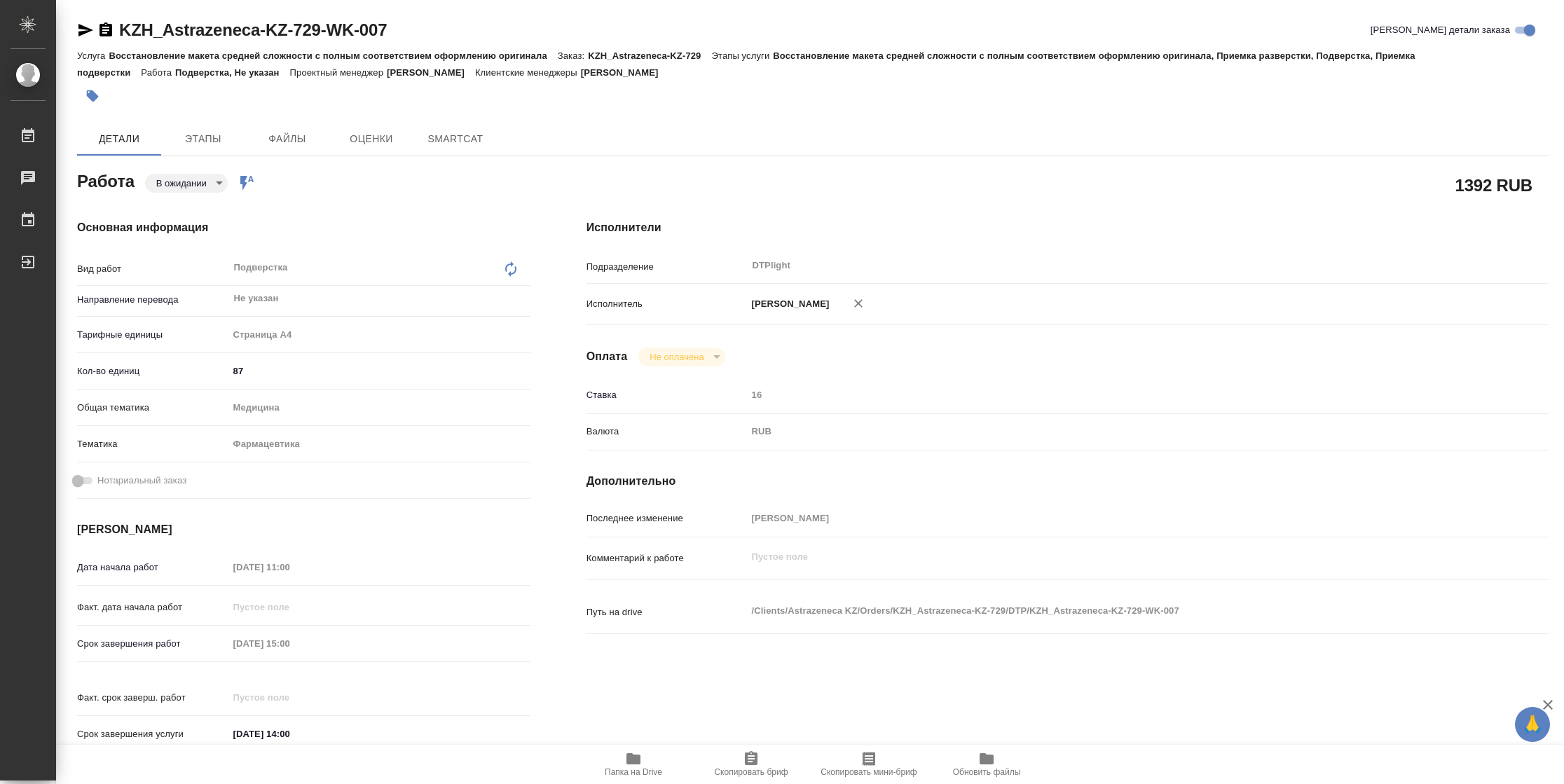
type textarea "x"
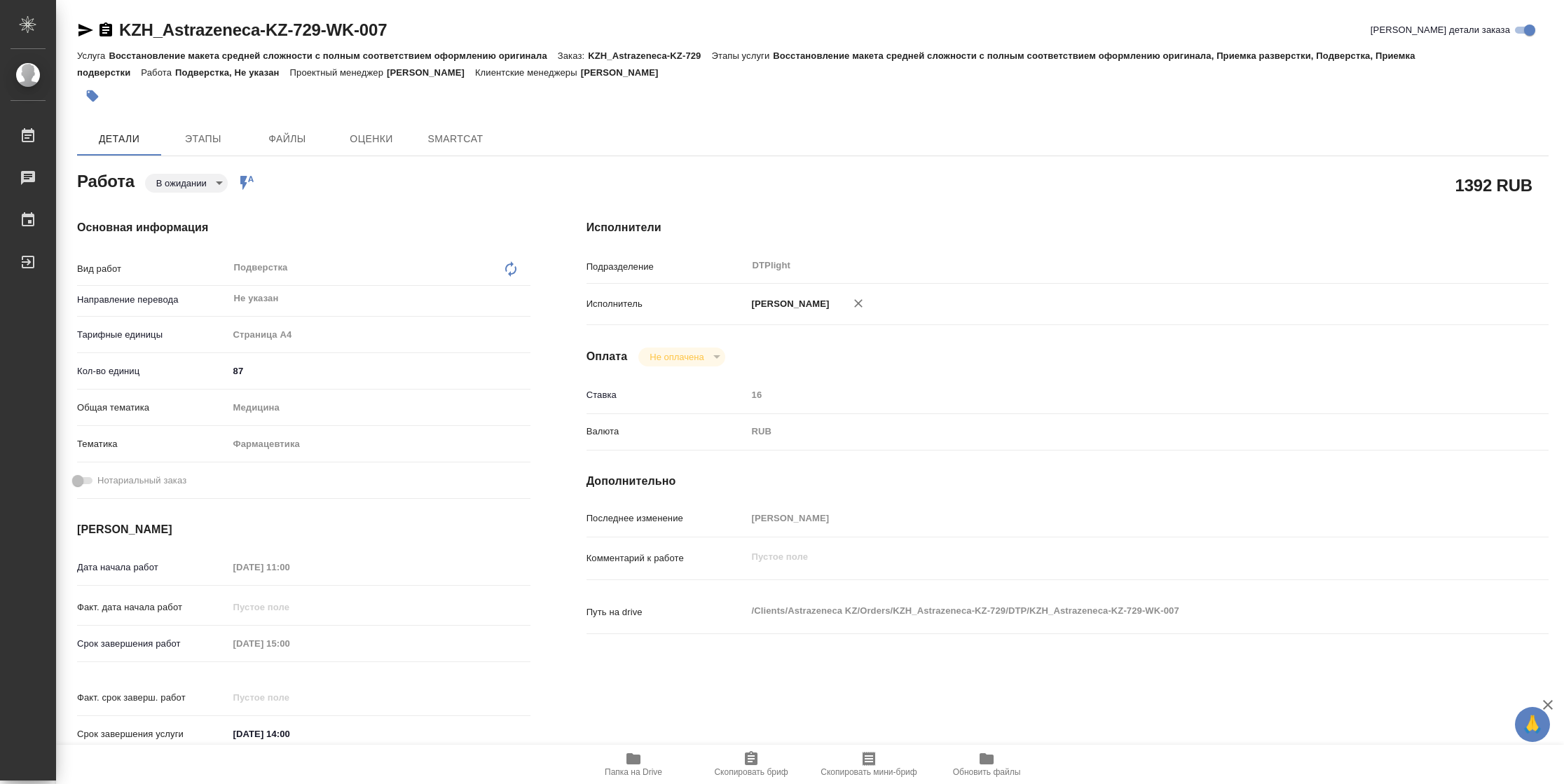
type textarea "x"
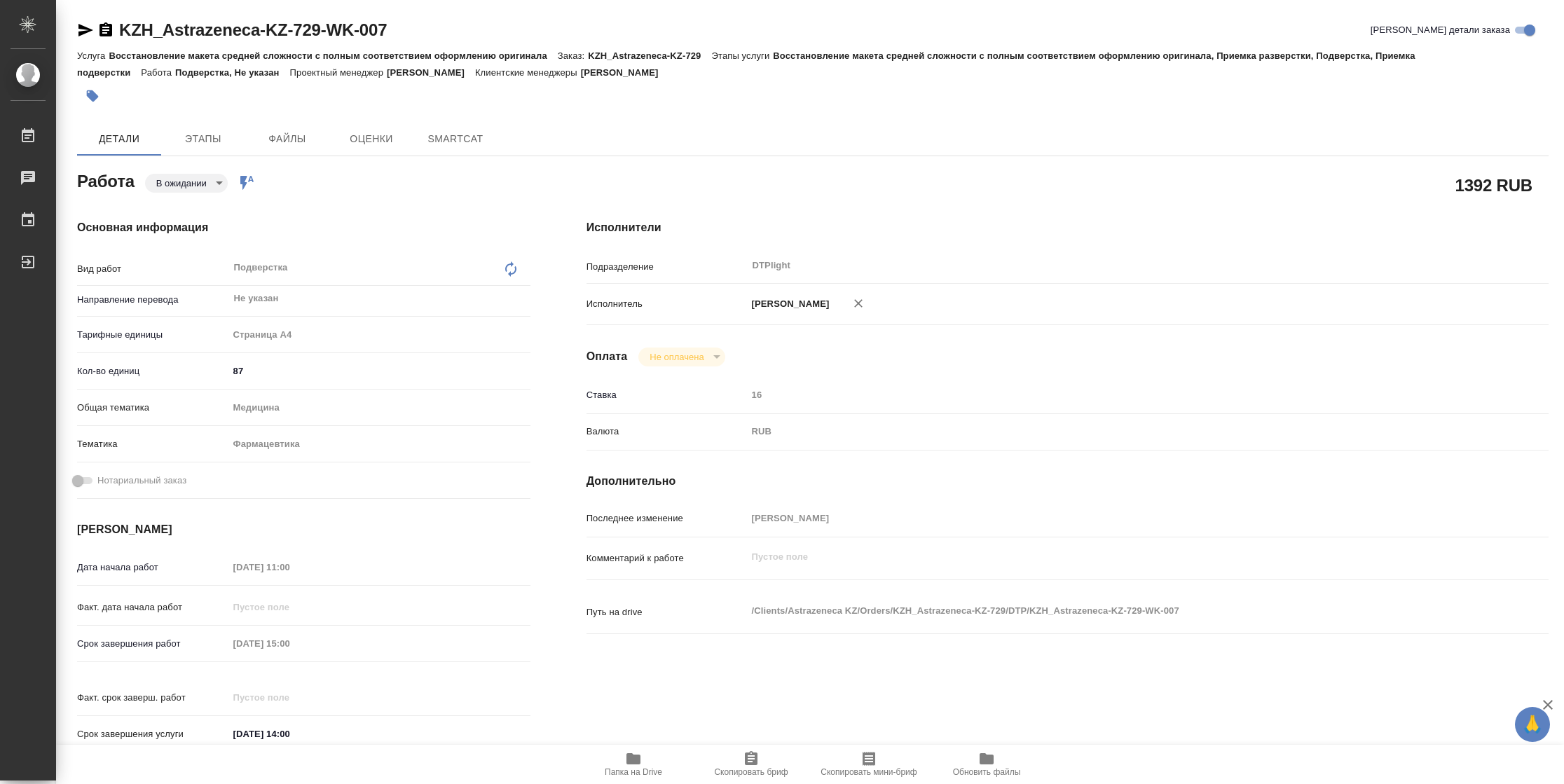
type textarea "x"
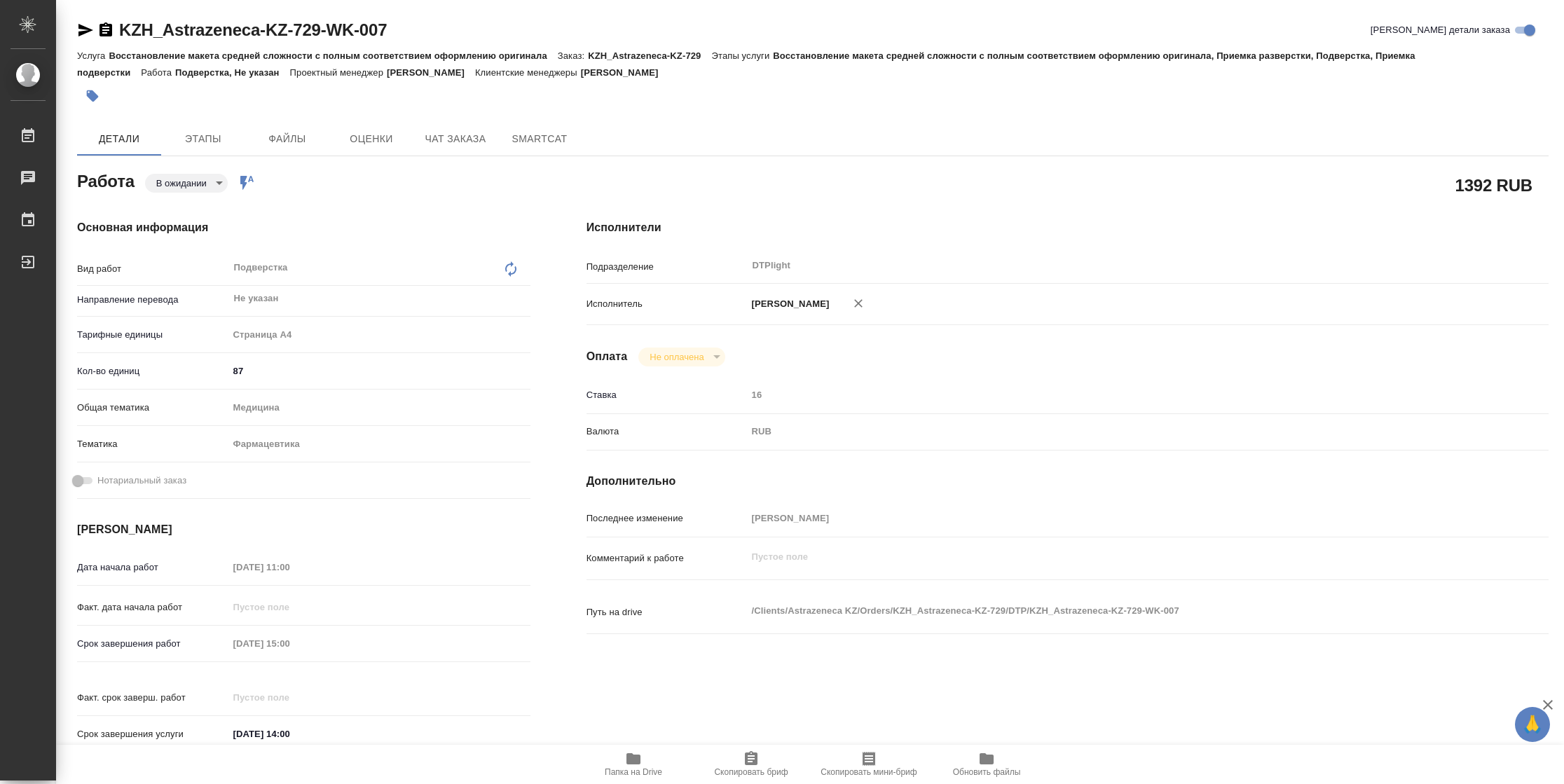
click at [608, 770] on span "Папка на Drive" at bounding box center [633, 772] width 58 height 10
type textarea "x"
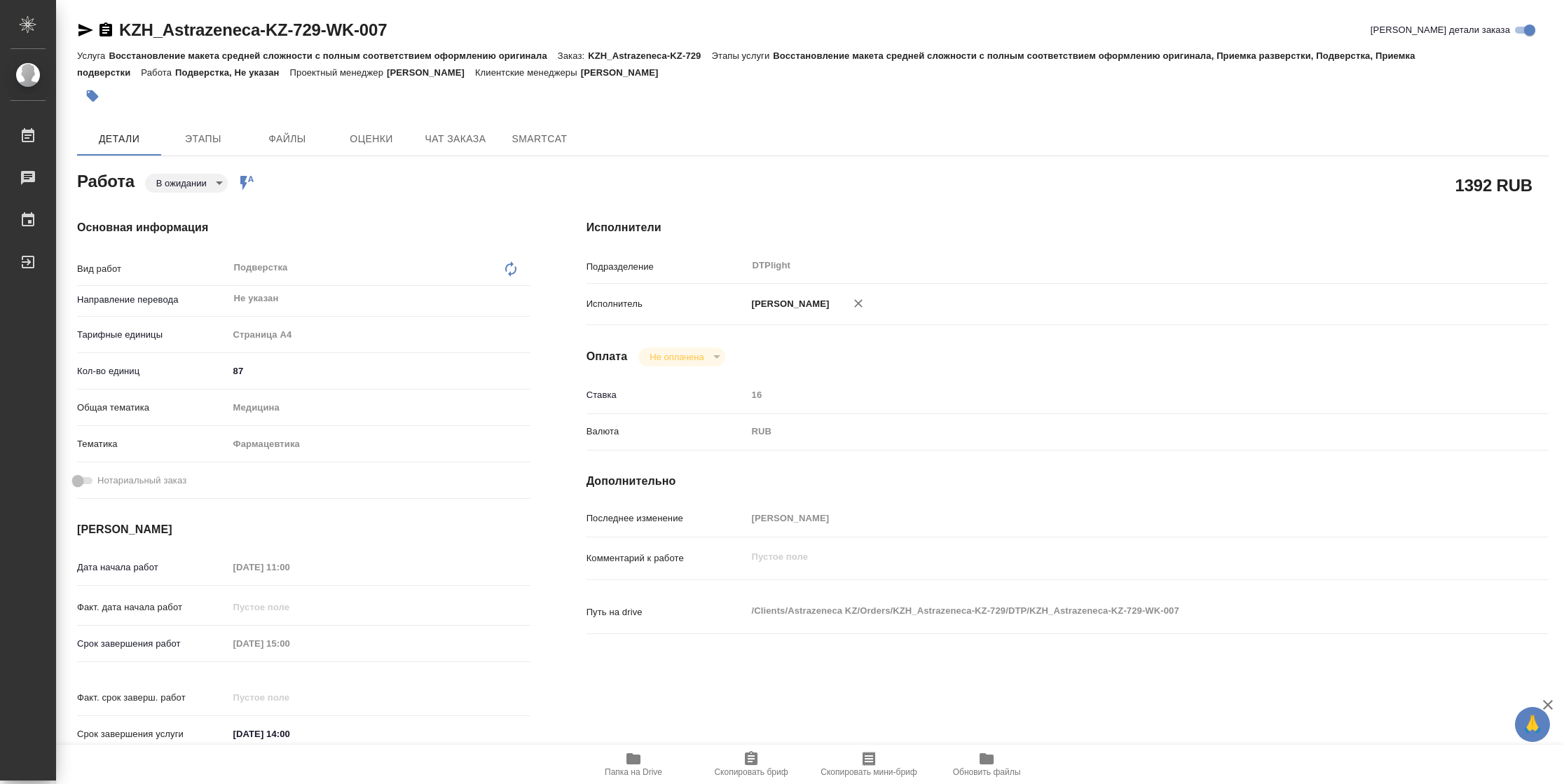
type textarea "x"
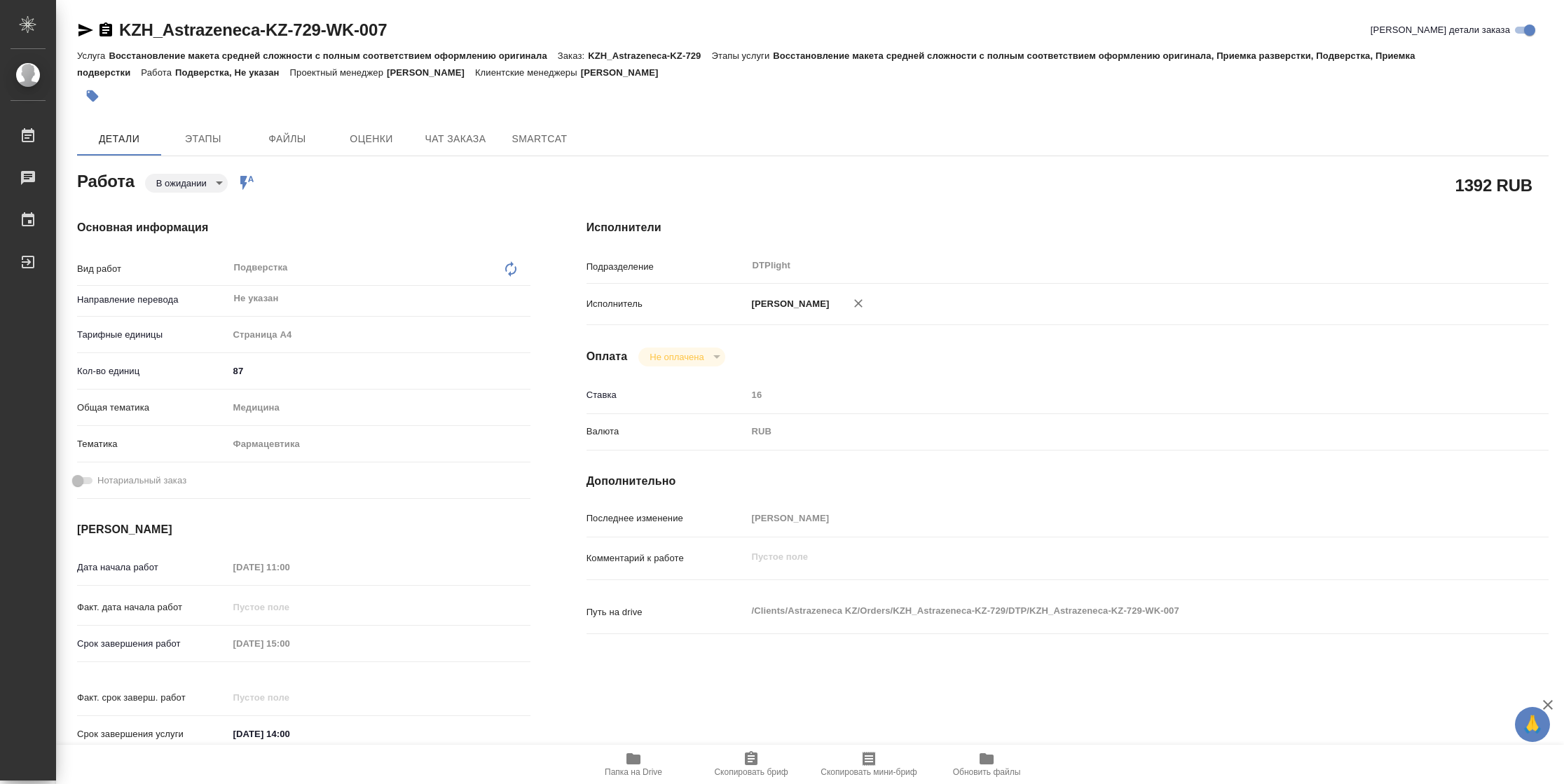
type textarea "x"
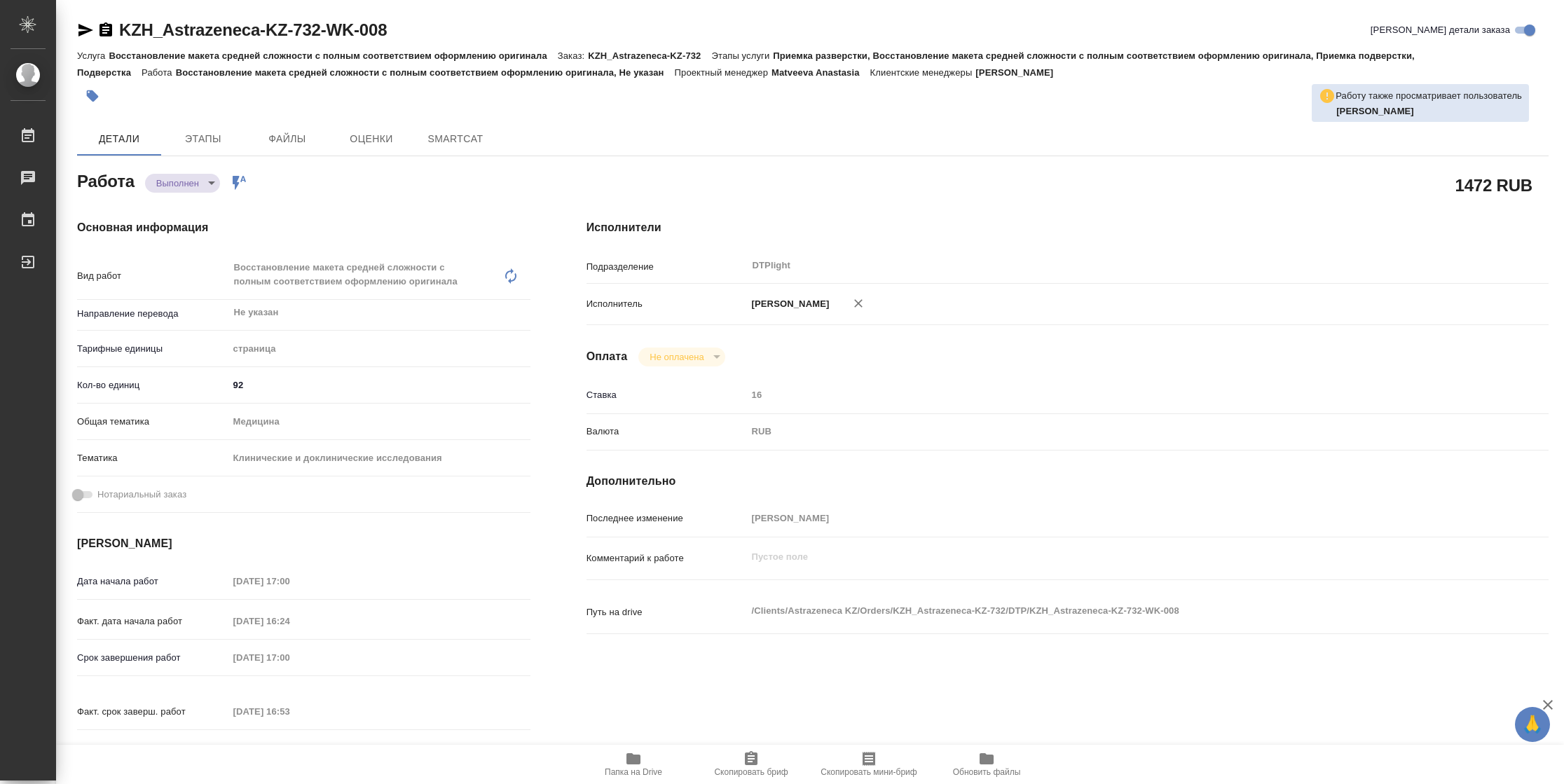
type textarea "x"
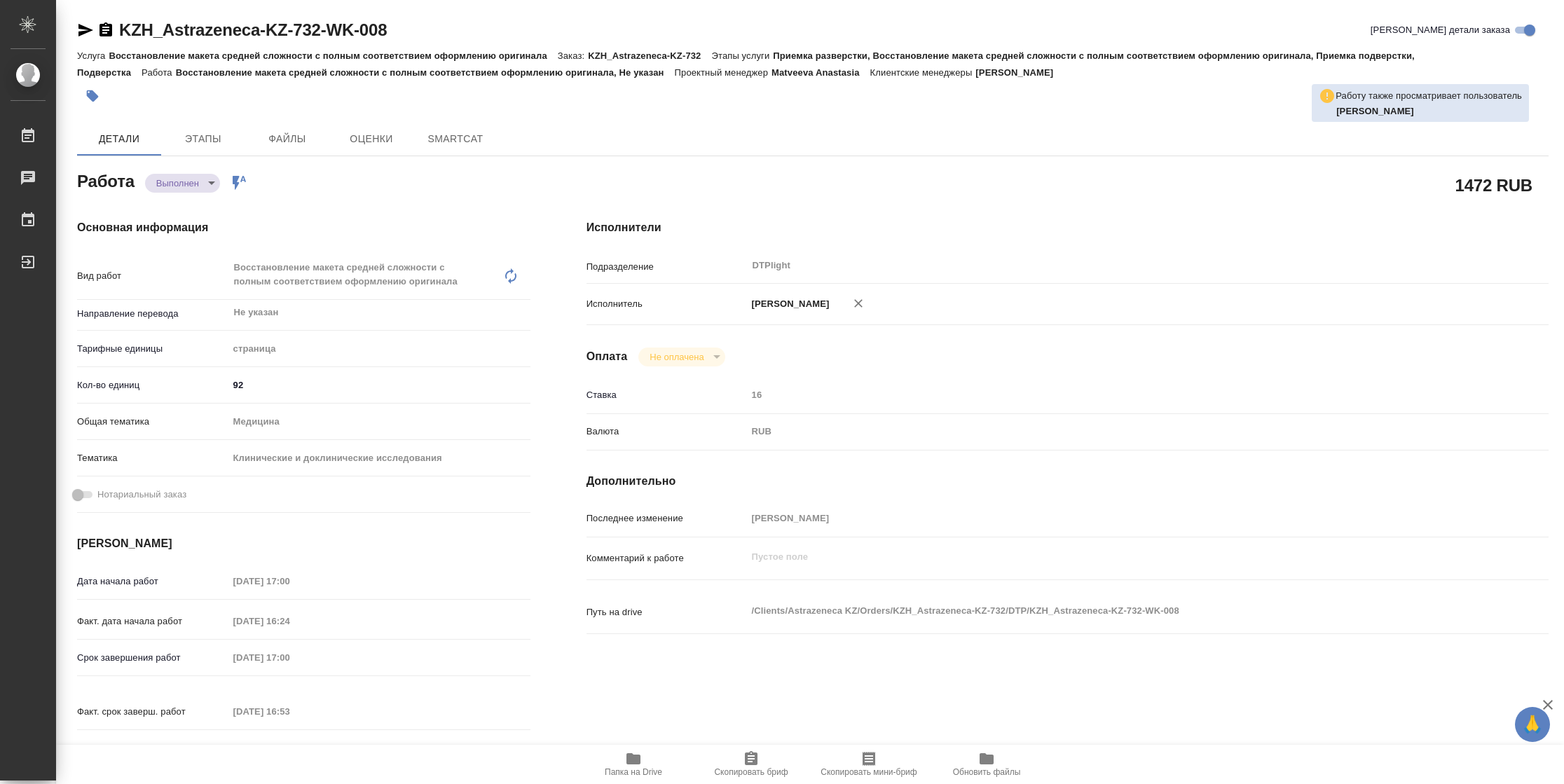
type textarea "x"
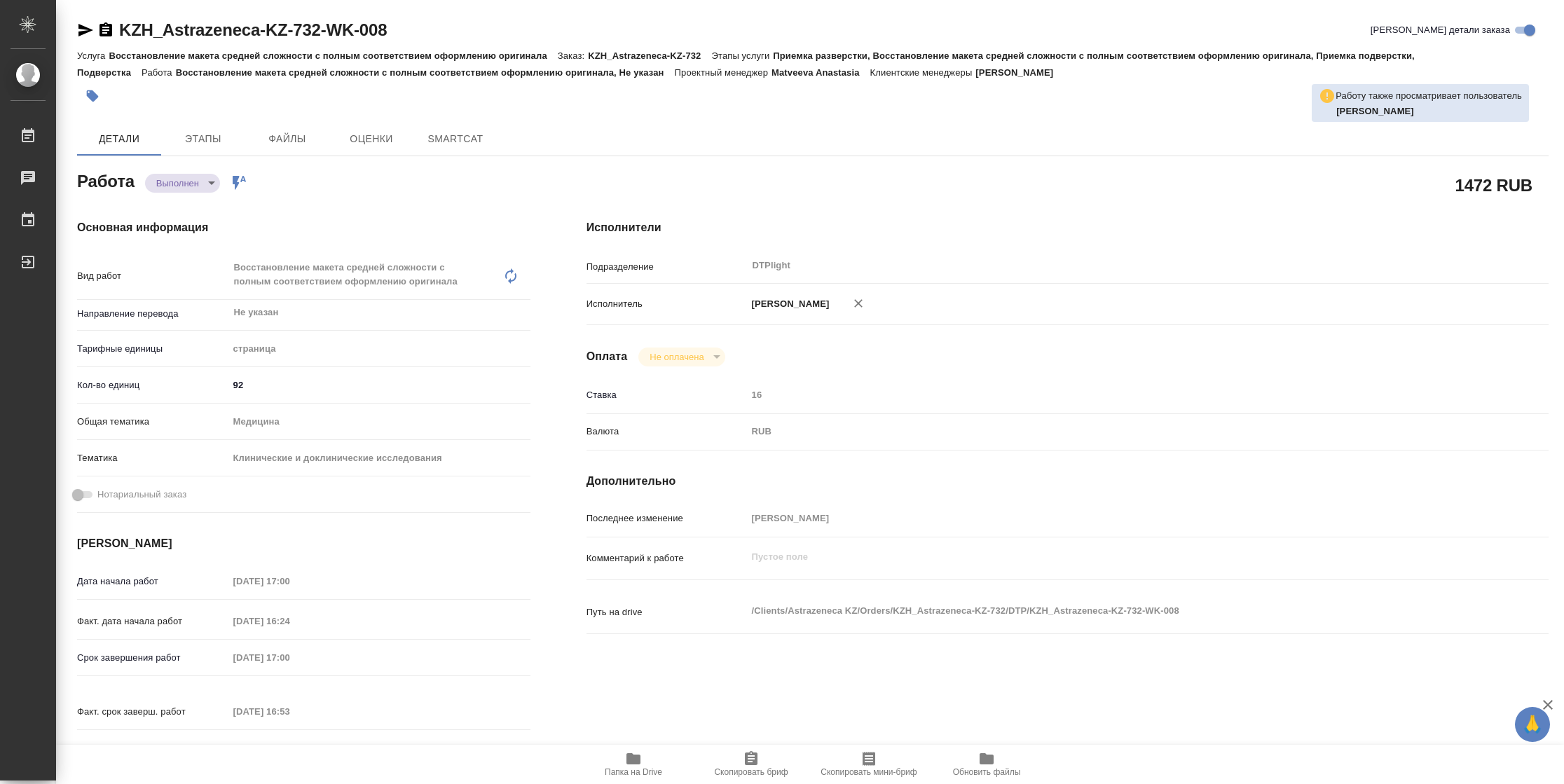
type textarea "x"
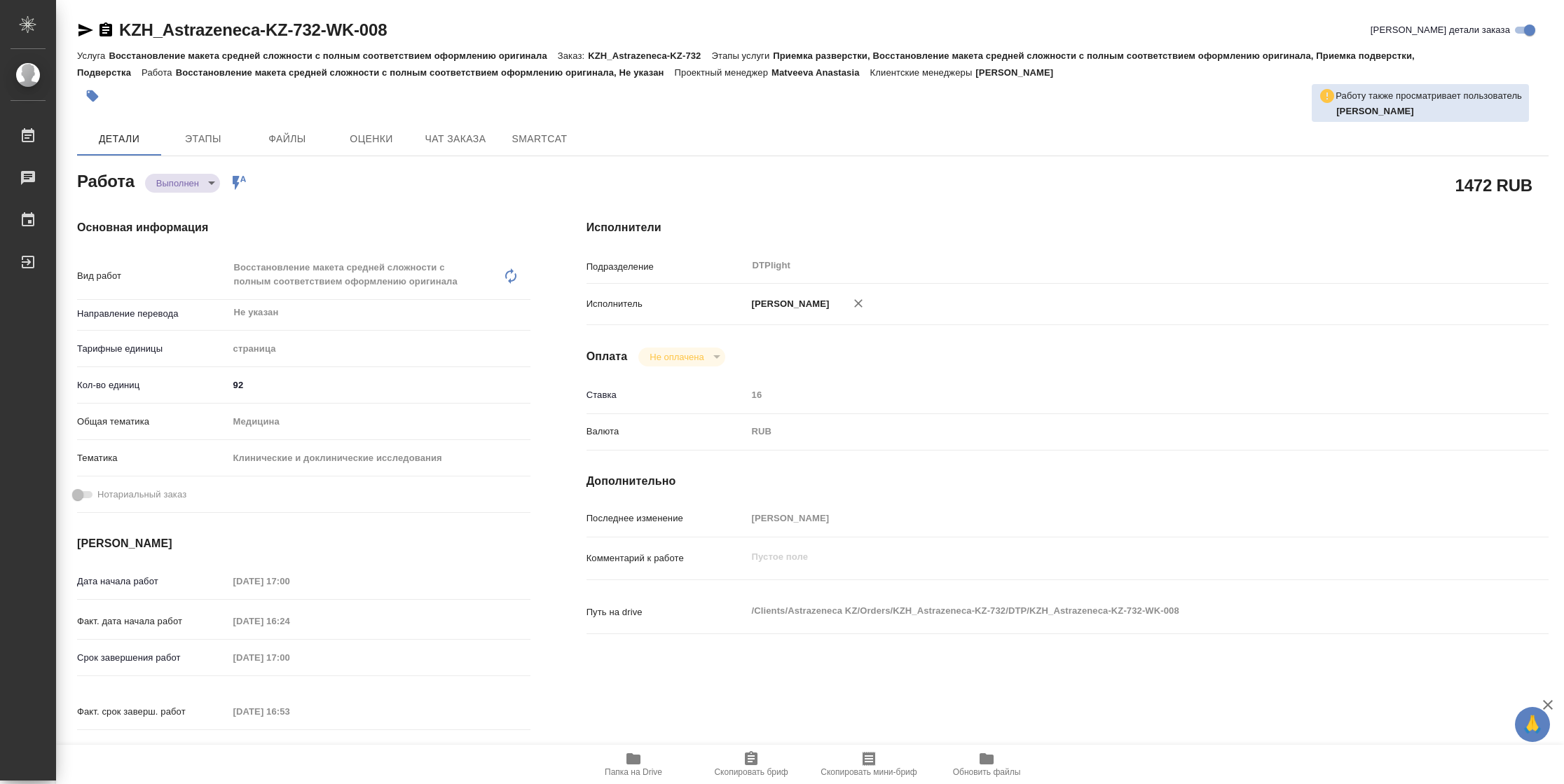
click at [650, 773] on span "Папка на Drive" at bounding box center [633, 772] width 58 height 10
type textarea "x"
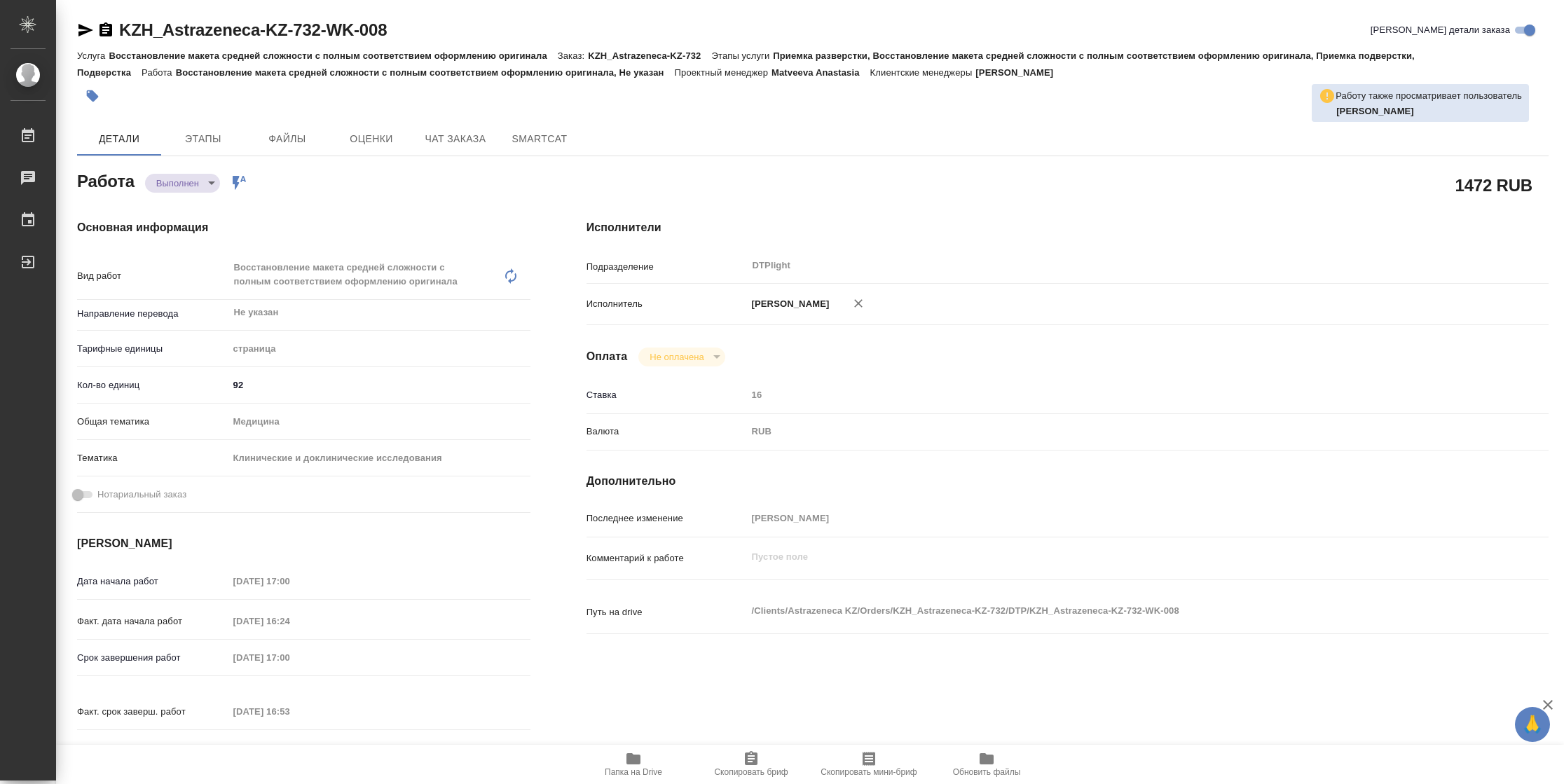
type textarea "x"
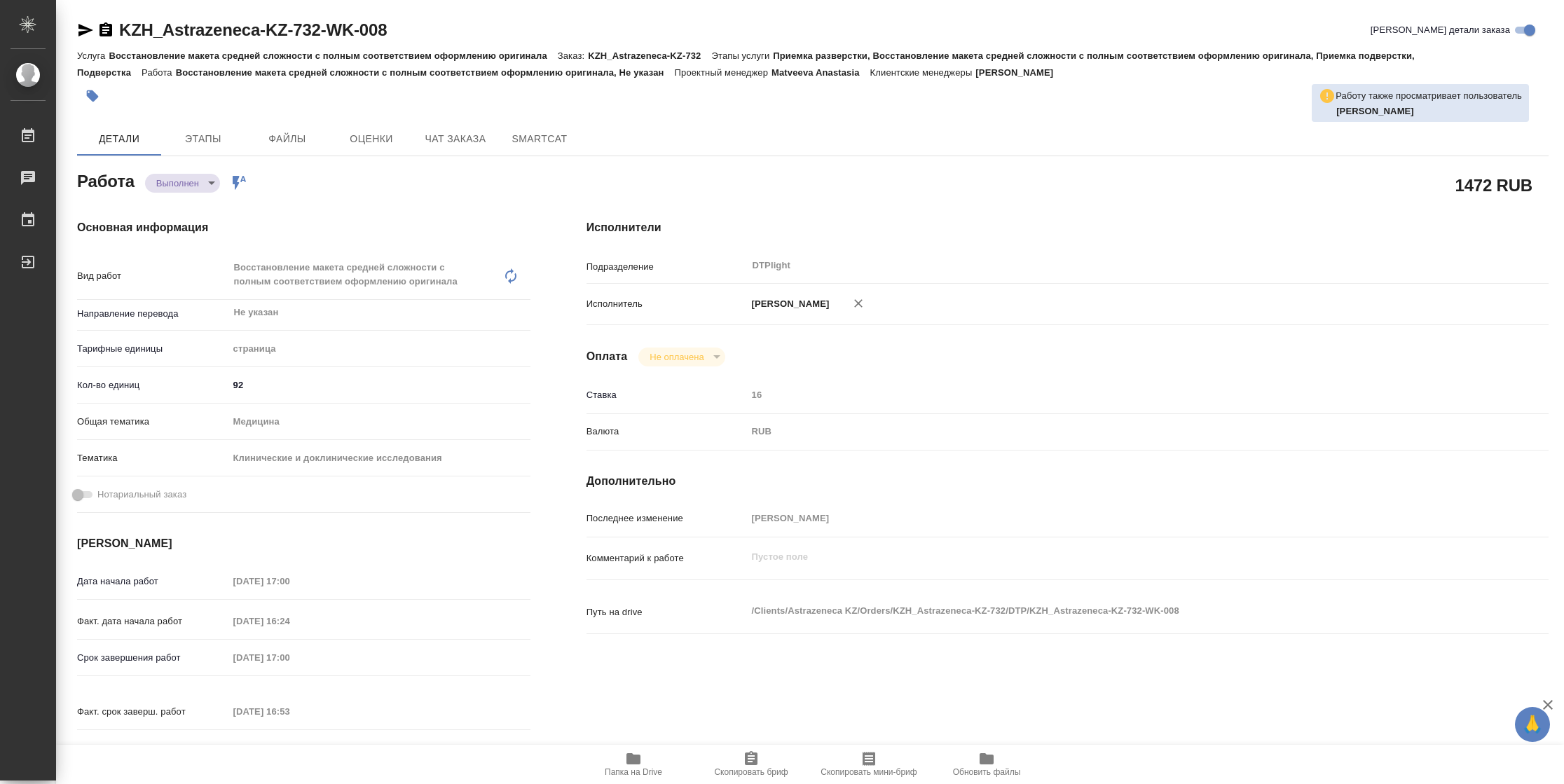
type textarea "x"
